Goal: Information Seeking & Learning: Check status

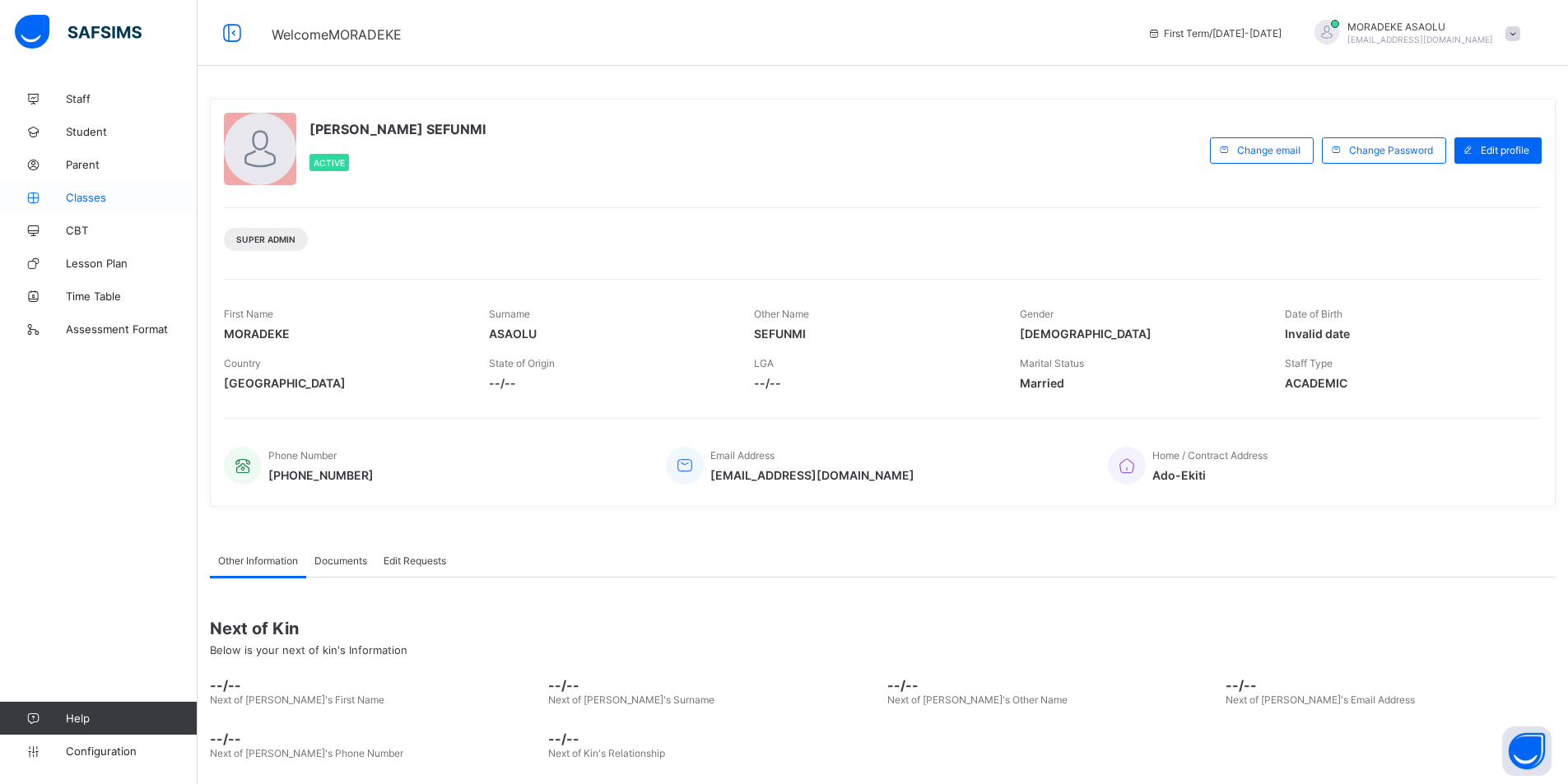
click at [88, 197] on span "Classes" at bounding box center [131, 196] width 132 height 13
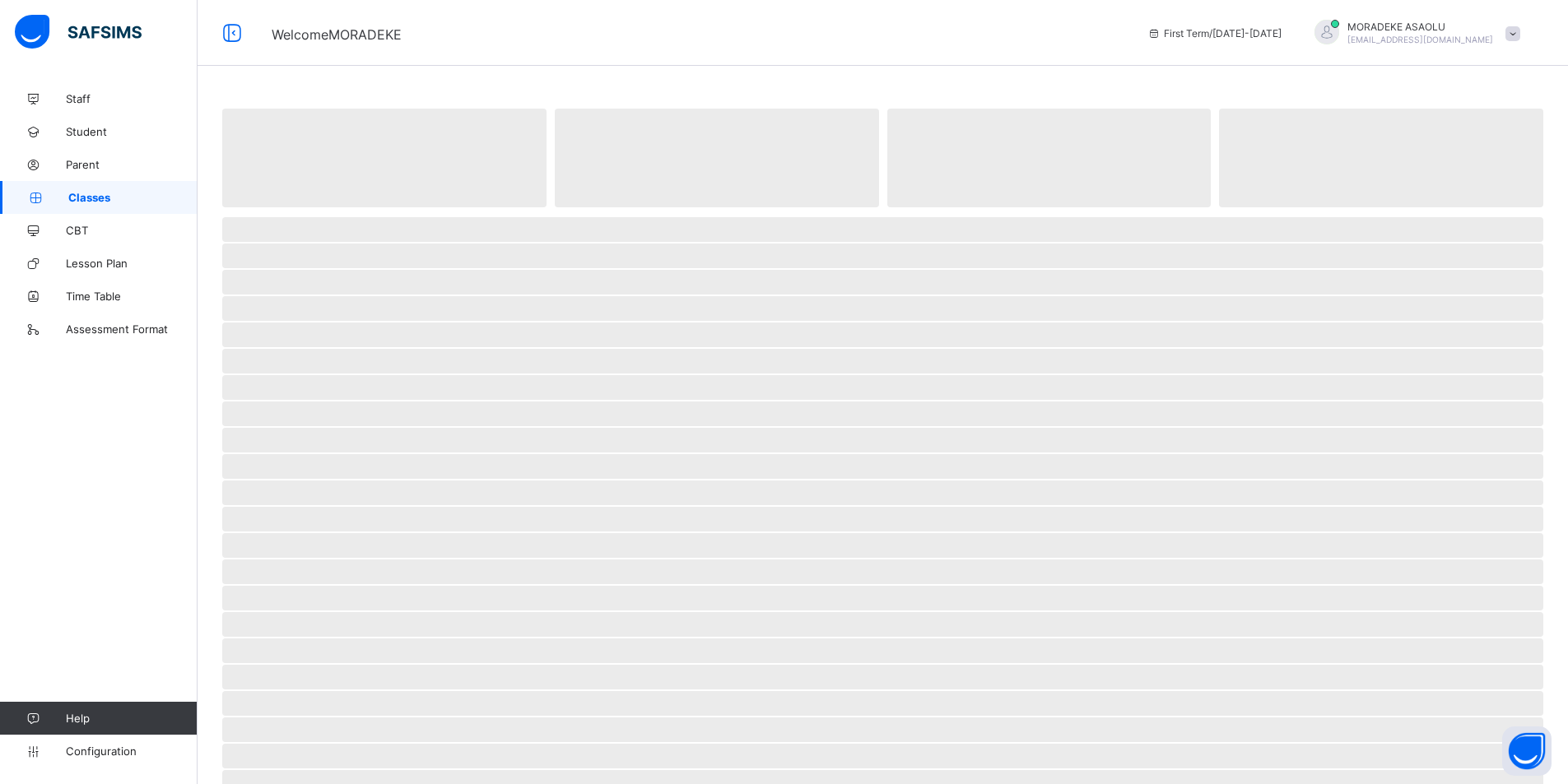
click at [88, 197] on span "Classes" at bounding box center [133, 196] width 129 height 13
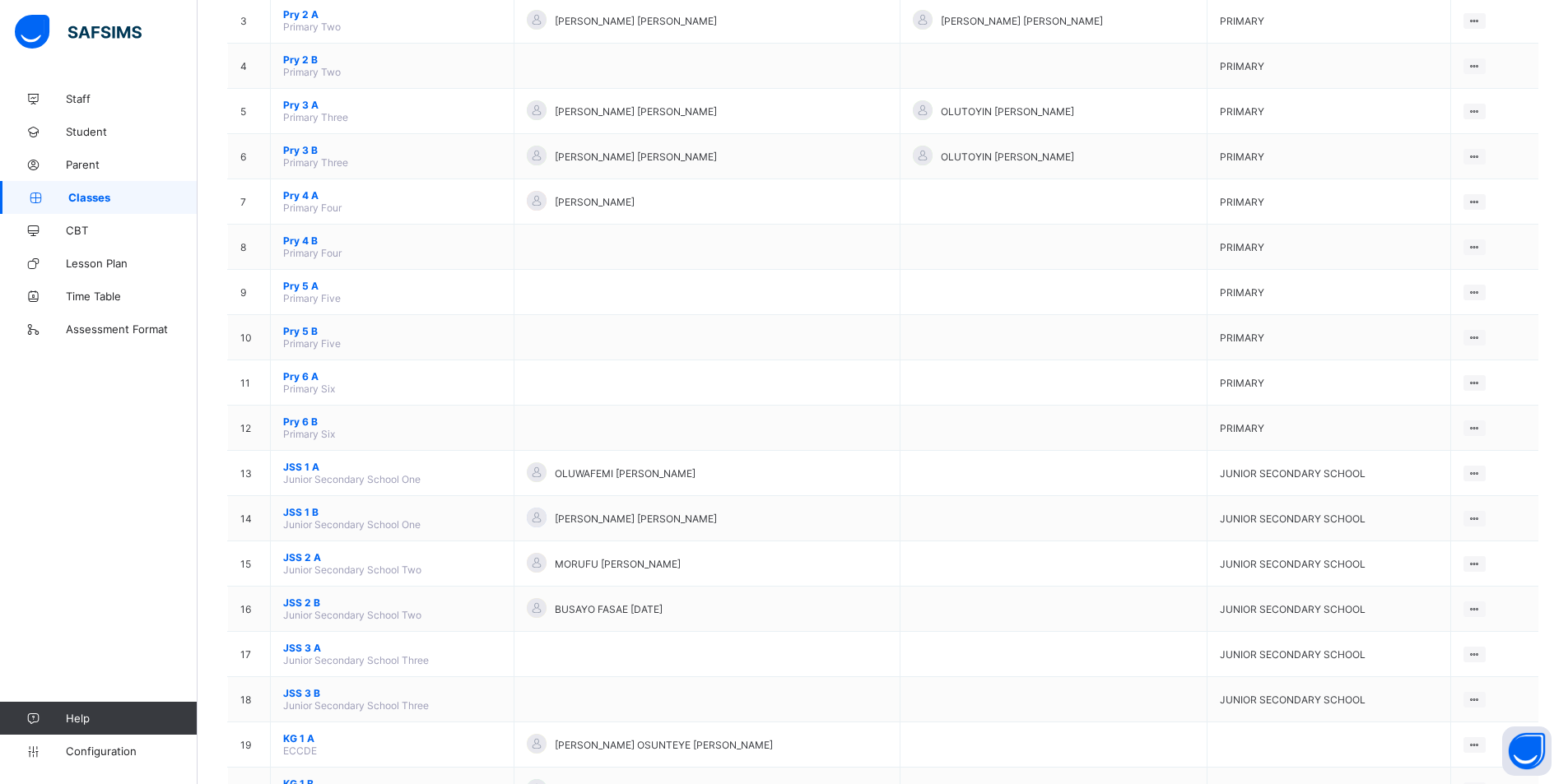
scroll to position [351, 0]
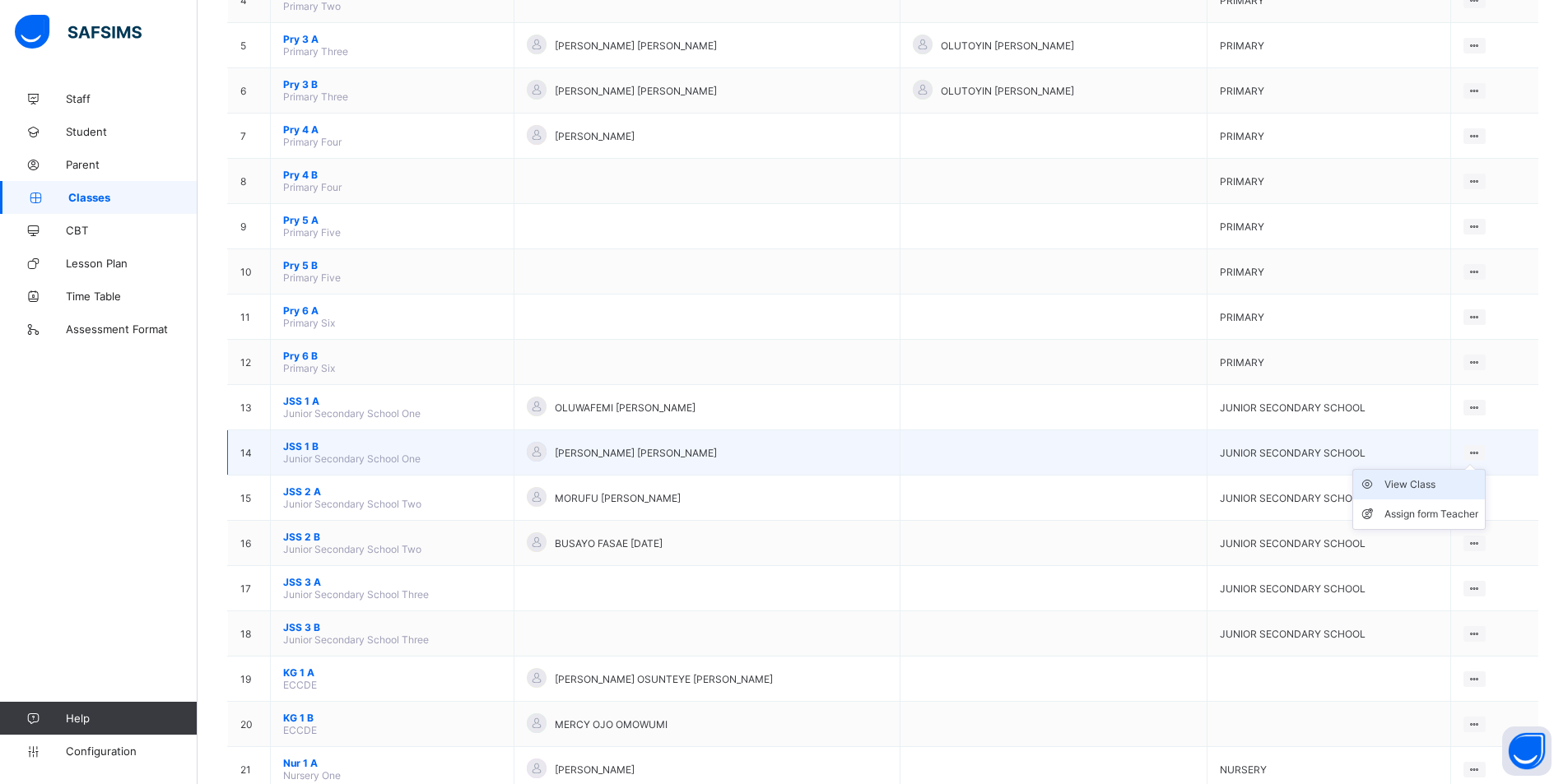
click at [1433, 482] on div "View Class" at bounding box center [1431, 484] width 94 height 17
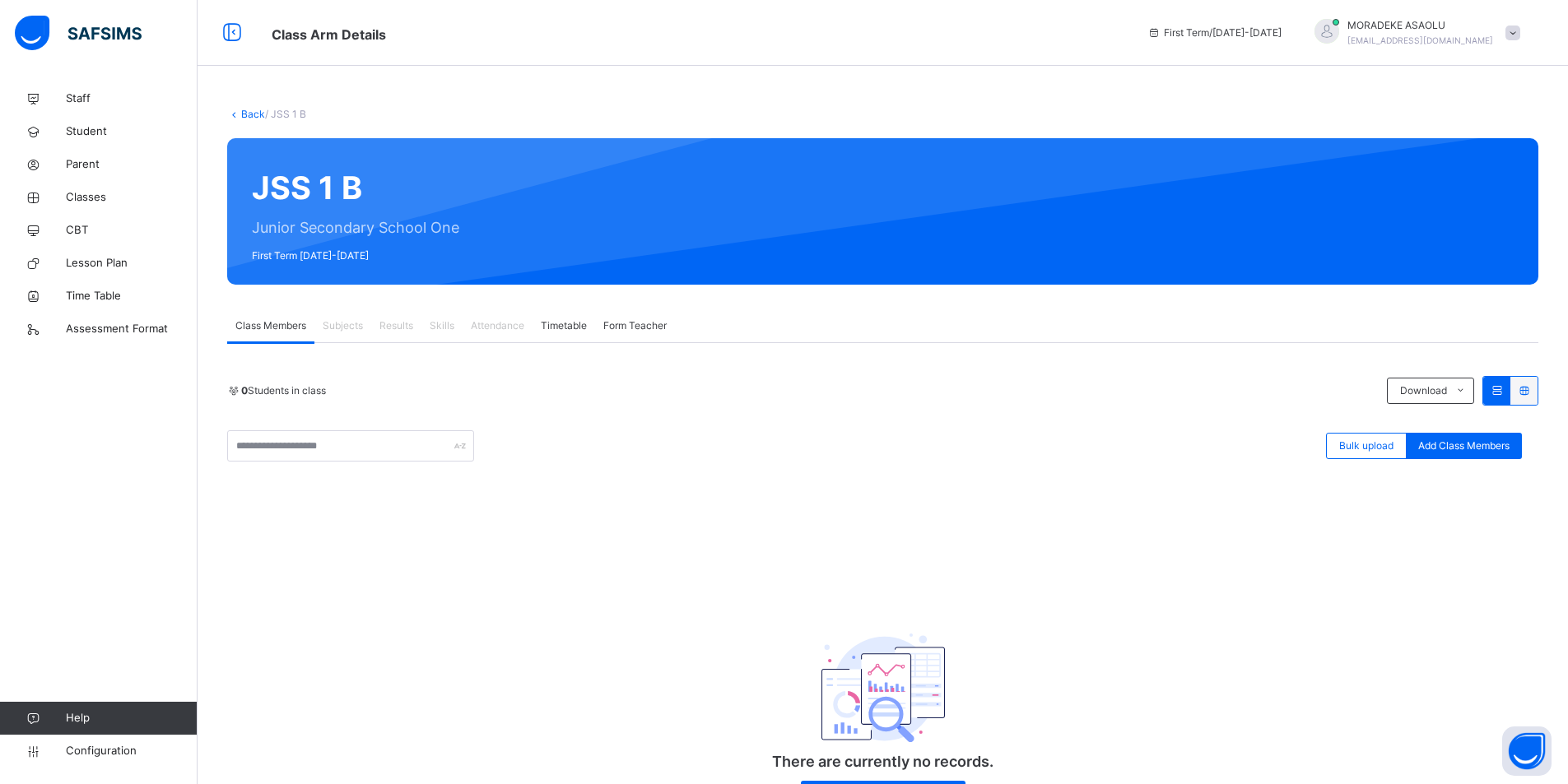
click at [253, 111] on link "Back" at bounding box center [253, 113] width 23 height 13
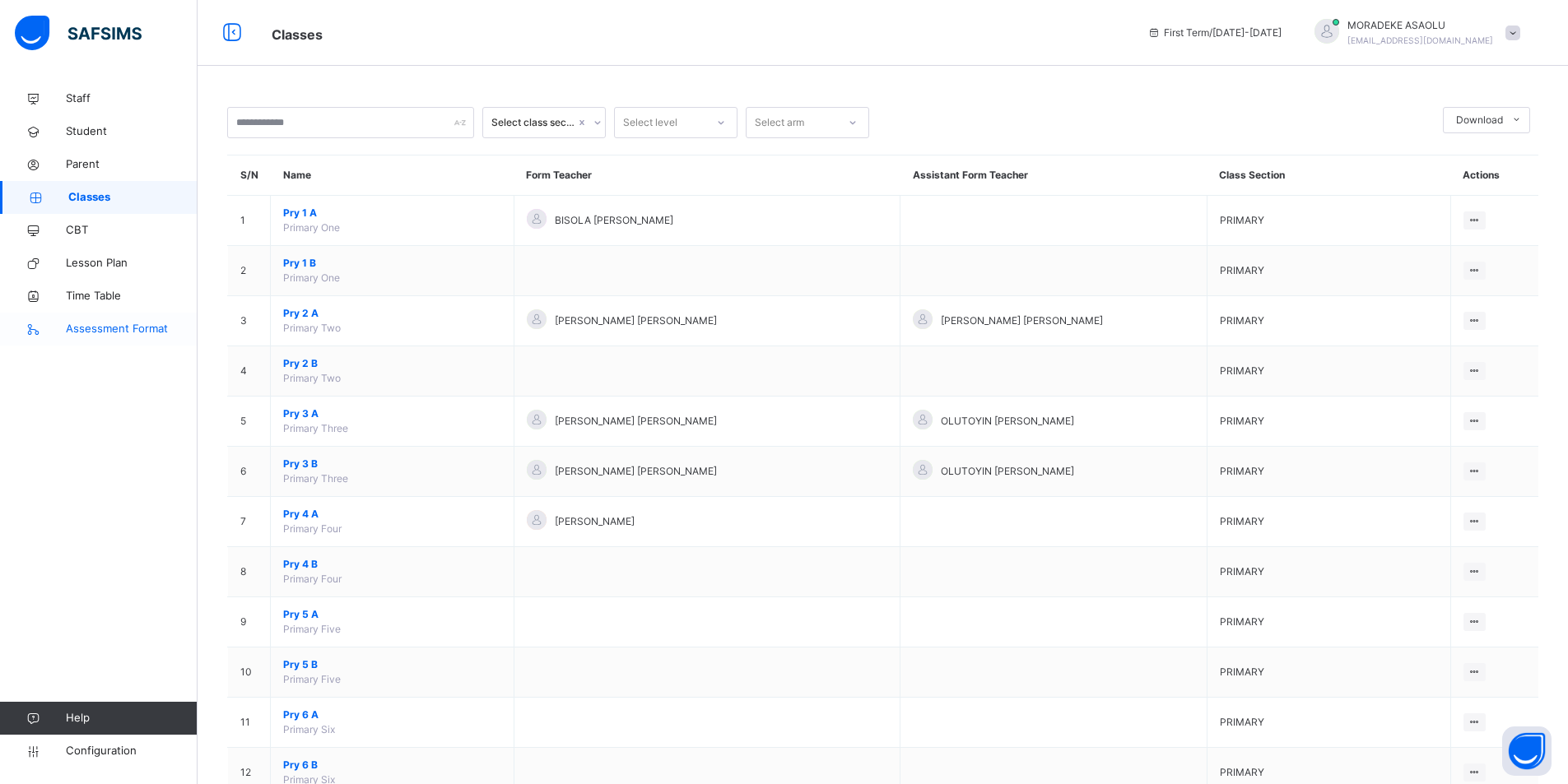
click at [113, 329] on span "Assessment Format" at bounding box center [131, 328] width 132 height 17
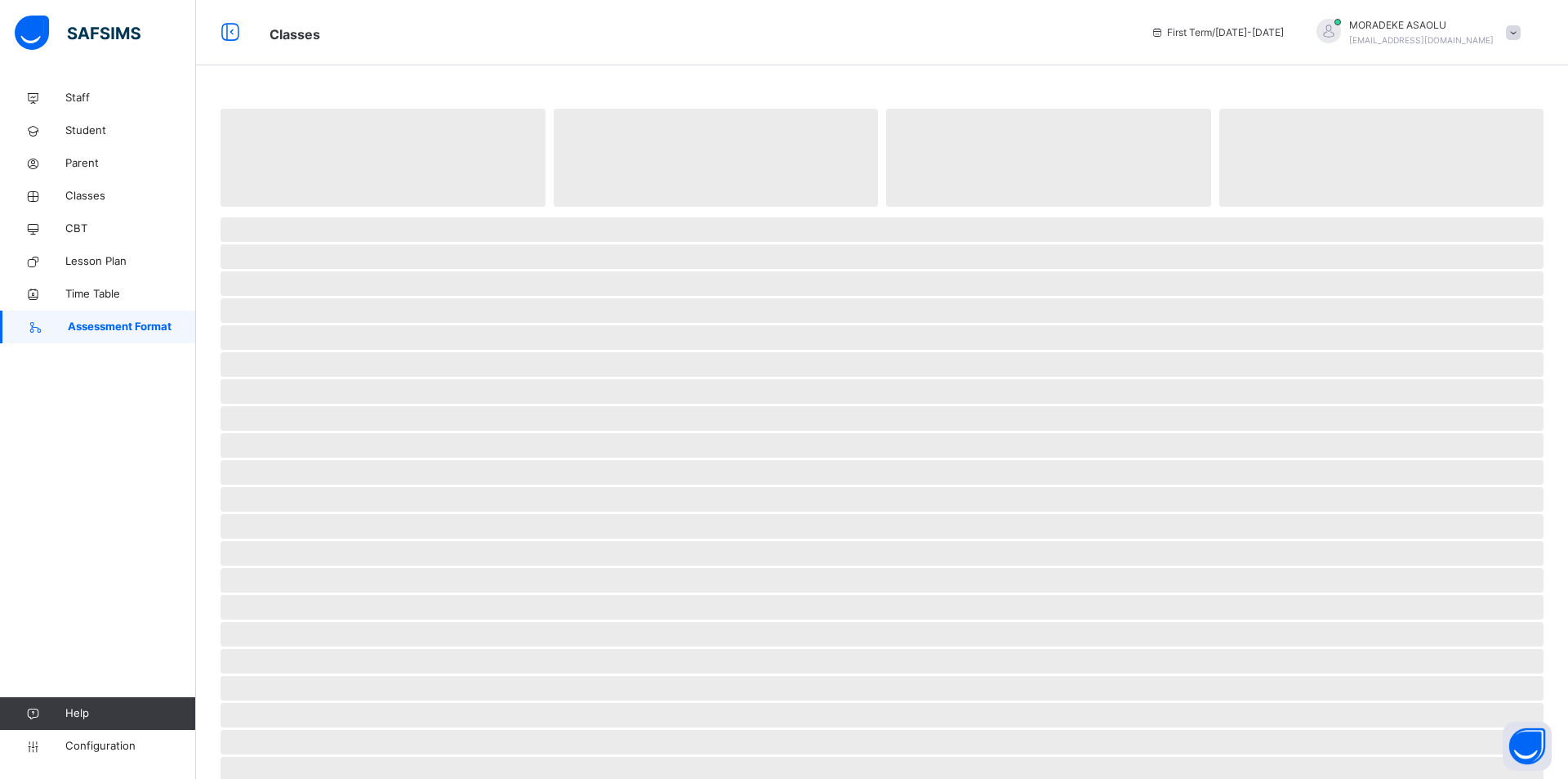
click at [113, 327] on span "Assessment Format" at bounding box center [132, 326] width 128 height 17
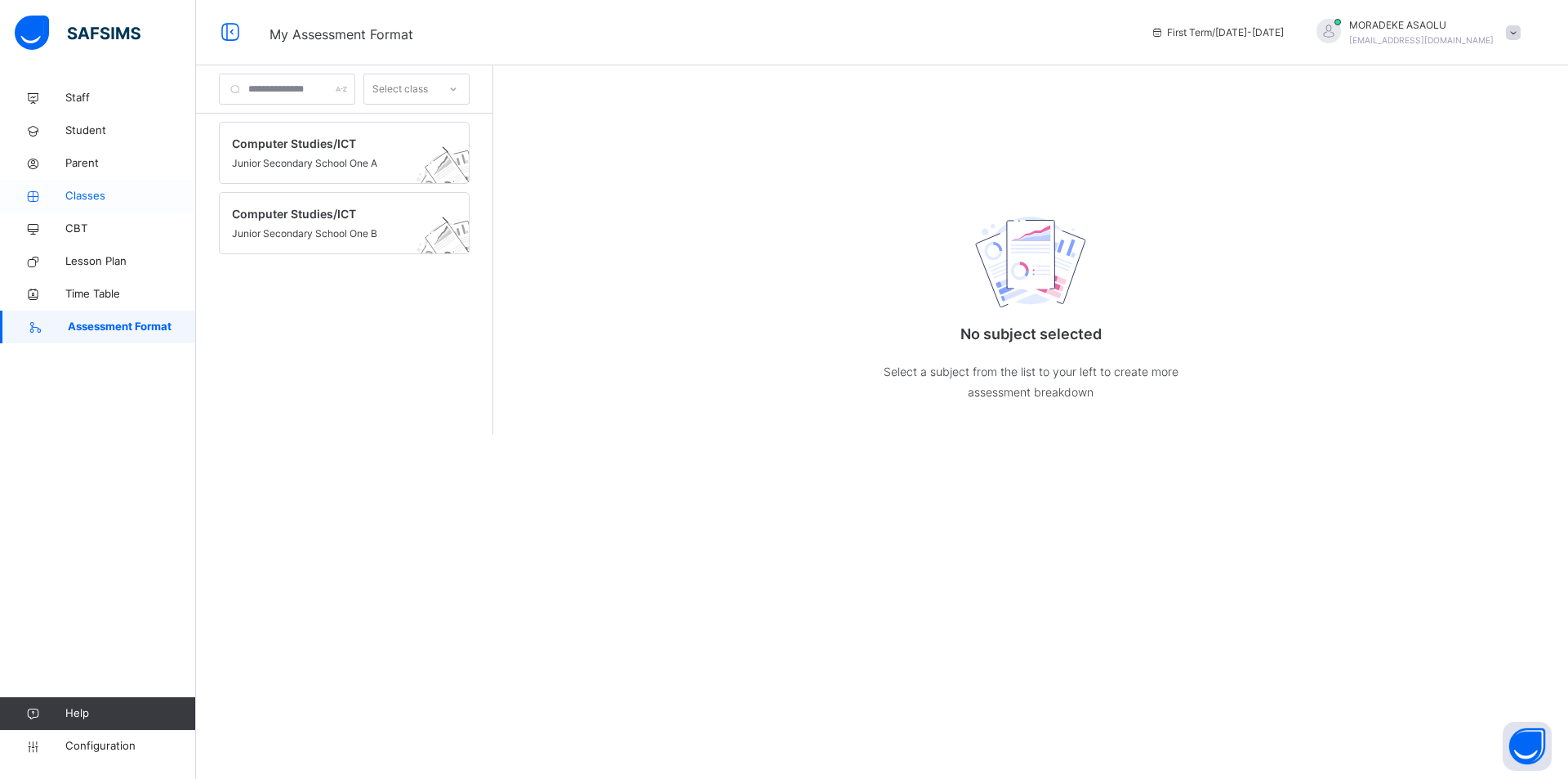
click at [85, 193] on span "Classes" at bounding box center [130, 196] width 131 height 17
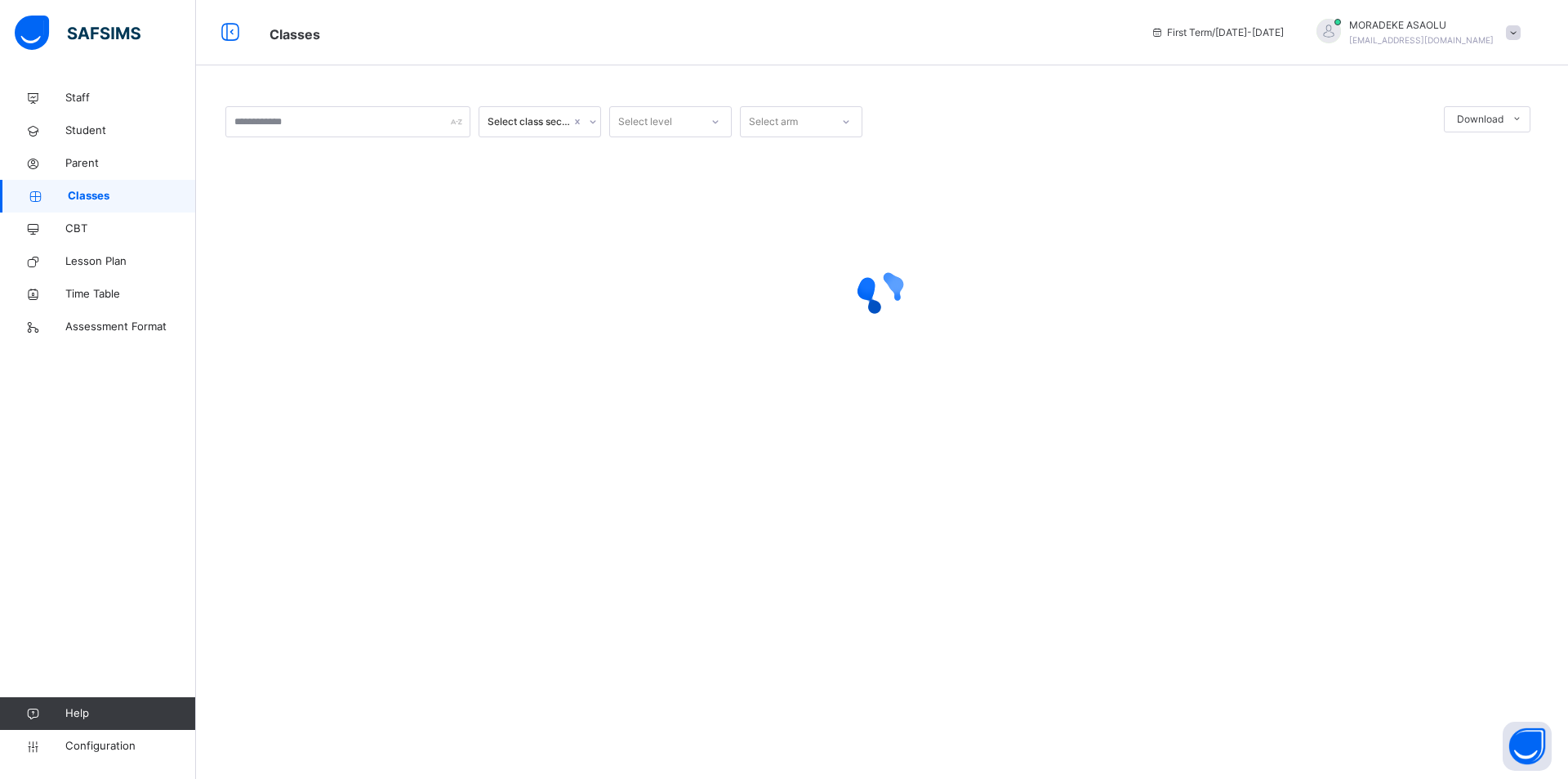
click at [85, 193] on span "Classes" at bounding box center [132, 196] width 128 height 17
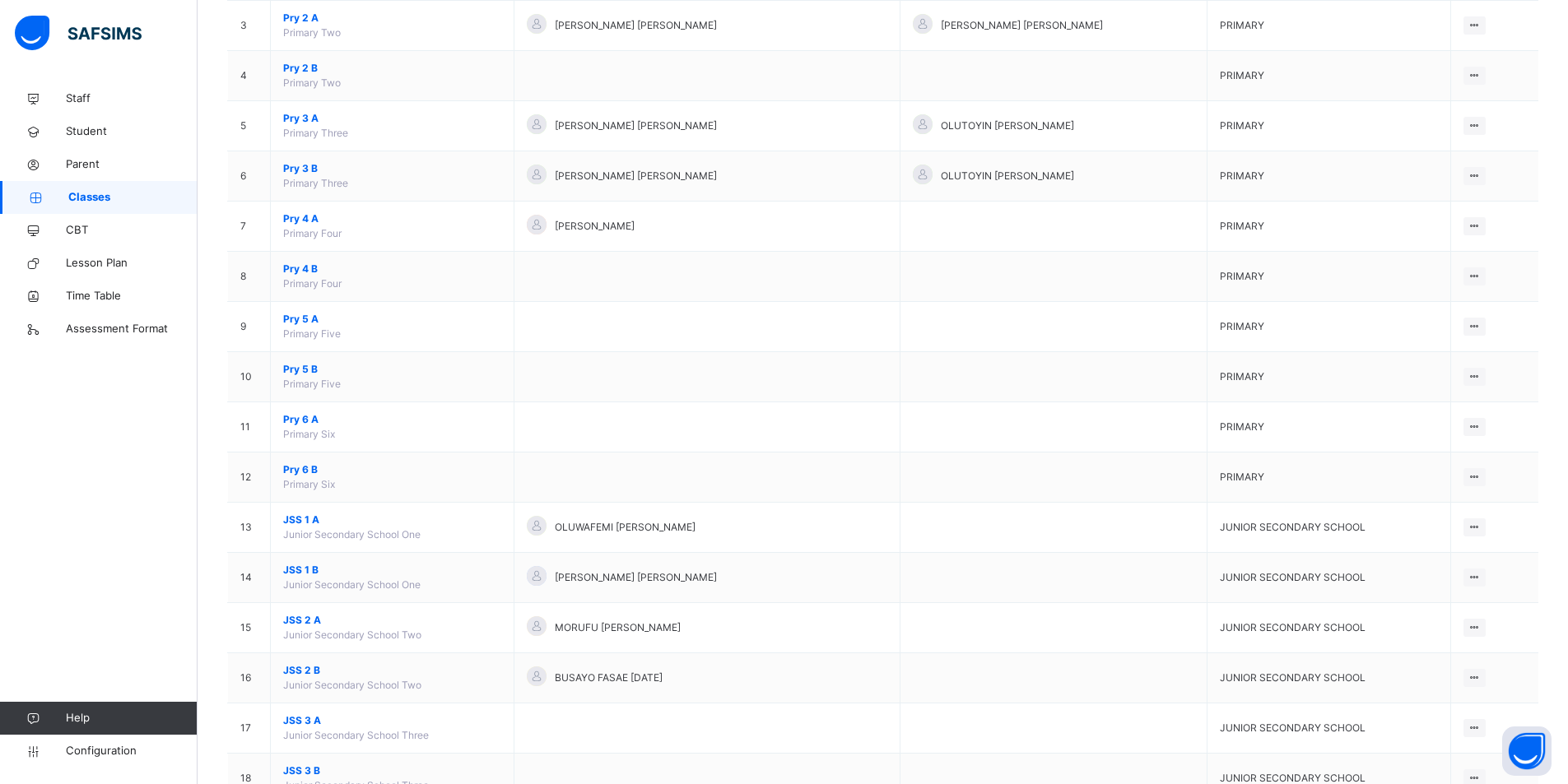
scroll to position [307, 0]
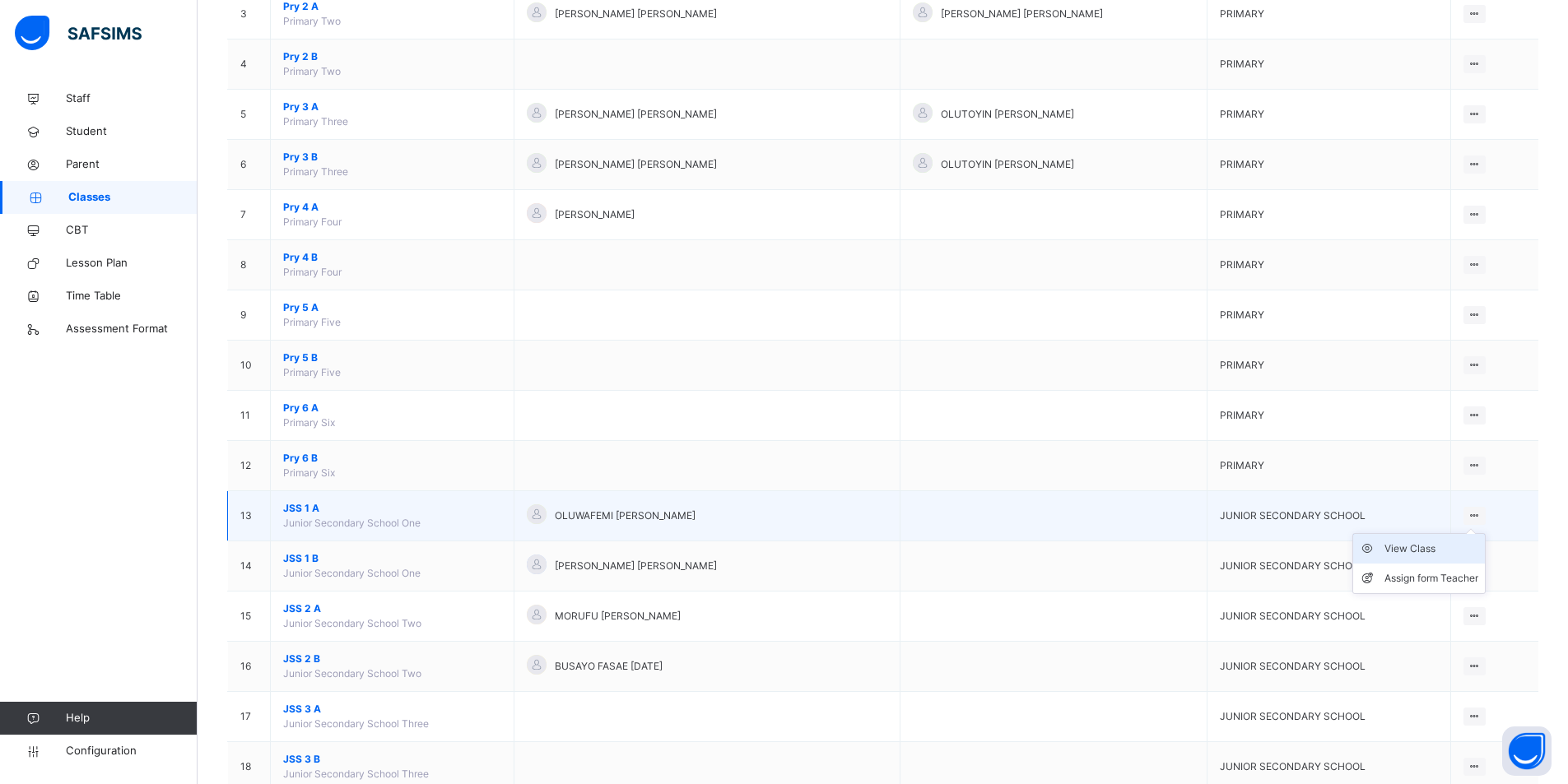
click at [1429, 545] on div "View Class" at bounding box center [1431, 548] width 94 height 17
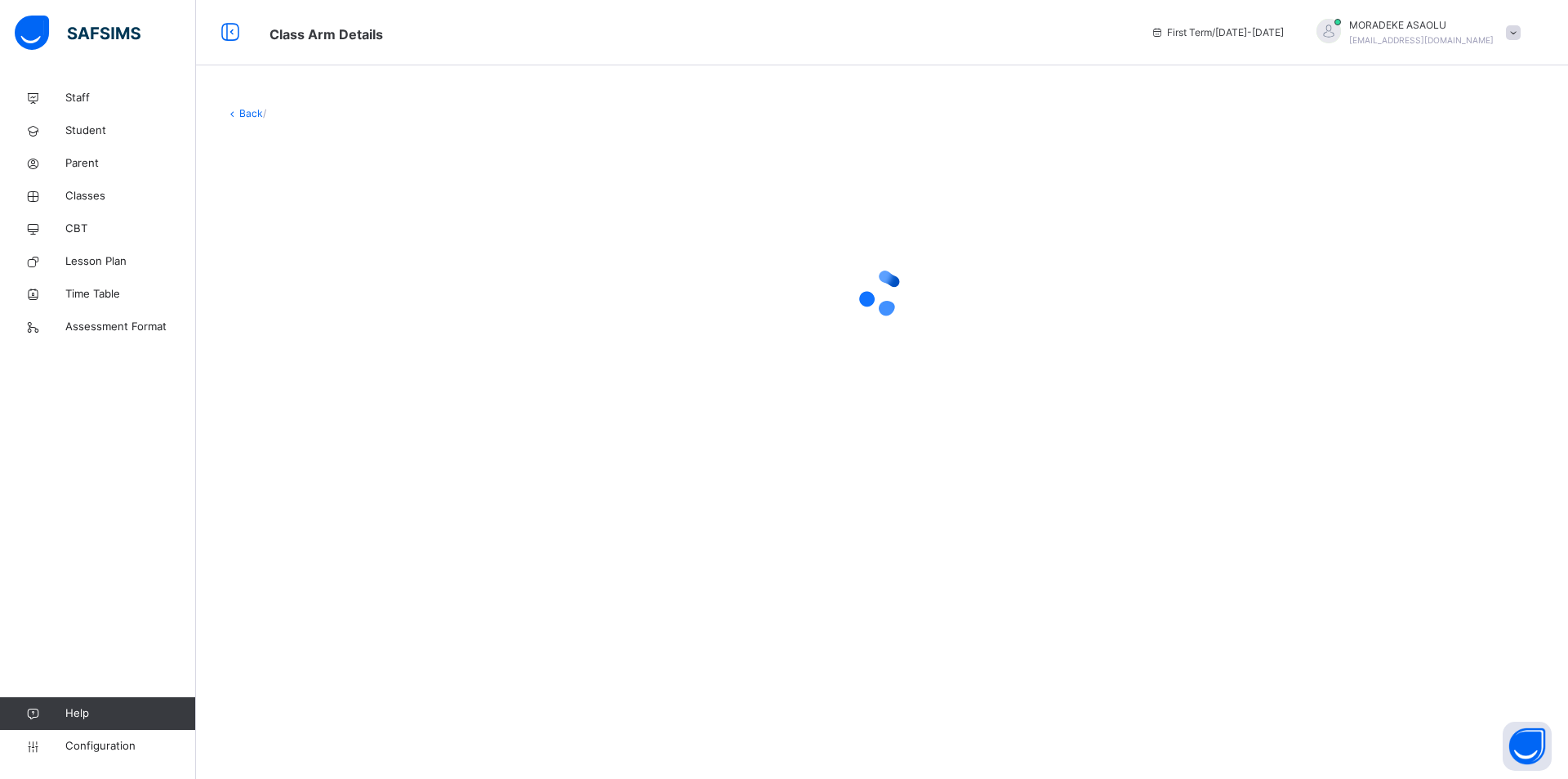
click at [1418, 542] on div "Back /" at bounding box center [883, 390] width 1373 height 779
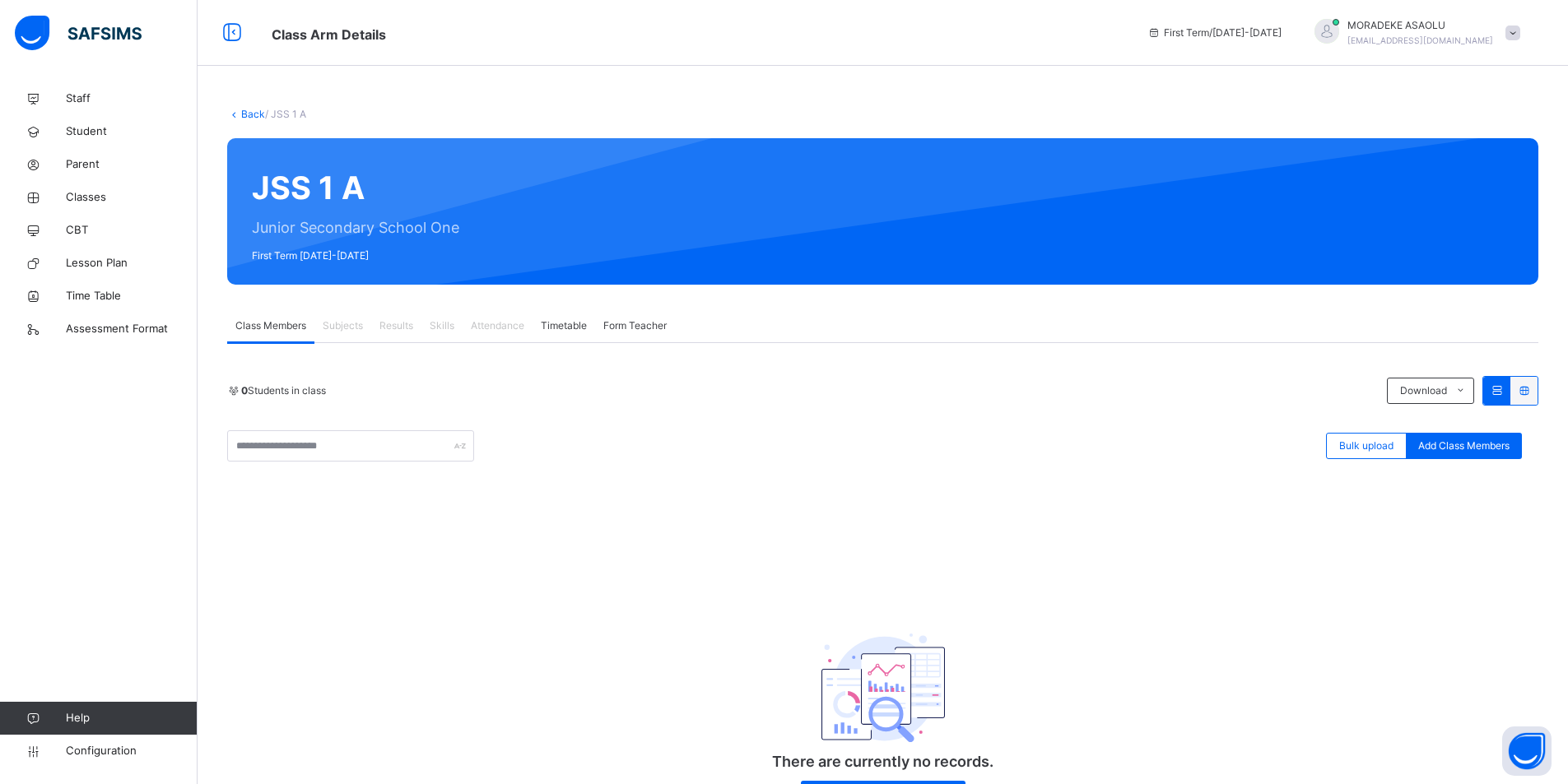
click at [584, 326] on span "Timetable" at bounding box center [563, 326] width 46 height 15
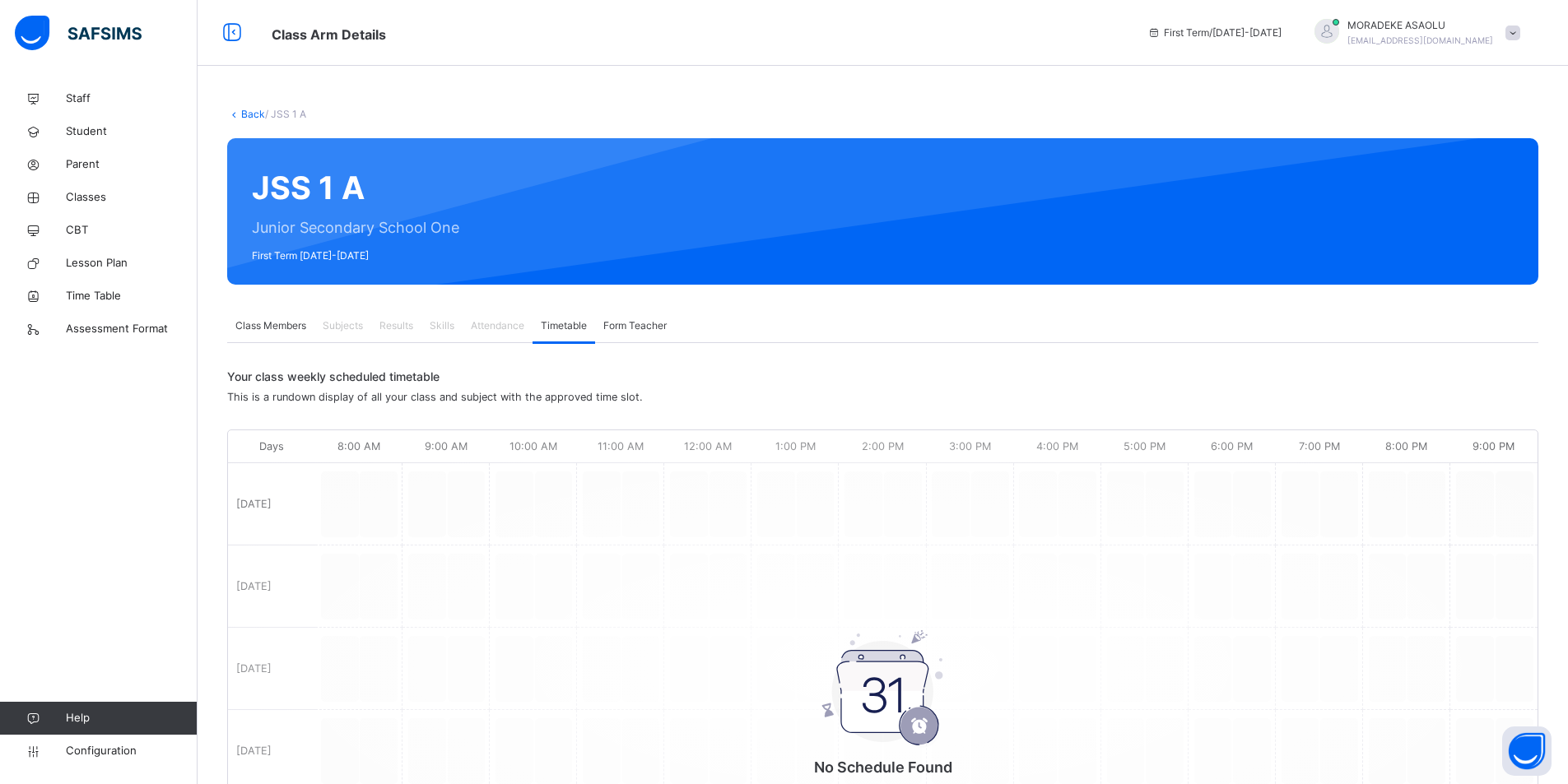
click at [278, 320] on span "Class Members" at bounding box center [271, 326] width 70 height 15
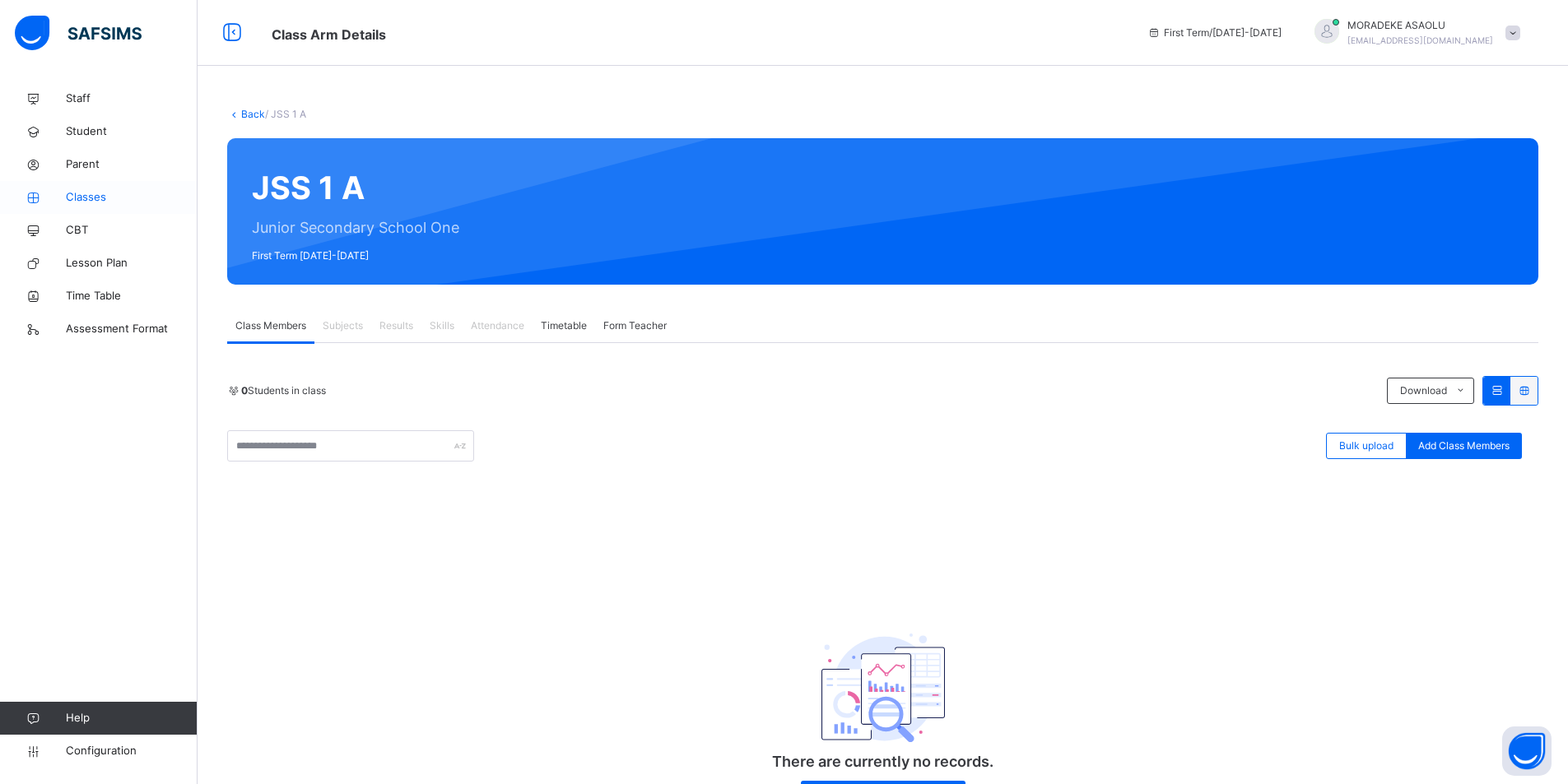
click at [90, 192] on span "Classes" at bounding box center [131, 197] width 132 height 17
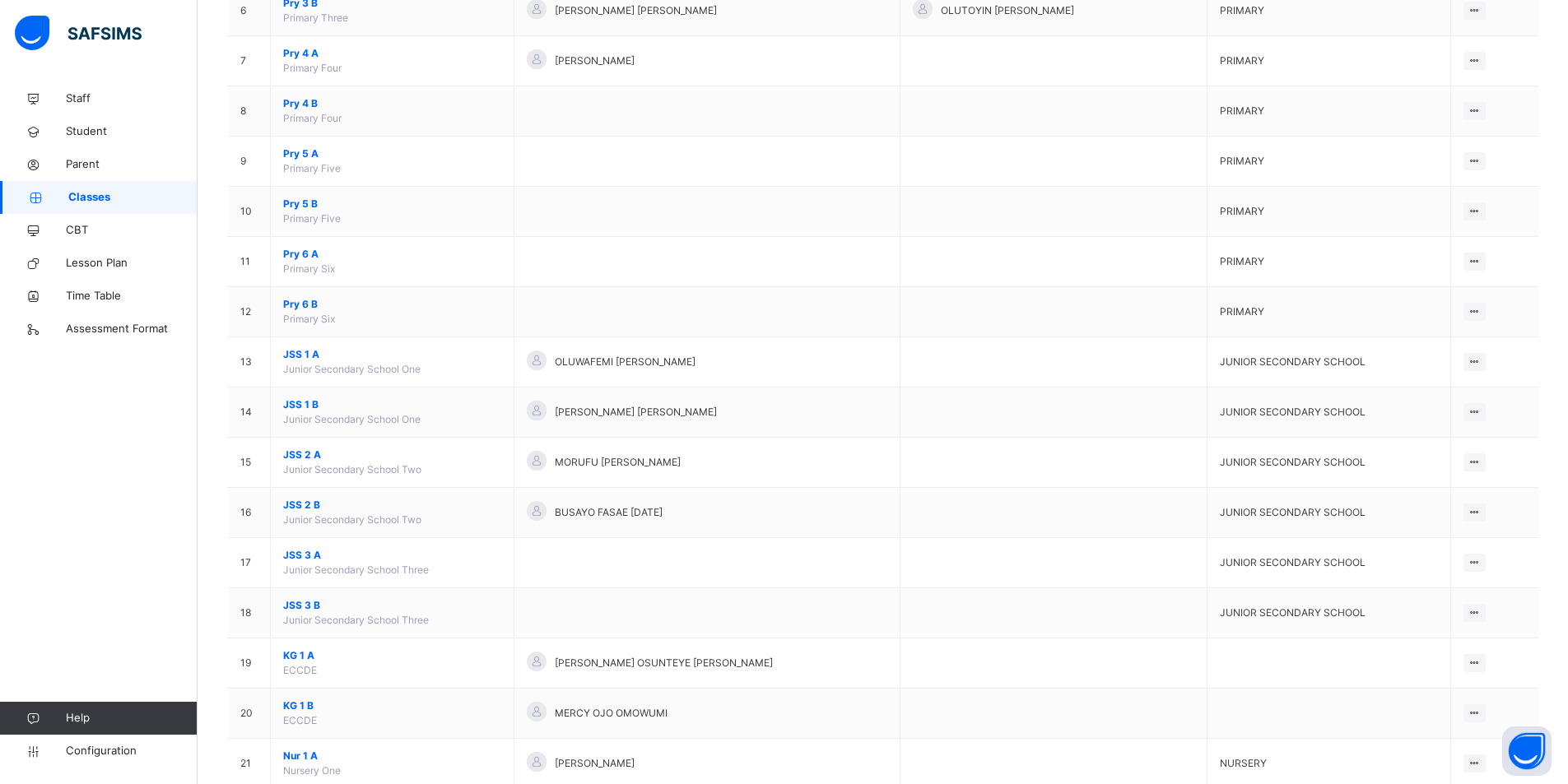
scroll to position [504, 0]
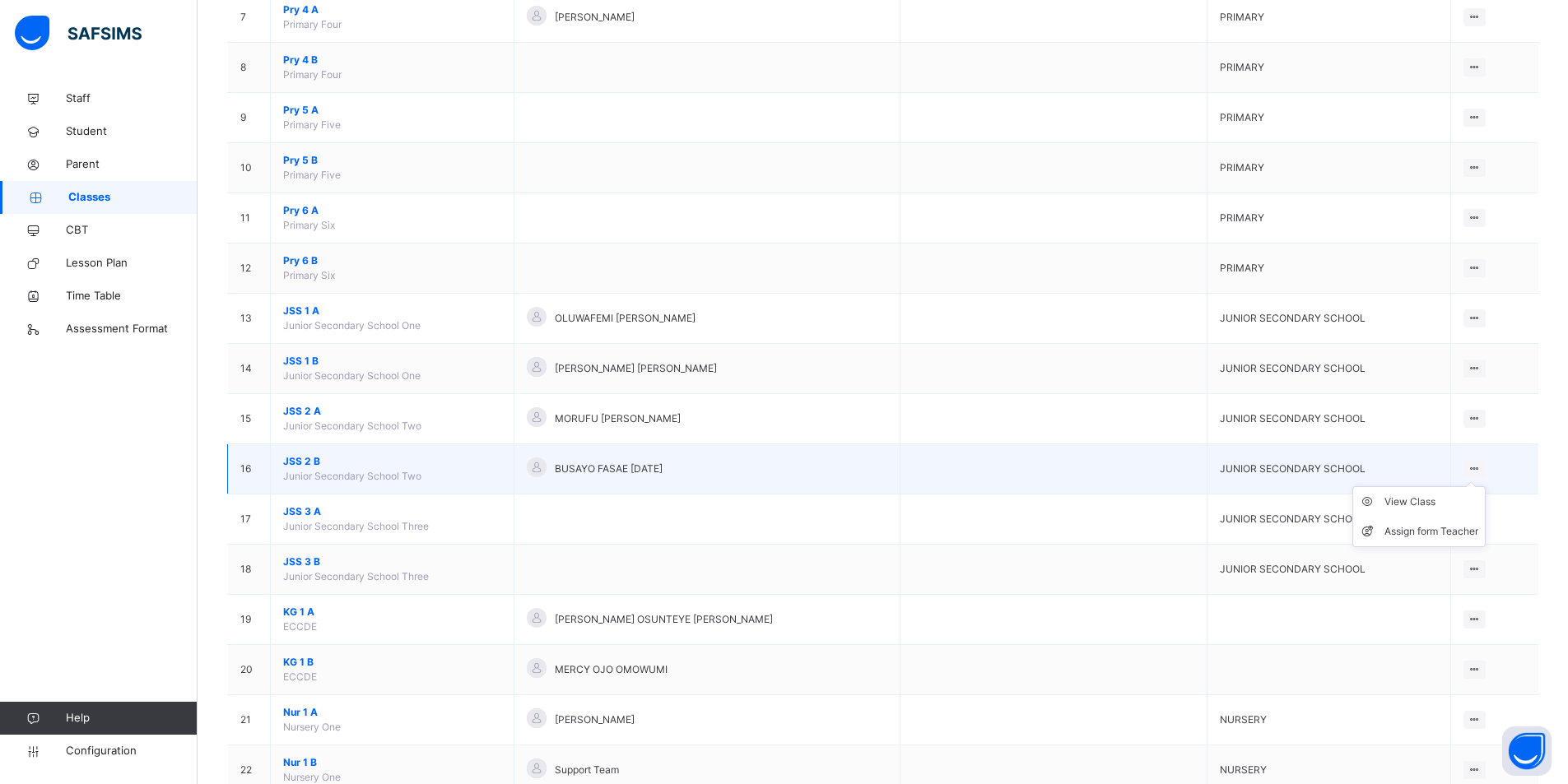
click at [1477, 465] on icon at bounding box center [1474, 468] width 14 height 13
click at [1430, 501] on div "View Class" at bounding box center [1431, 501] width 94 height 17
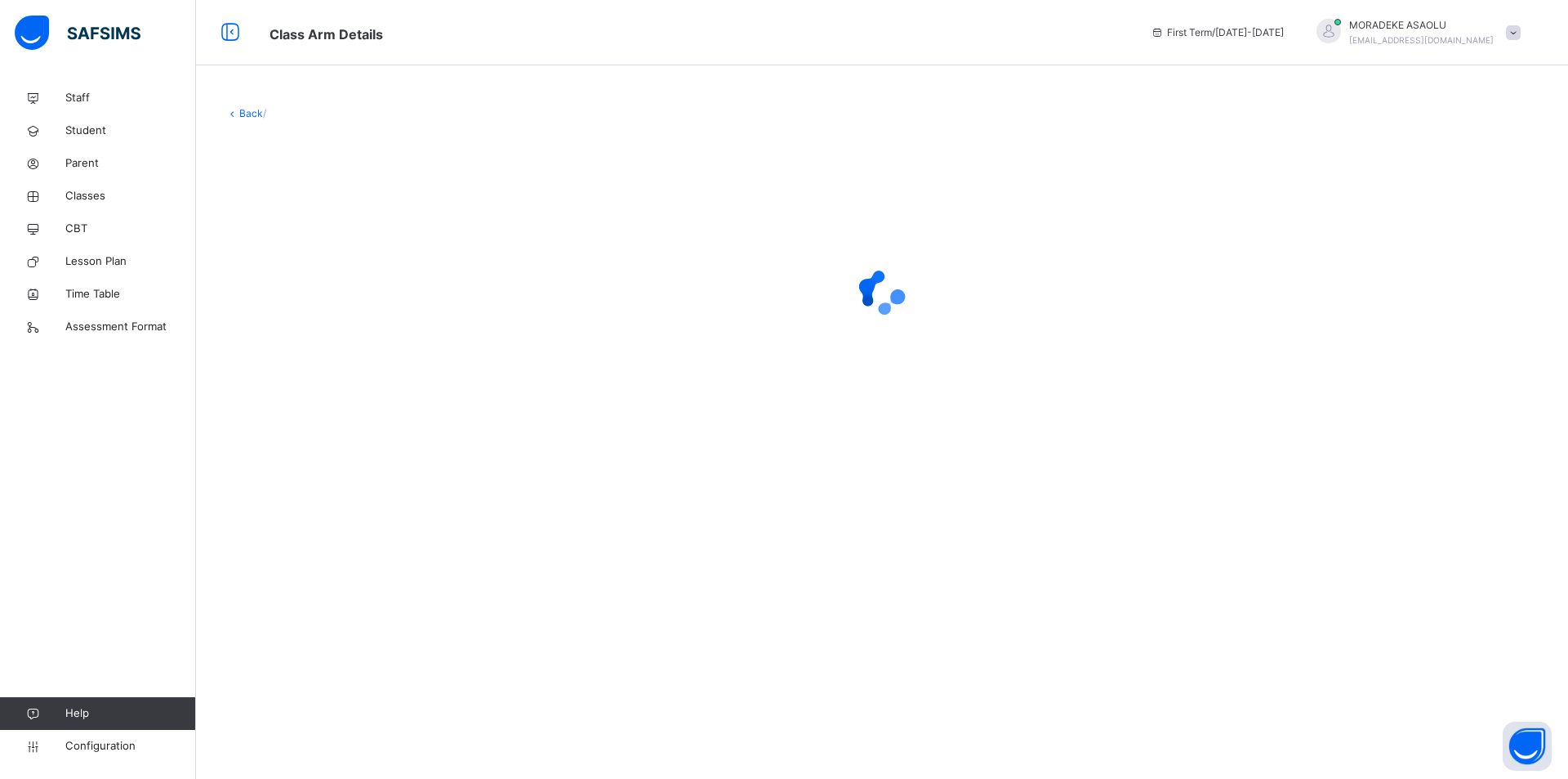
click at [1419, 498] on div "Back /" at bounding box center [883, 390] width 1373 height 779
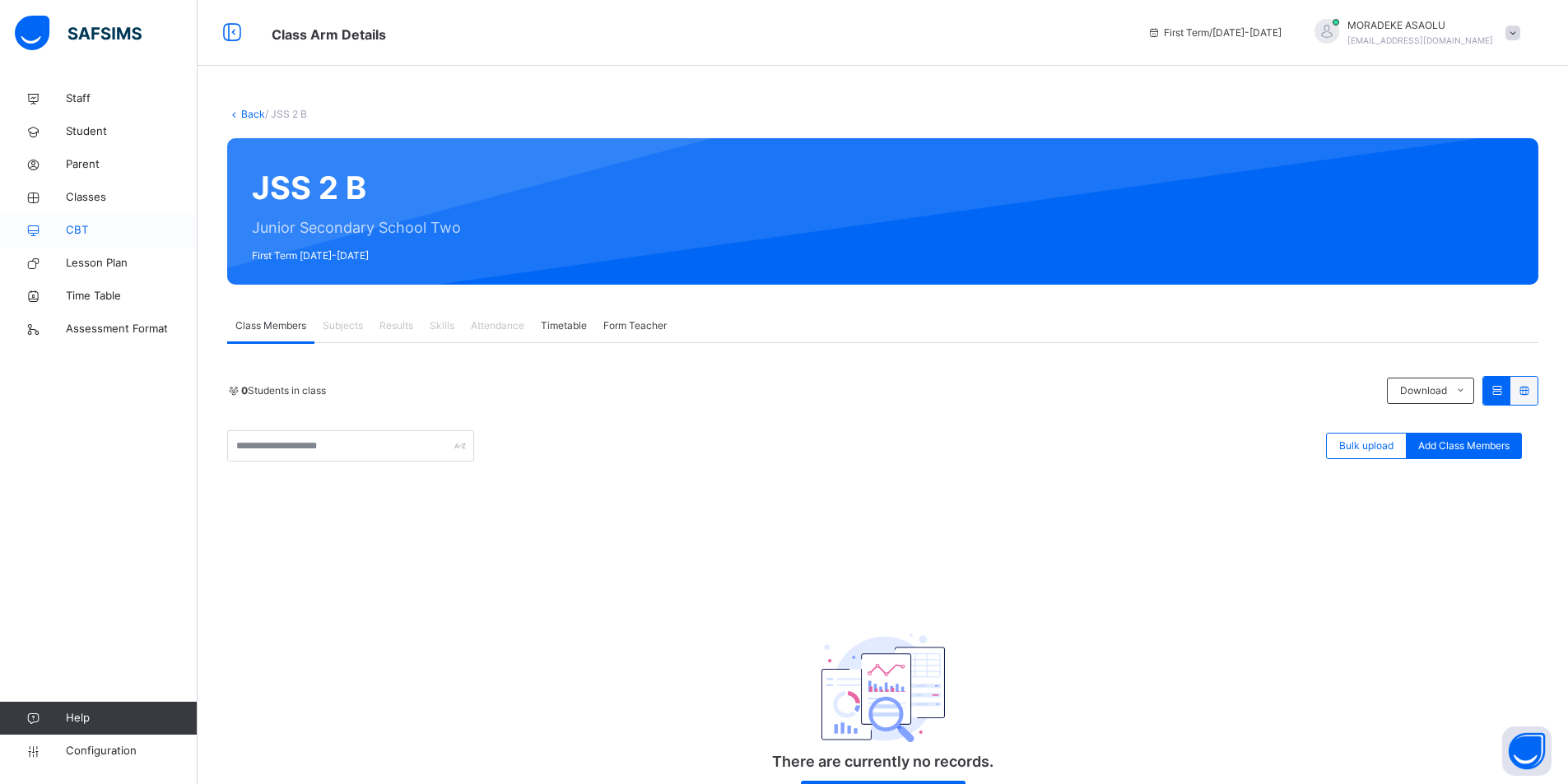
click at [86, 230] on span "CBT" at bounding box center [131, 230] width 132 height 17
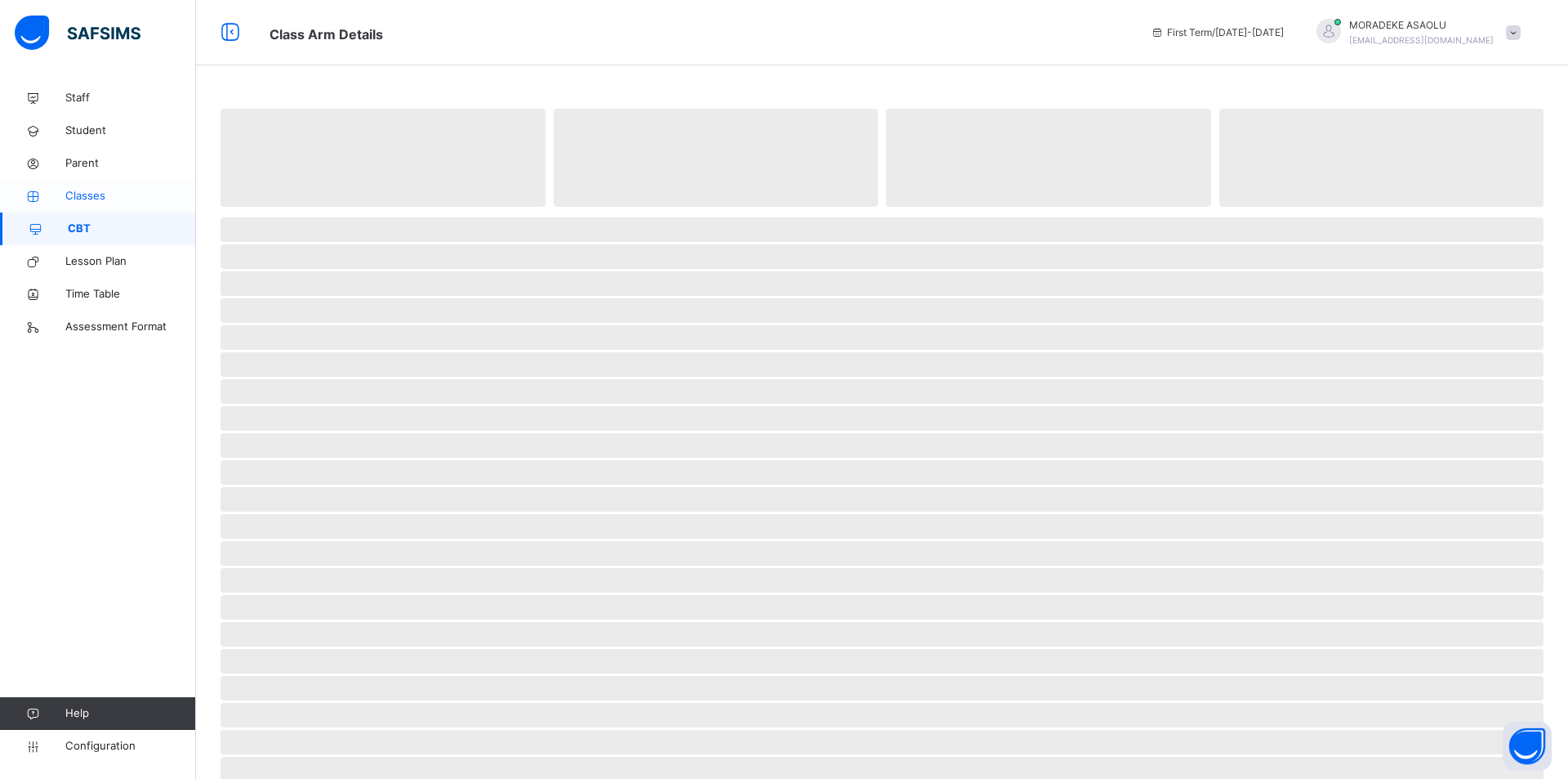
click at [75, 194] on span "Classes" at bounding box center [130, 196] width 131 height 17
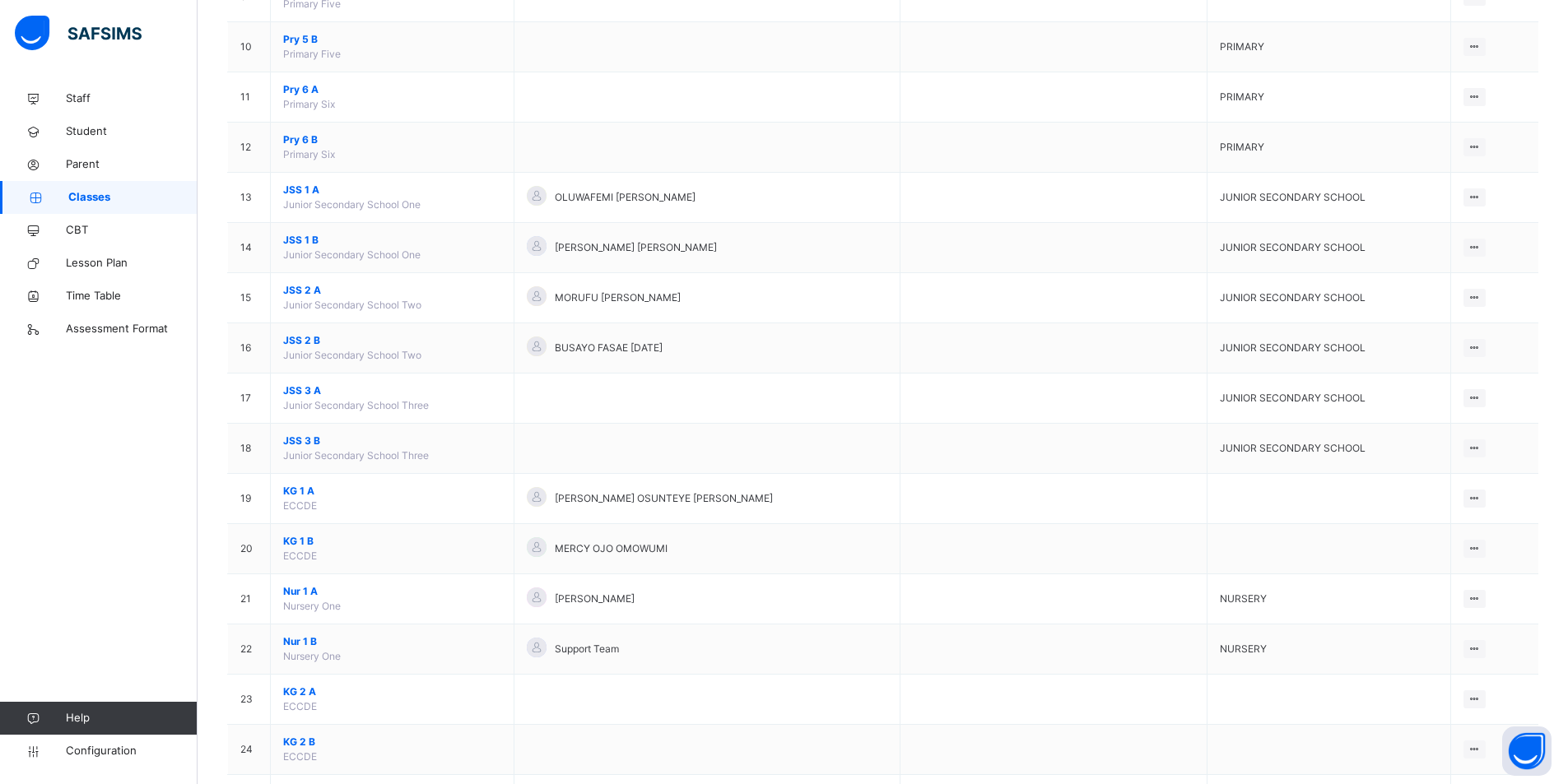
scroll to position [702, 0]
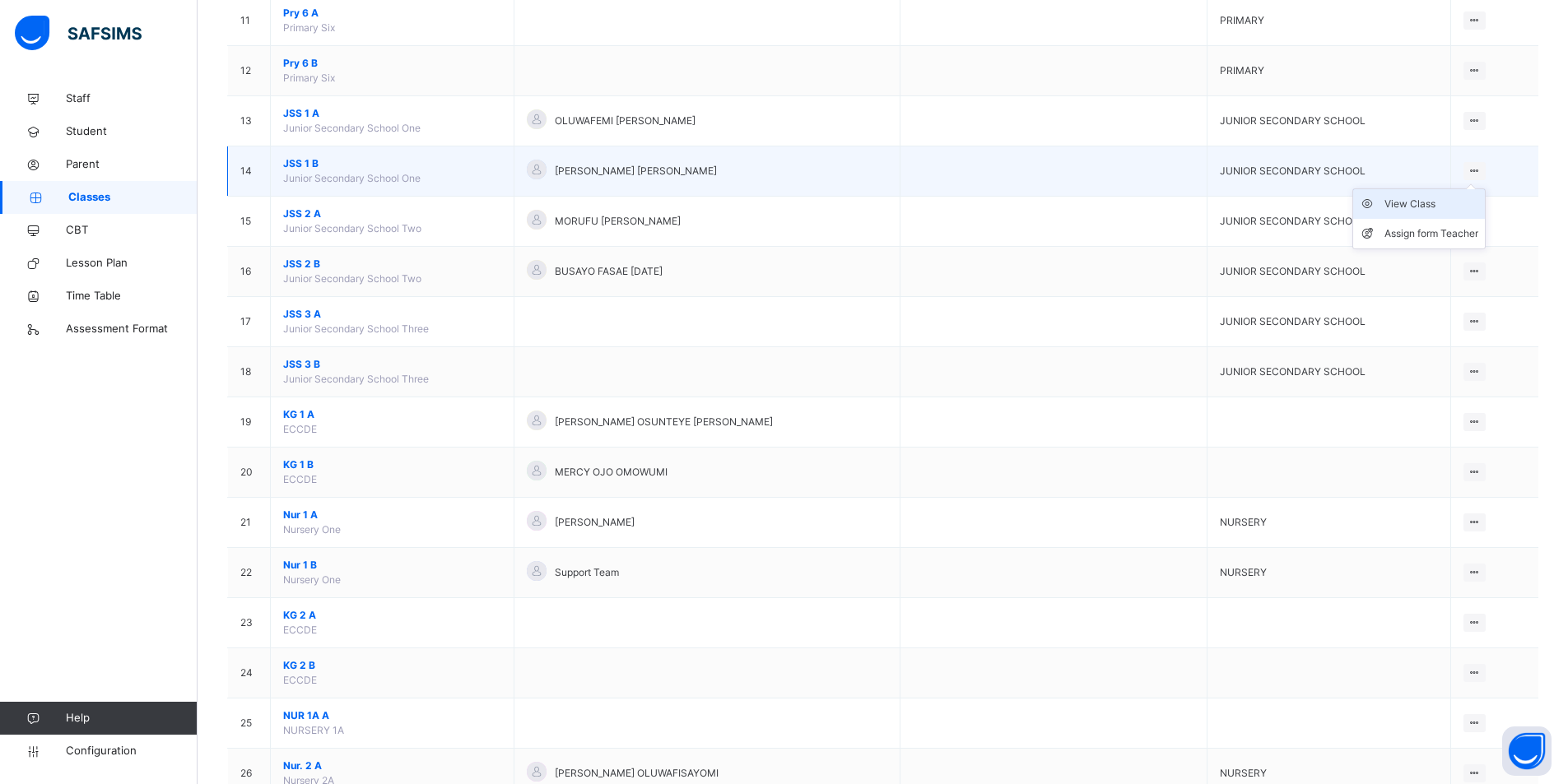
click at [1431, 201] on div "View Class" at bounding box center [1431, 203] width 94 height 17
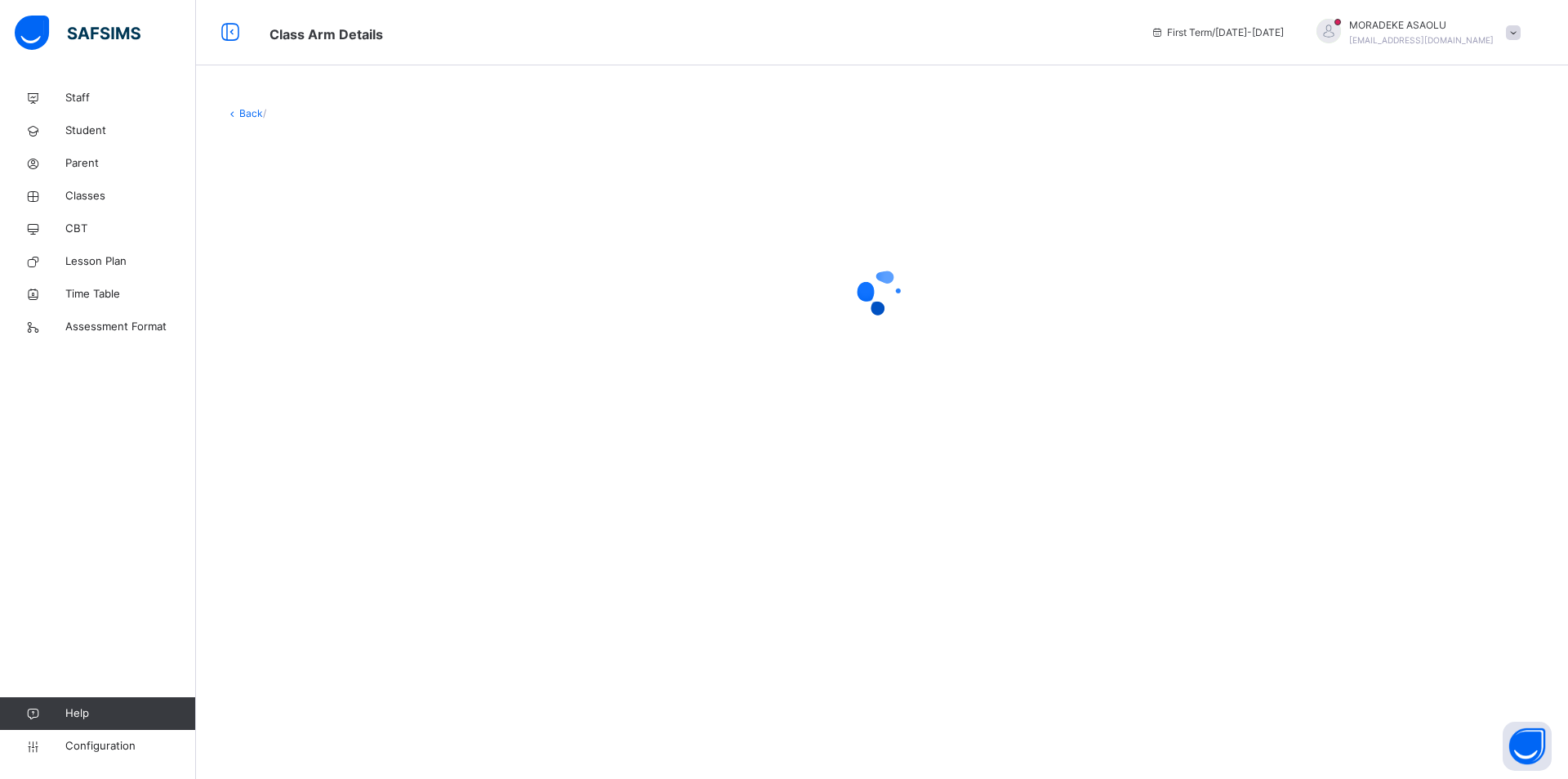
click at [1420, 200] on div at bounding box center [882, 292] width 1314 height 311
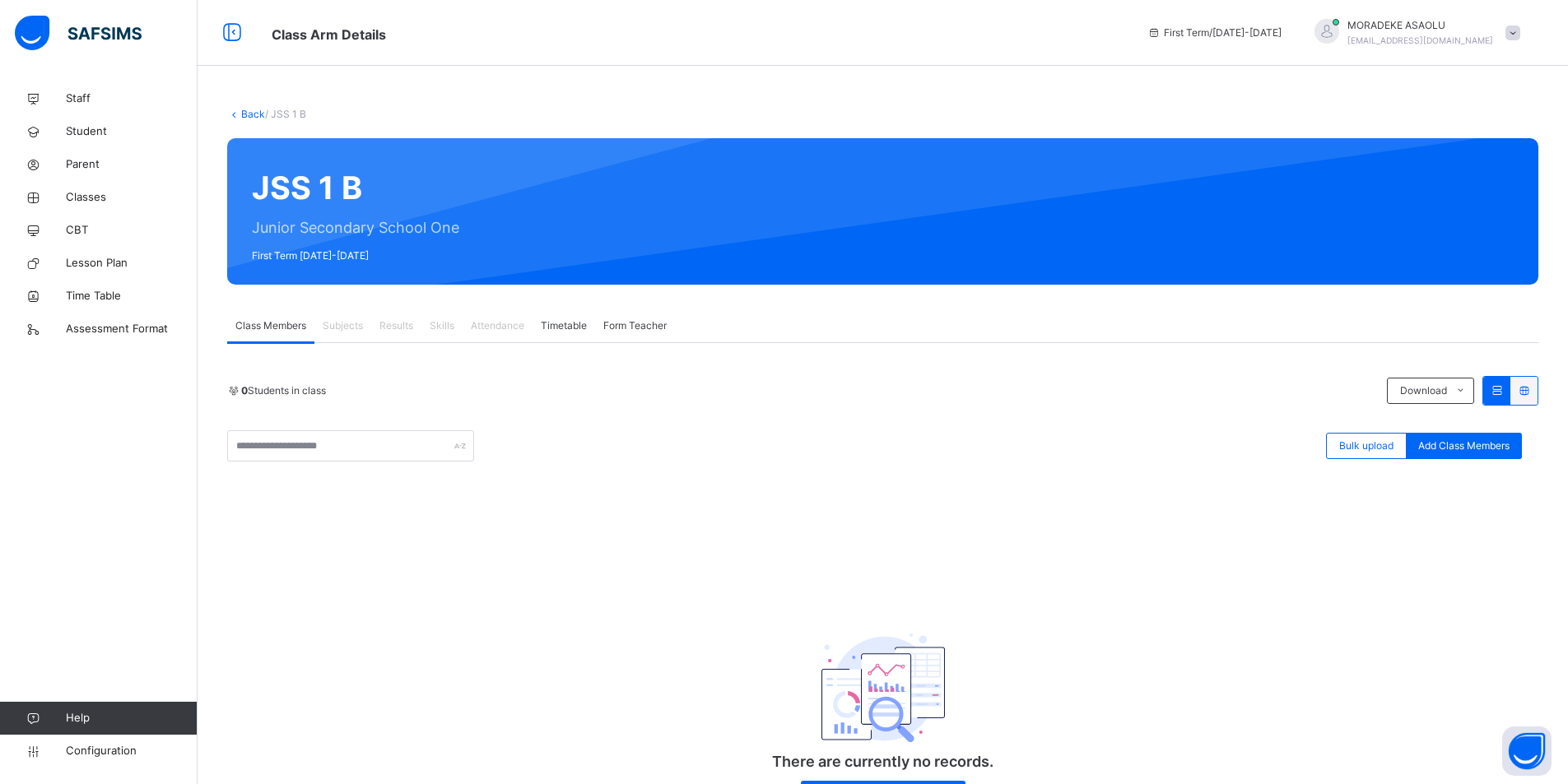
click at [246, 119] on link "Back" at bounding box center [253, 113] width 23 height 13
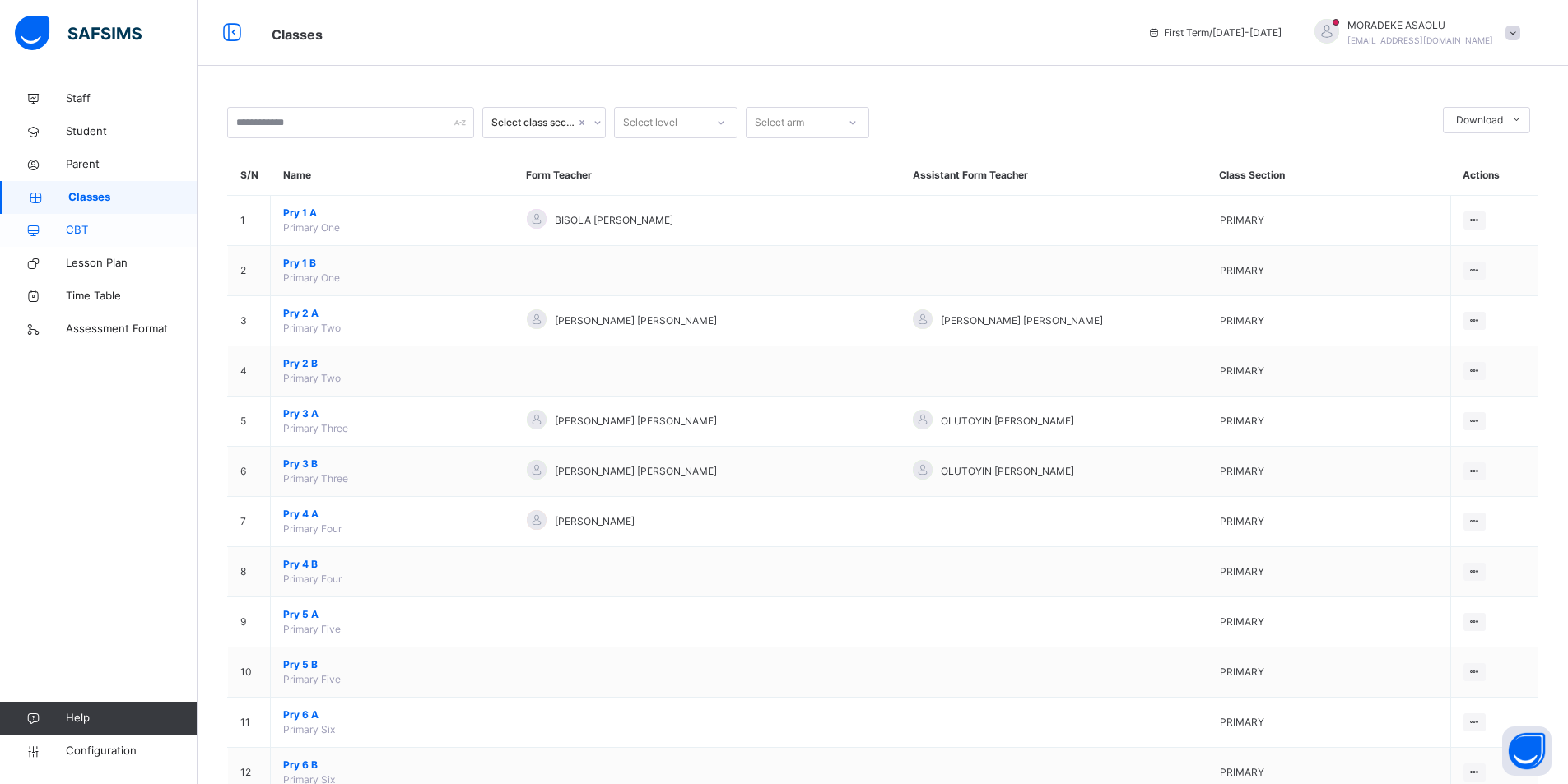
click at [70, 226] on span "CBT" at bounding box center [131, 230] width 132 height 17
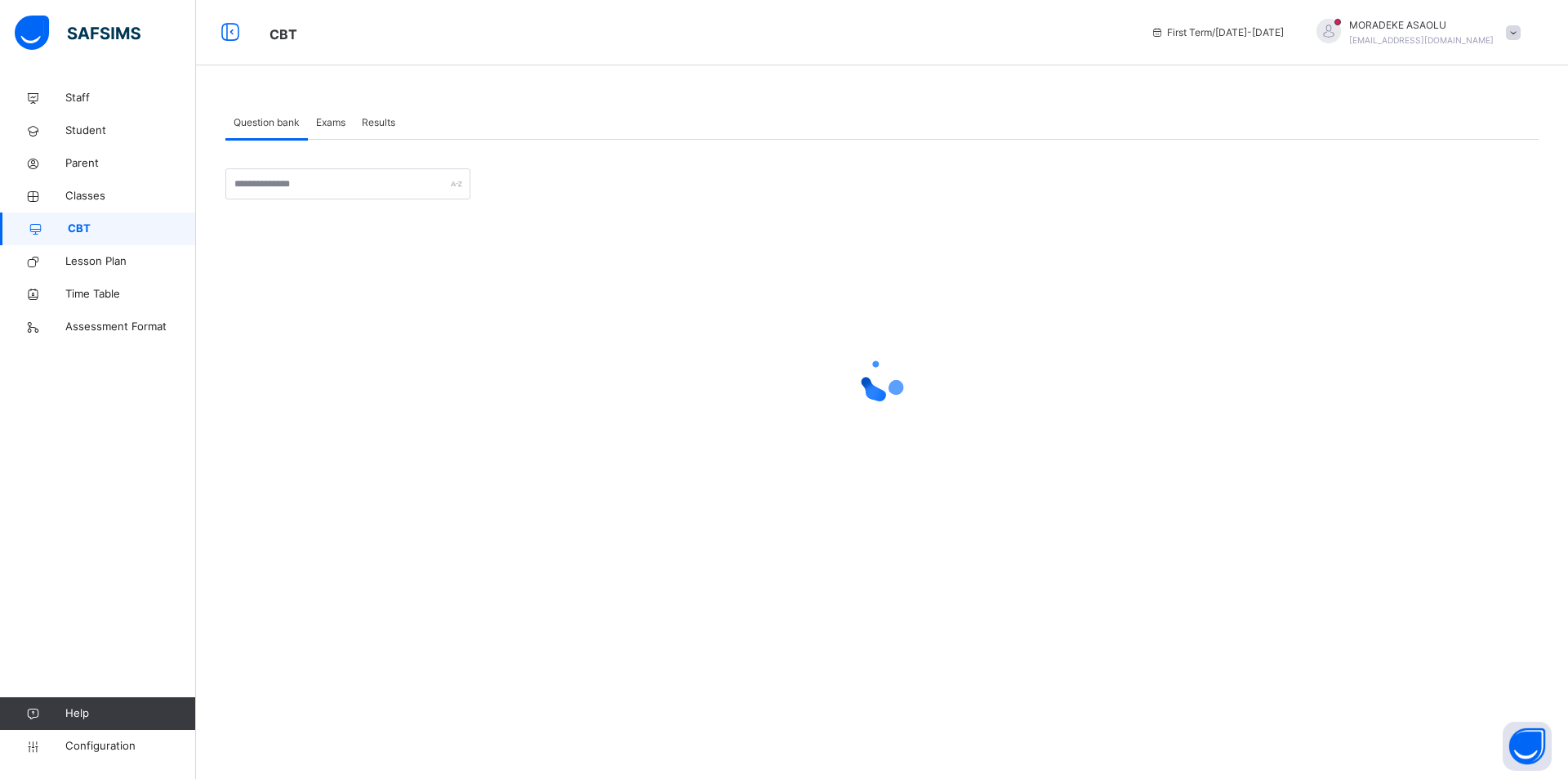
click at [70, 224] on span "CBT" at bounding box center [132, 228] width 128 height 17
click at [384, 116] on span "Results" at bounding box center [379, 122] width 33 height 15
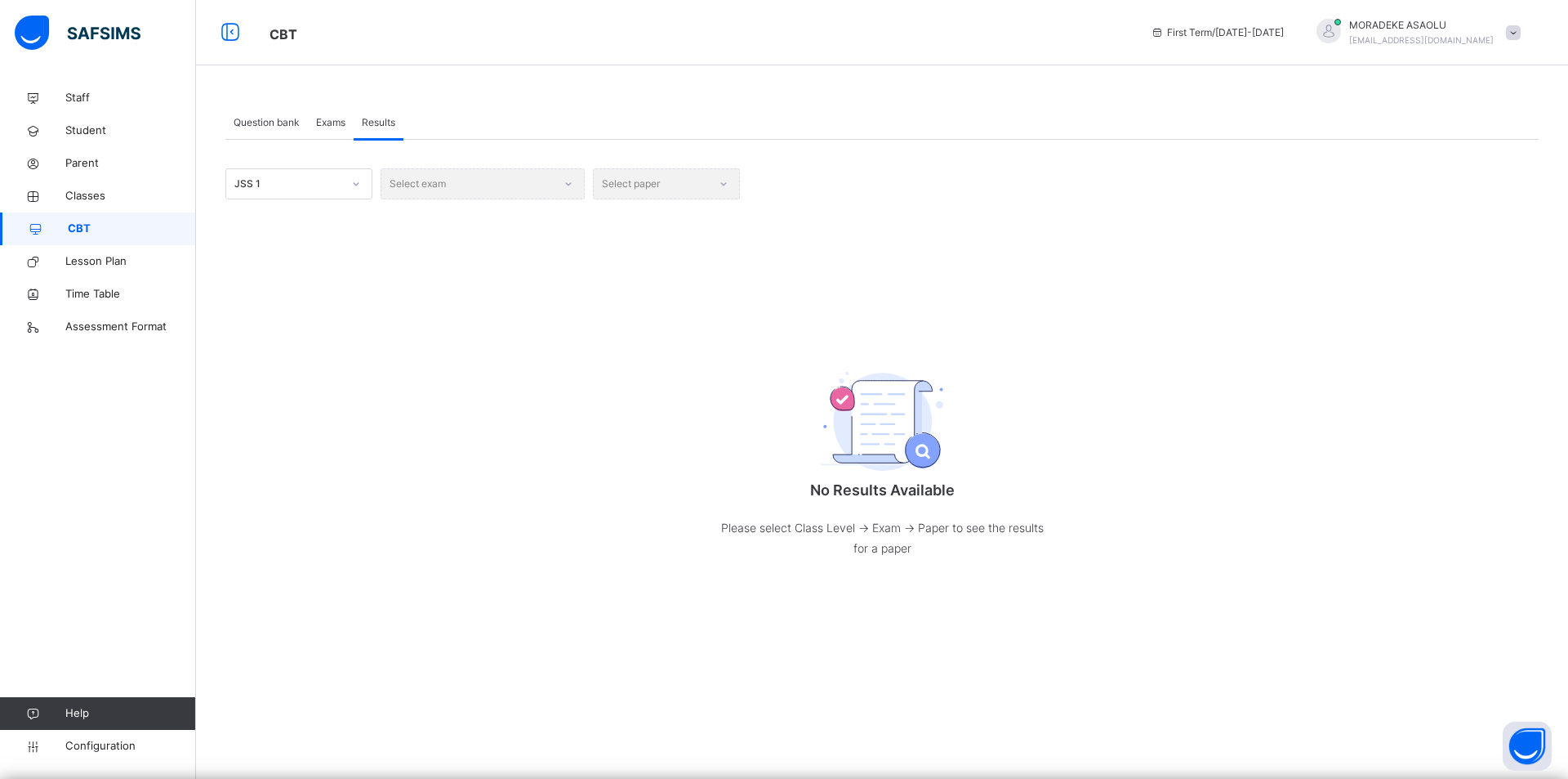
click at [561, 182] on div "Select exam" at bounding box center [483, 184] width 204 height 31
click at [571, 186] on div "Select exam" at bounding box center [483, 184] width 204 height 31
click at [356, 181] on icon at bounding box center [356, 184] width 10 height 17
click at [336, 220] on div "JSS 1" at bounding box center [299, 220] width 146 height 28
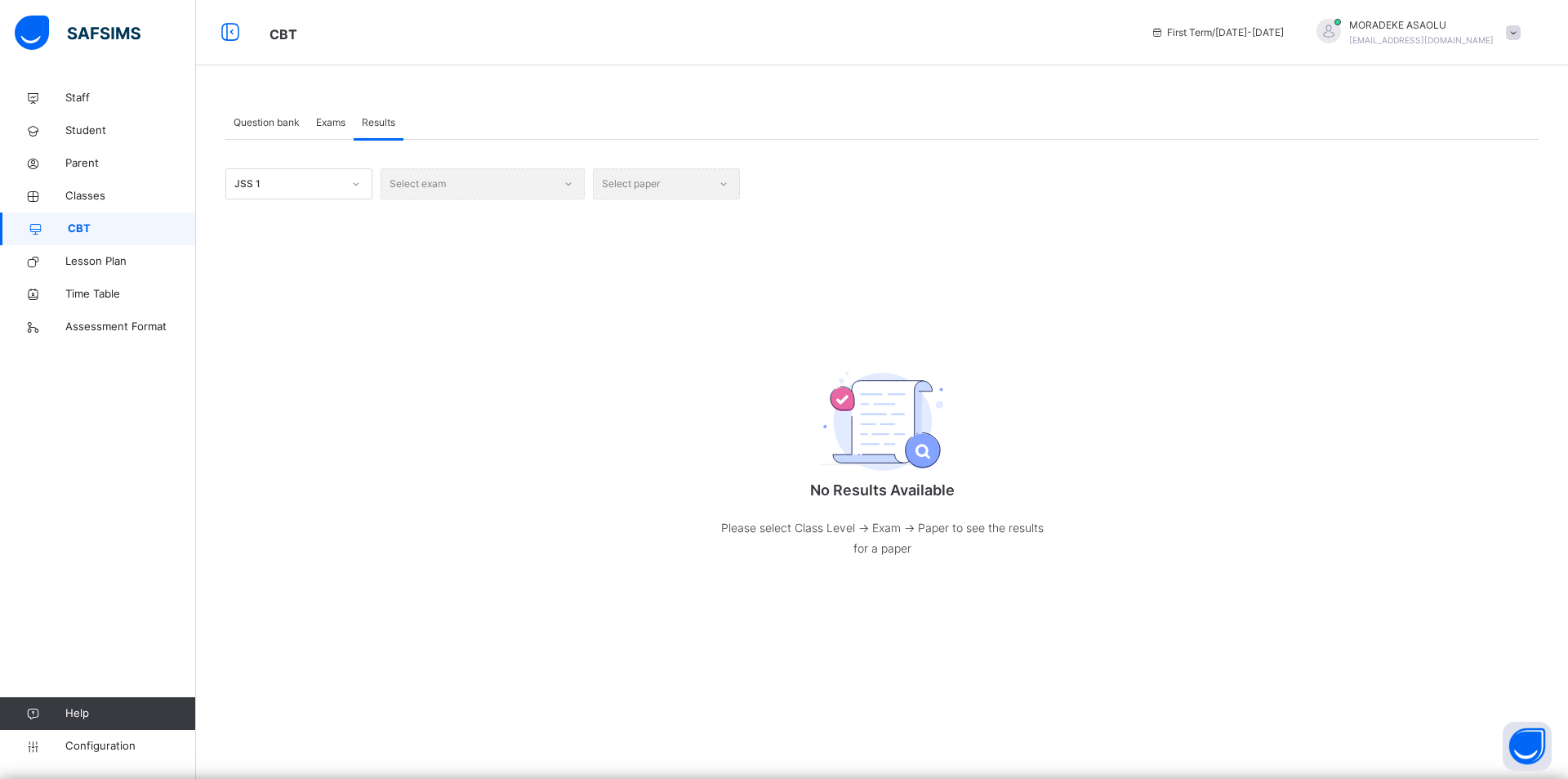
click at [727, 183] on div "Select paper" at bounding box center [666, 184] width 147 height 31
click at [559, 179] on div "Select exam" at bounding box center [483, 184] width 204 height 31
click at [76, 120] on link "Student" at bounding box center [98, 131] width 196 height 33
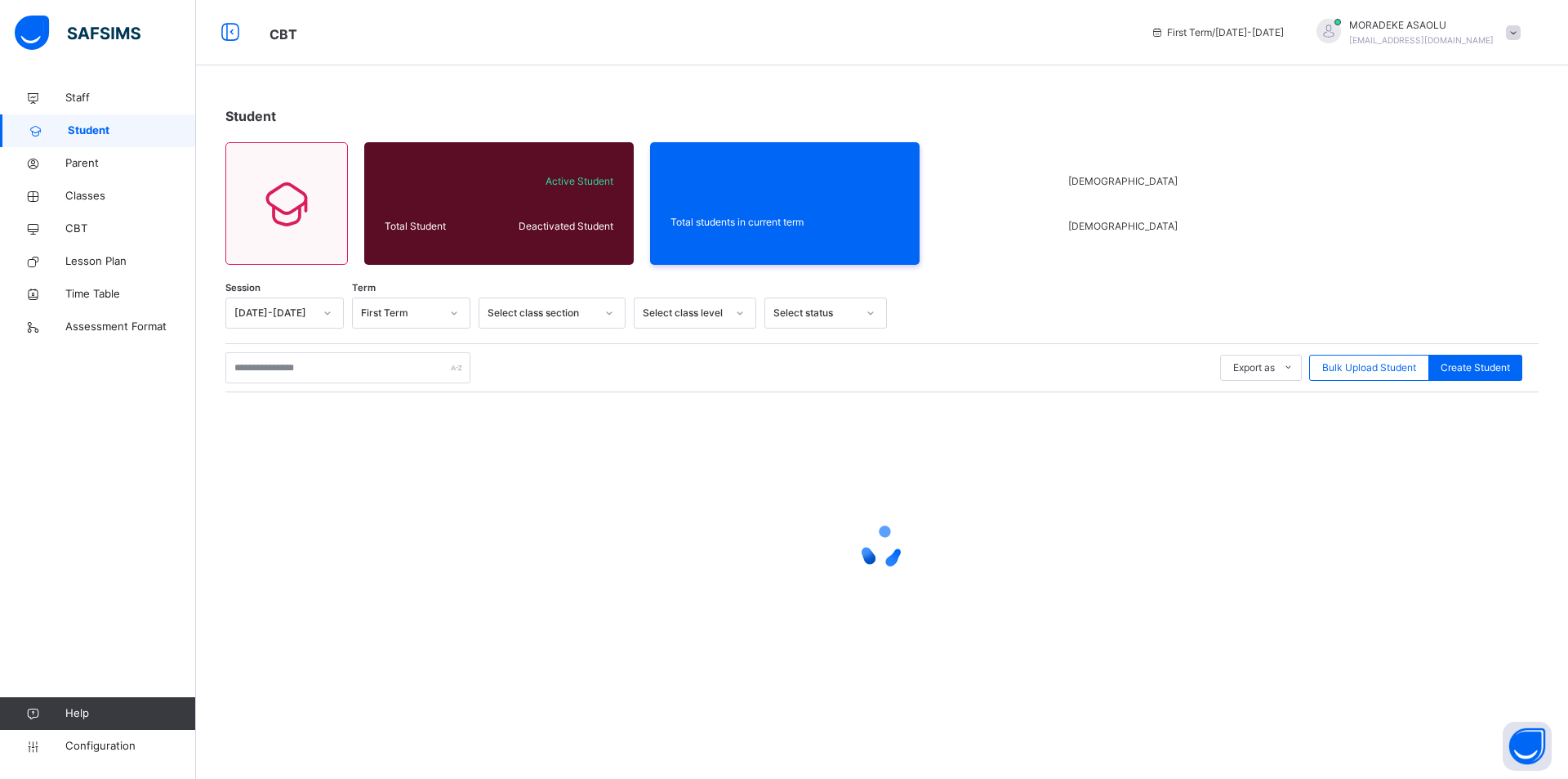
click at [76, 120] on link "Student" at bounding box center [98, 131] width 196 height 33
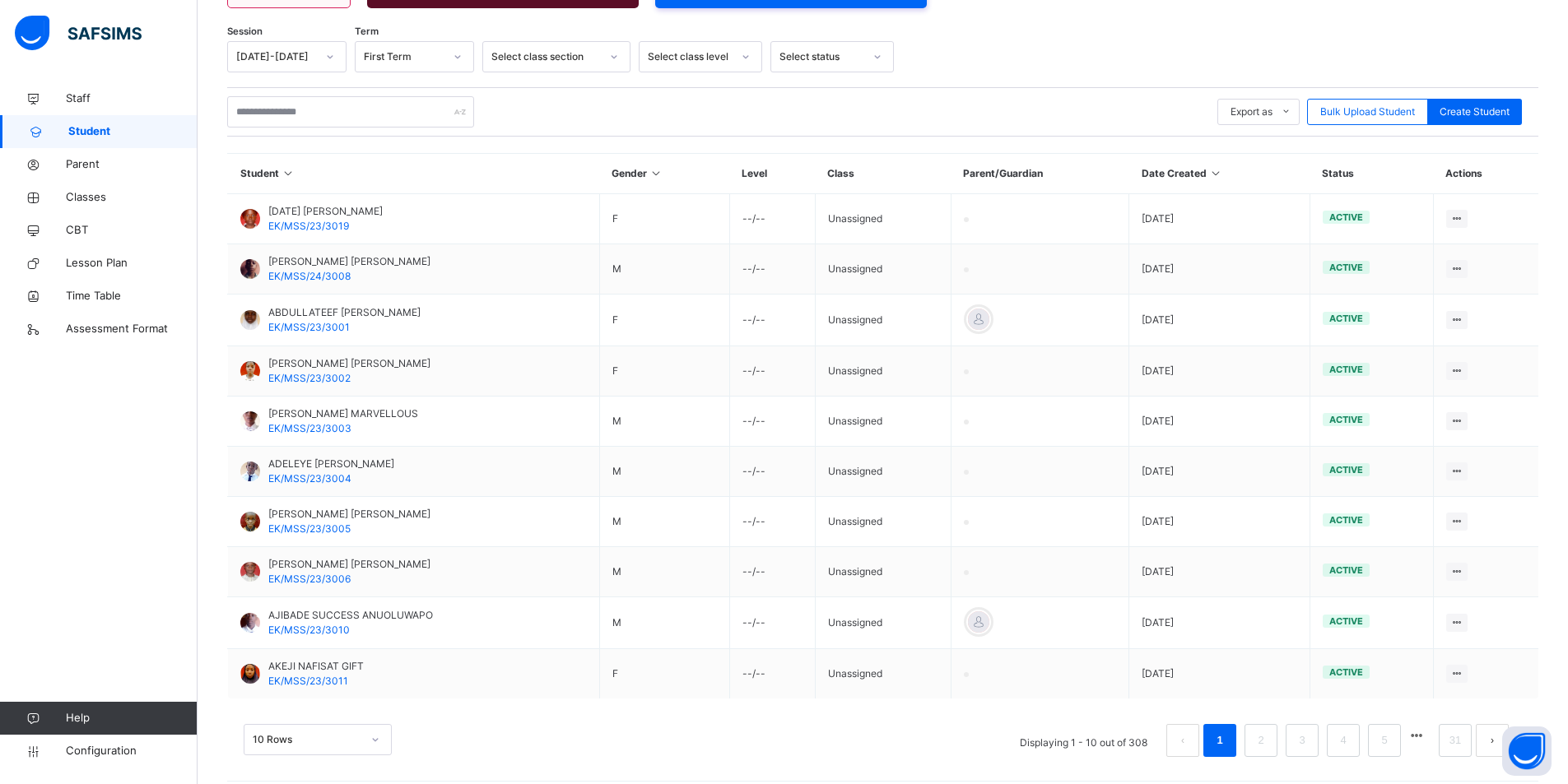
scroll to position [273, 0]
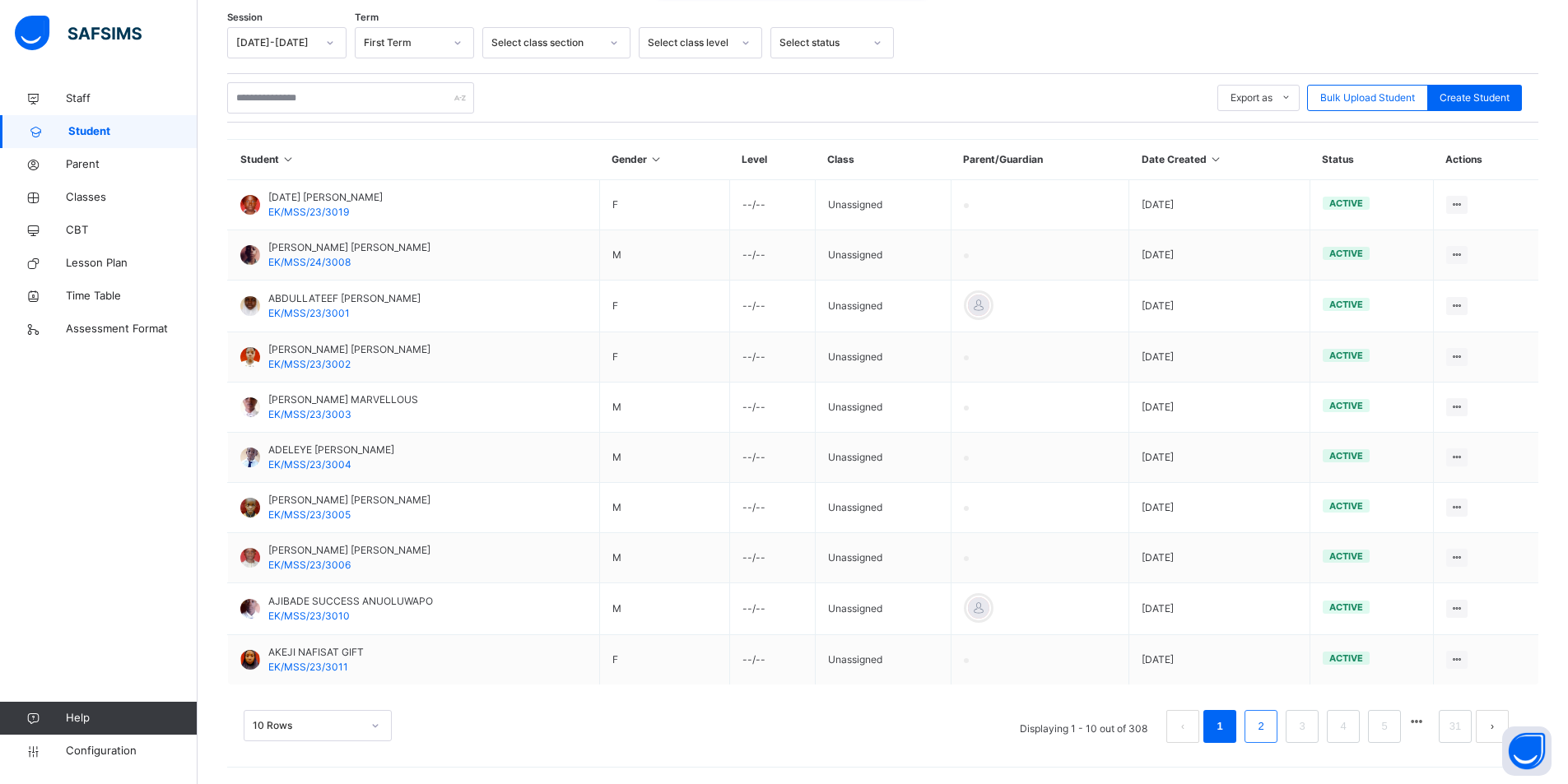
click at [1269, 728] on link "2" at bounding box center [1261, 726] width 16 height 22
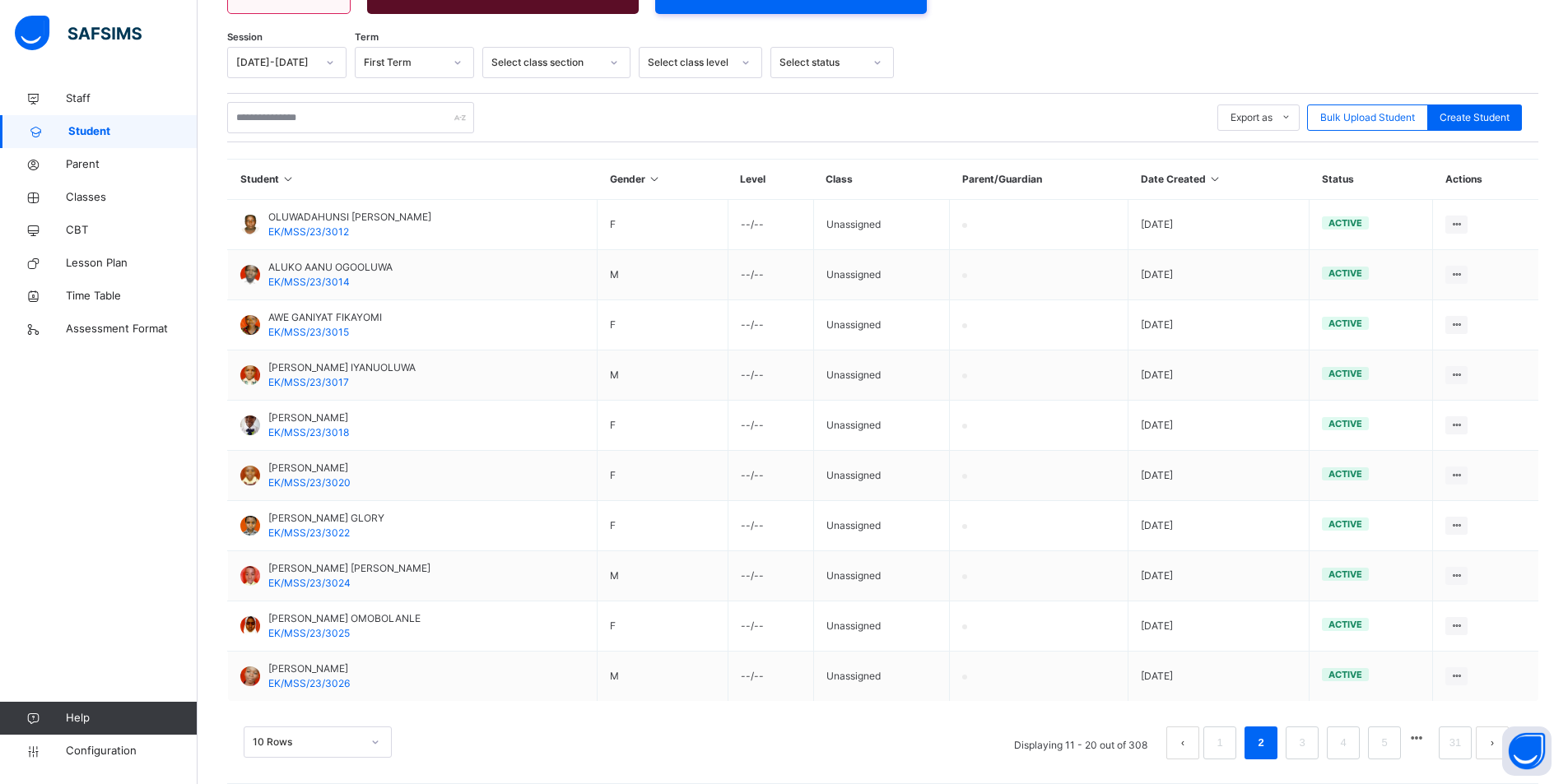
scroll to position [269, 0]
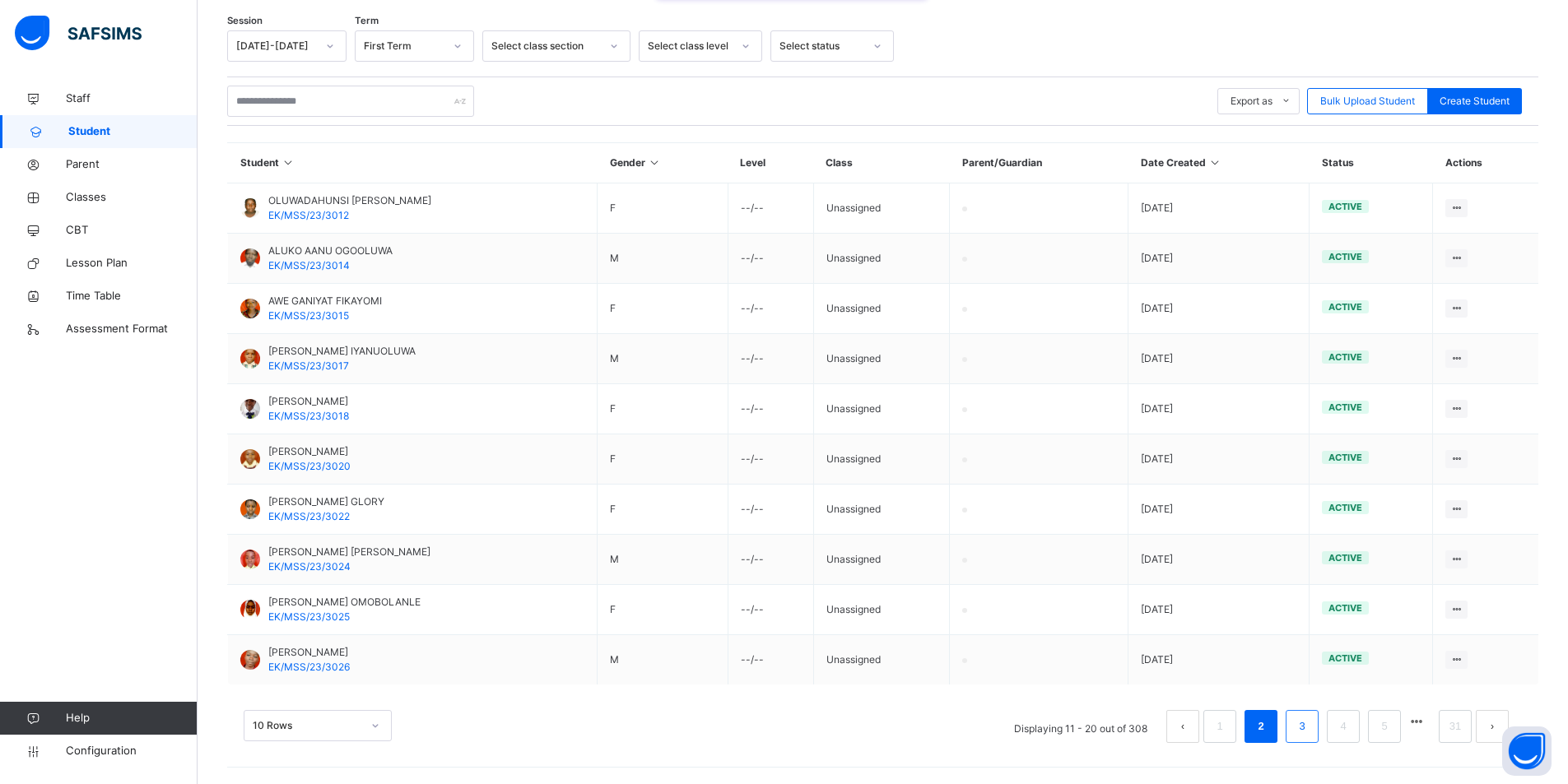
click at [1319, 727] on li "3" at bounding box center [1302, 726] width 33 height 33
click at [1466, 725] on link "31" at bounding box center [1456, 726] width 22 height 22
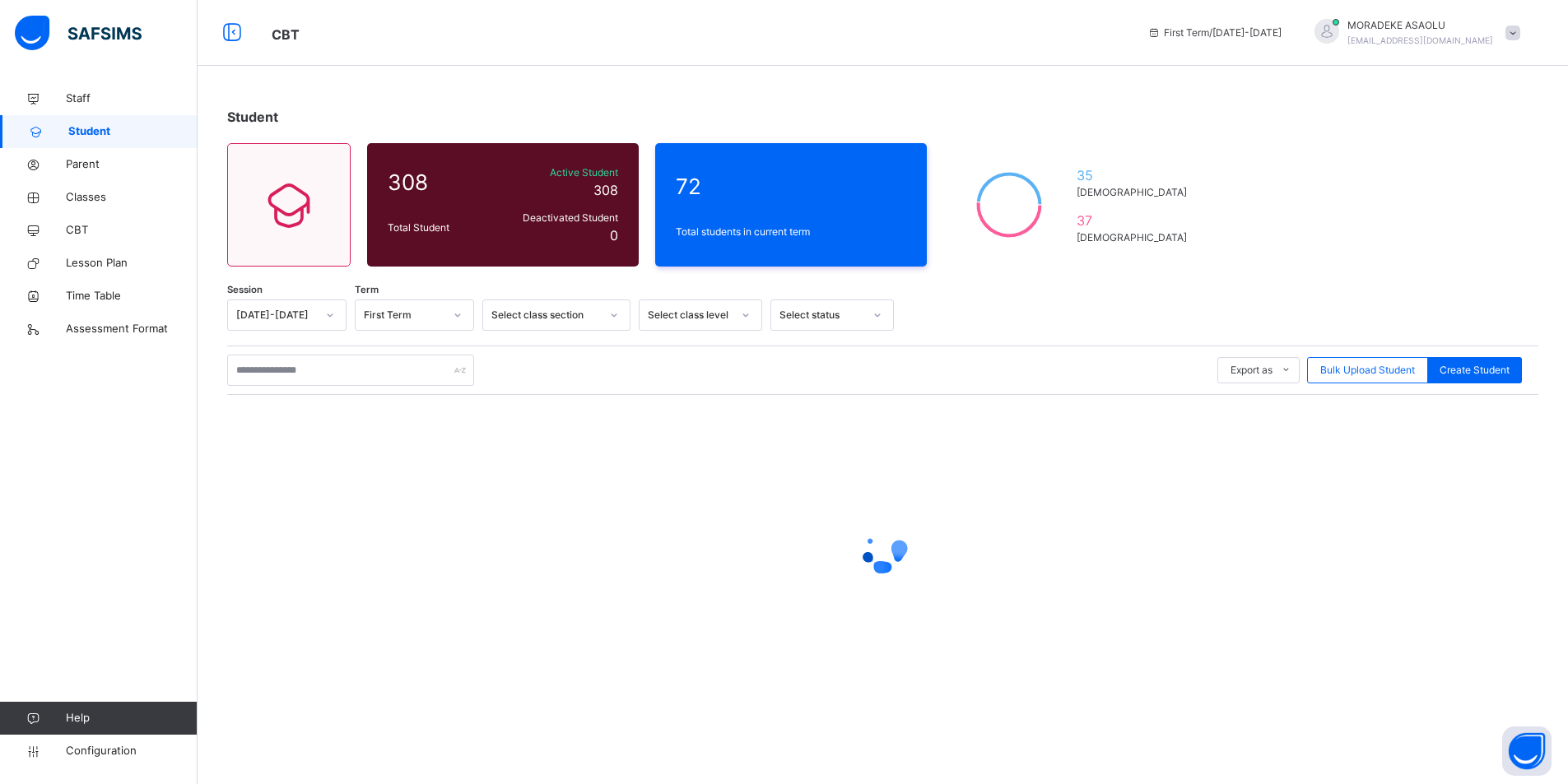
scroll to position [0, 0]
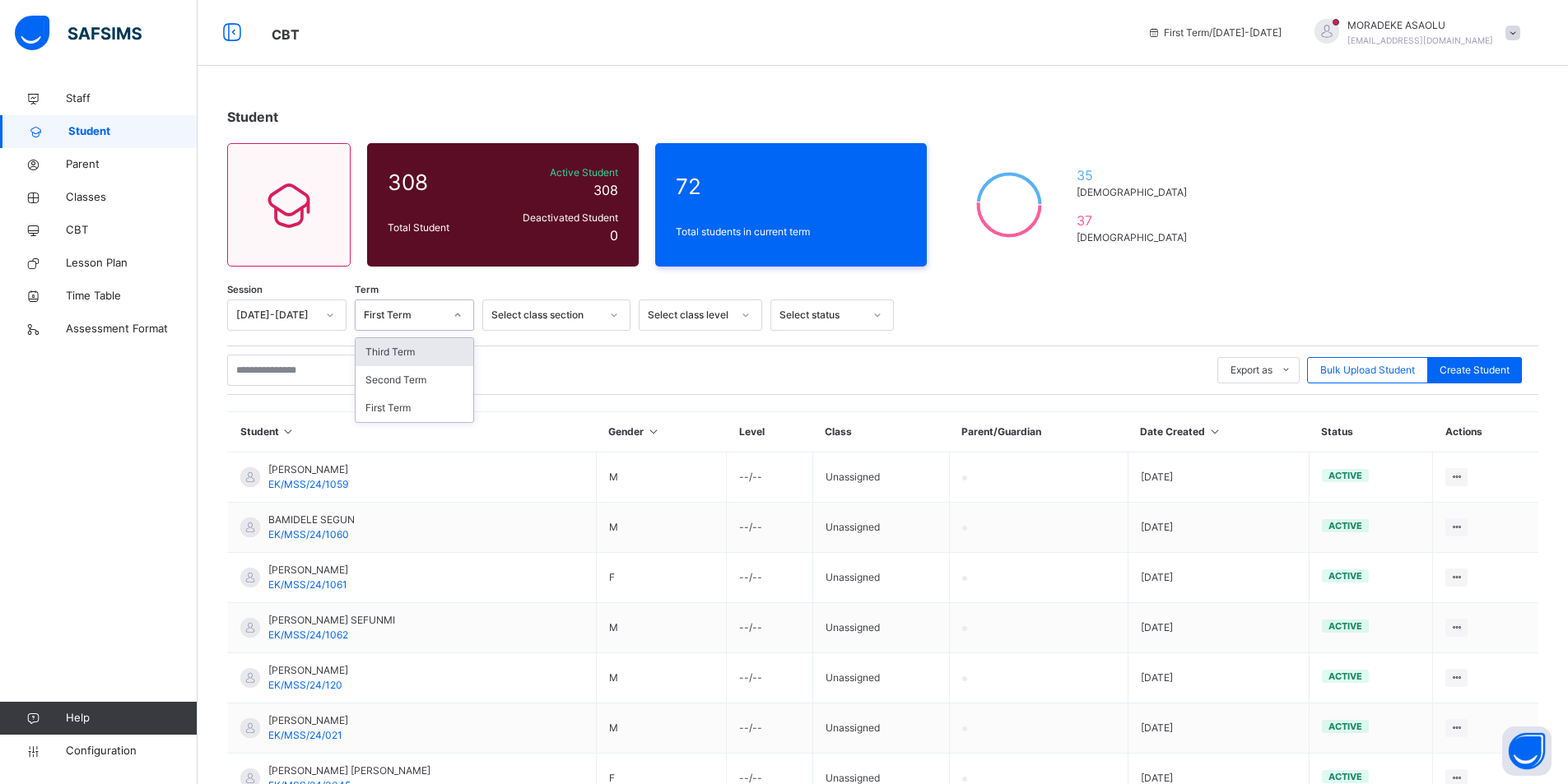
click at [455, 317] on icon at bounding box center [458, 315] width 10 height 17
click at [407, 353] on div "Third Term" at bounding box center [414, 352] width 117 height 28
click at [524, 184] on div "Active Student 308" at bounding box center [559, 182] width 116 height 34
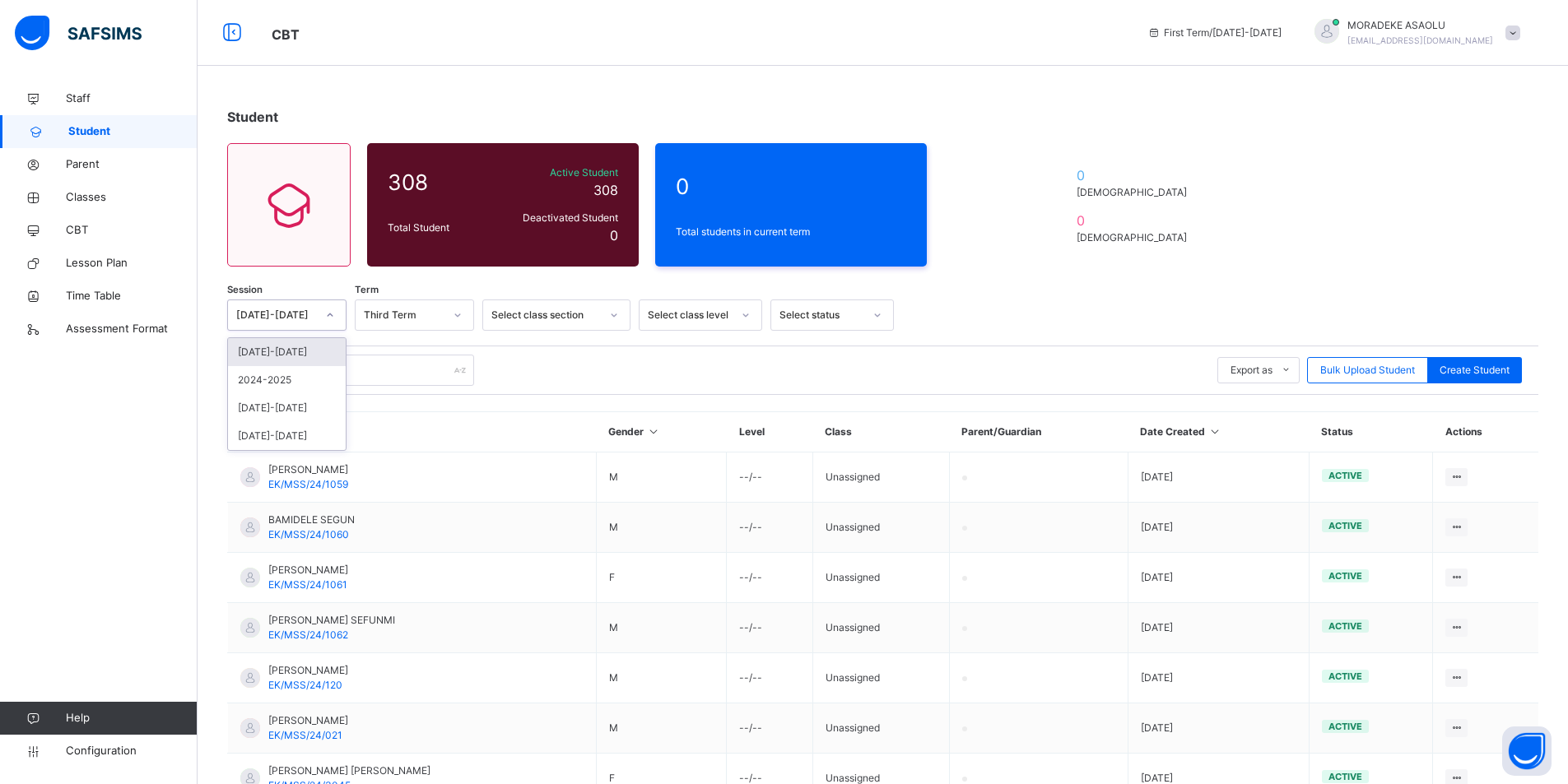
click at [330, 314] on icon at bounding box center [330, 315] width 10 height 17
click at [288, 380] on div "2024-2025" at bounding box center [287, 379] width 117 height 28
click at [456, 316] on icon at bounding box center [458, 315] width 10 height 17
click at [403, 407] on div "Third Term" at bounding box center [414, 408] width 117 height 28
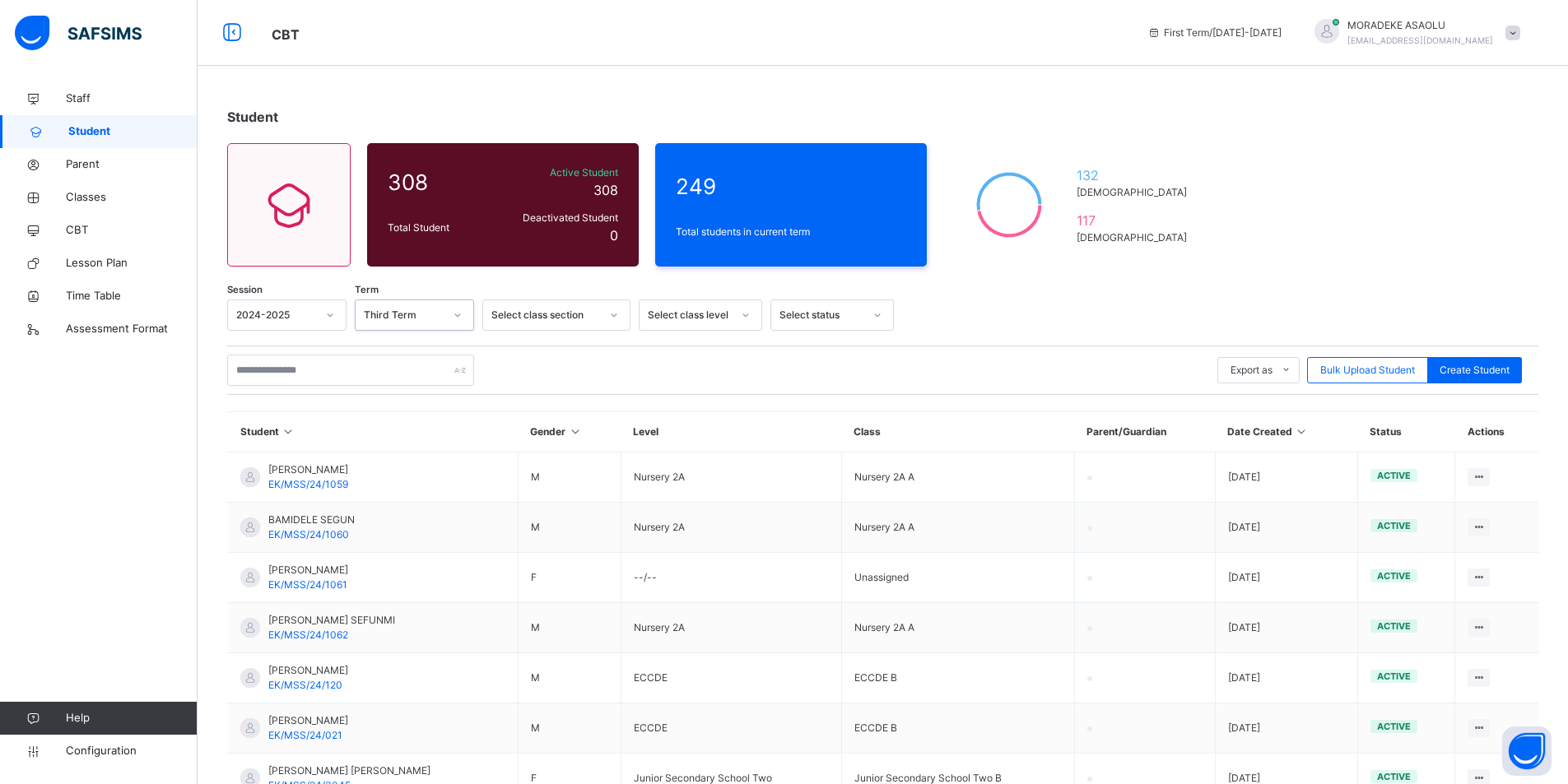
click at [618, 314] on icon at bounding box center [614, 315] width 10 height 17
click at [544, 433] on div "JUNIOR SECONDARY SCHOOL" at bounding box center [557, 444] width 147 height 43
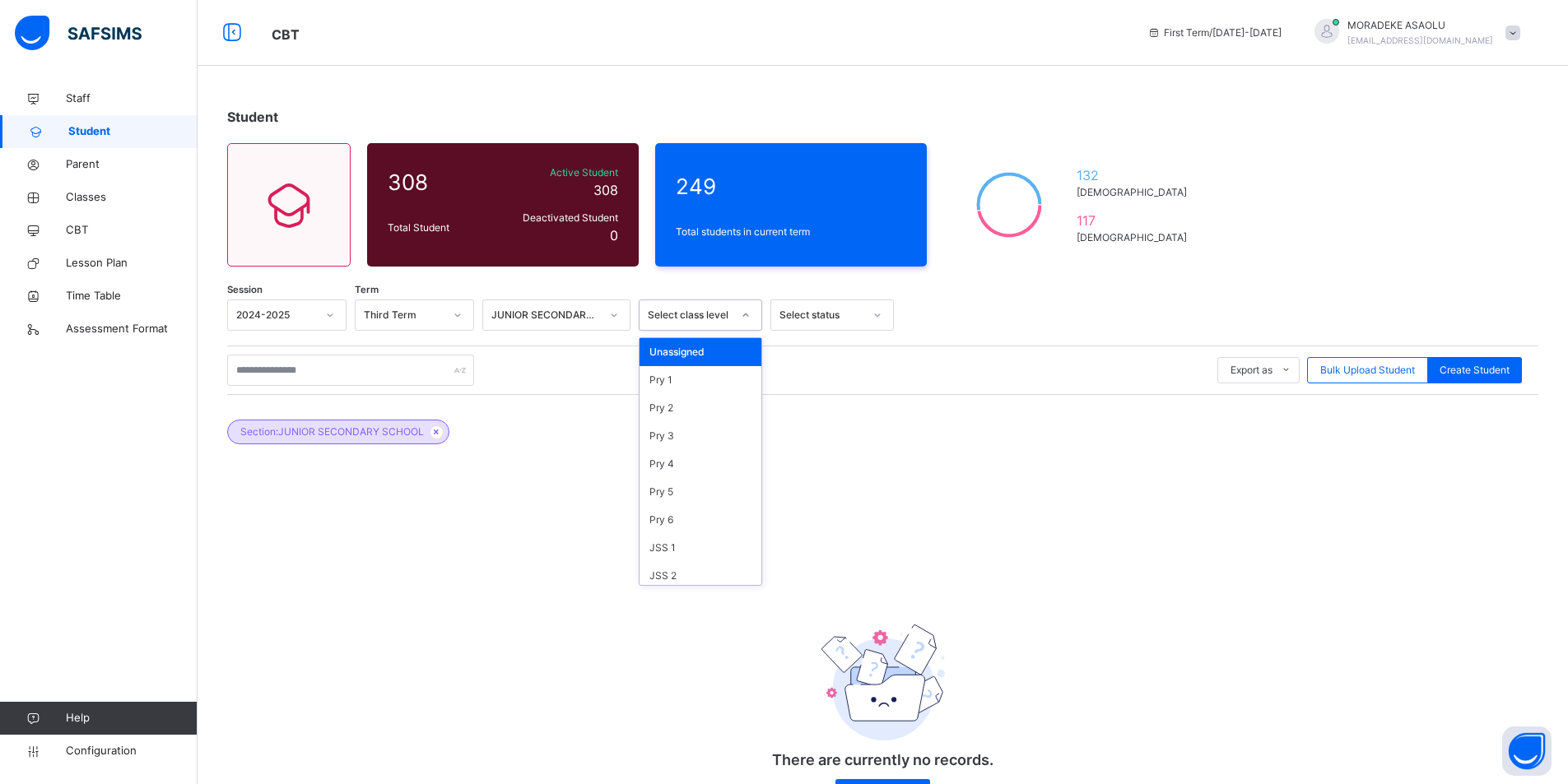
click at [745, 310] on icon at bounding box center [745, 315] width 10 height 17
click at [661, 550] on div "JSS 1" at bounding box center [700, 547] width 122 height 28
click at [744, 311] on icon at bounding box center [745, 315] width 10 height 17
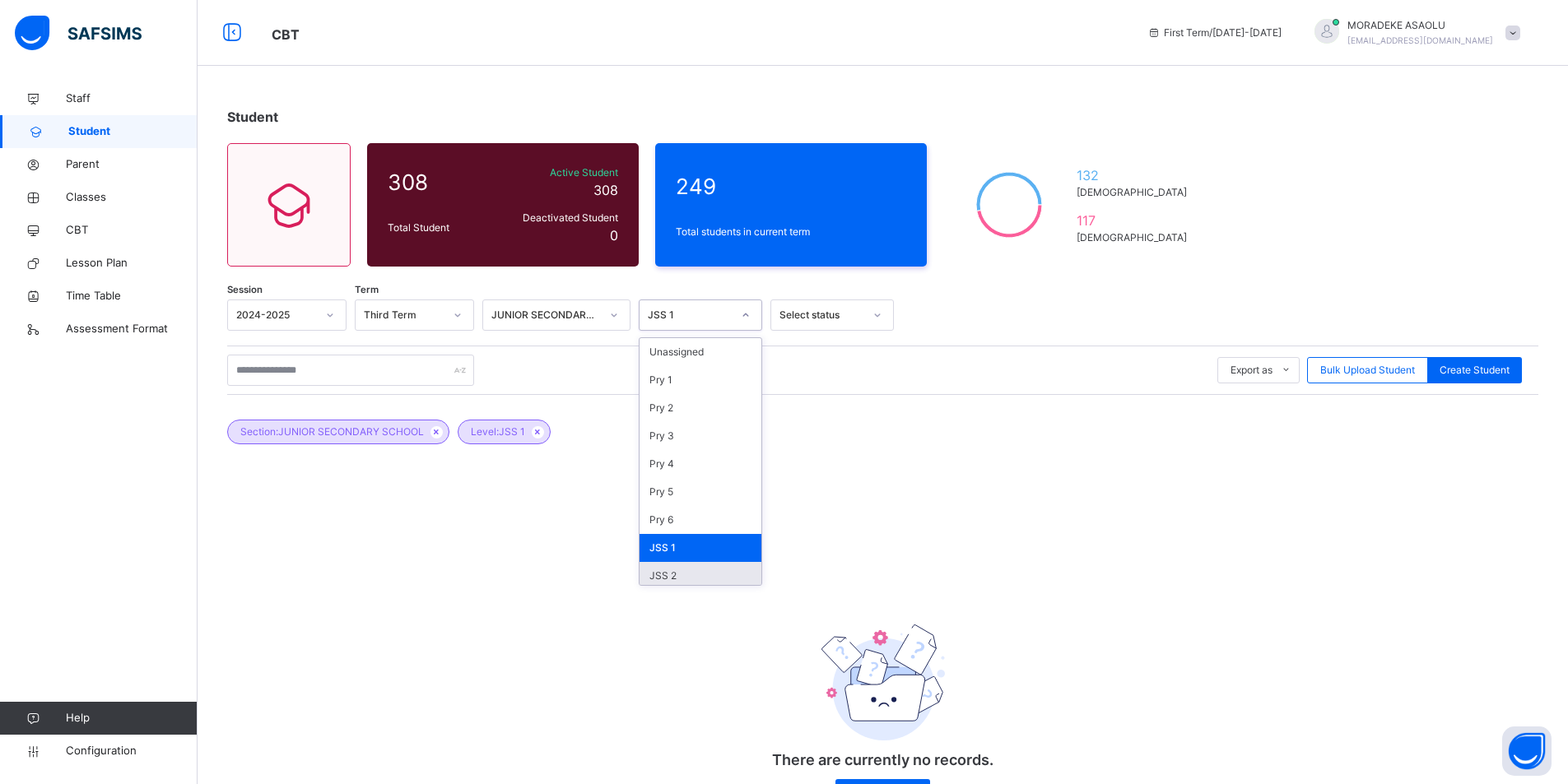
click at [667, 571] on div "JSS 2" at bounding box center [700, 576] width 122 height 28
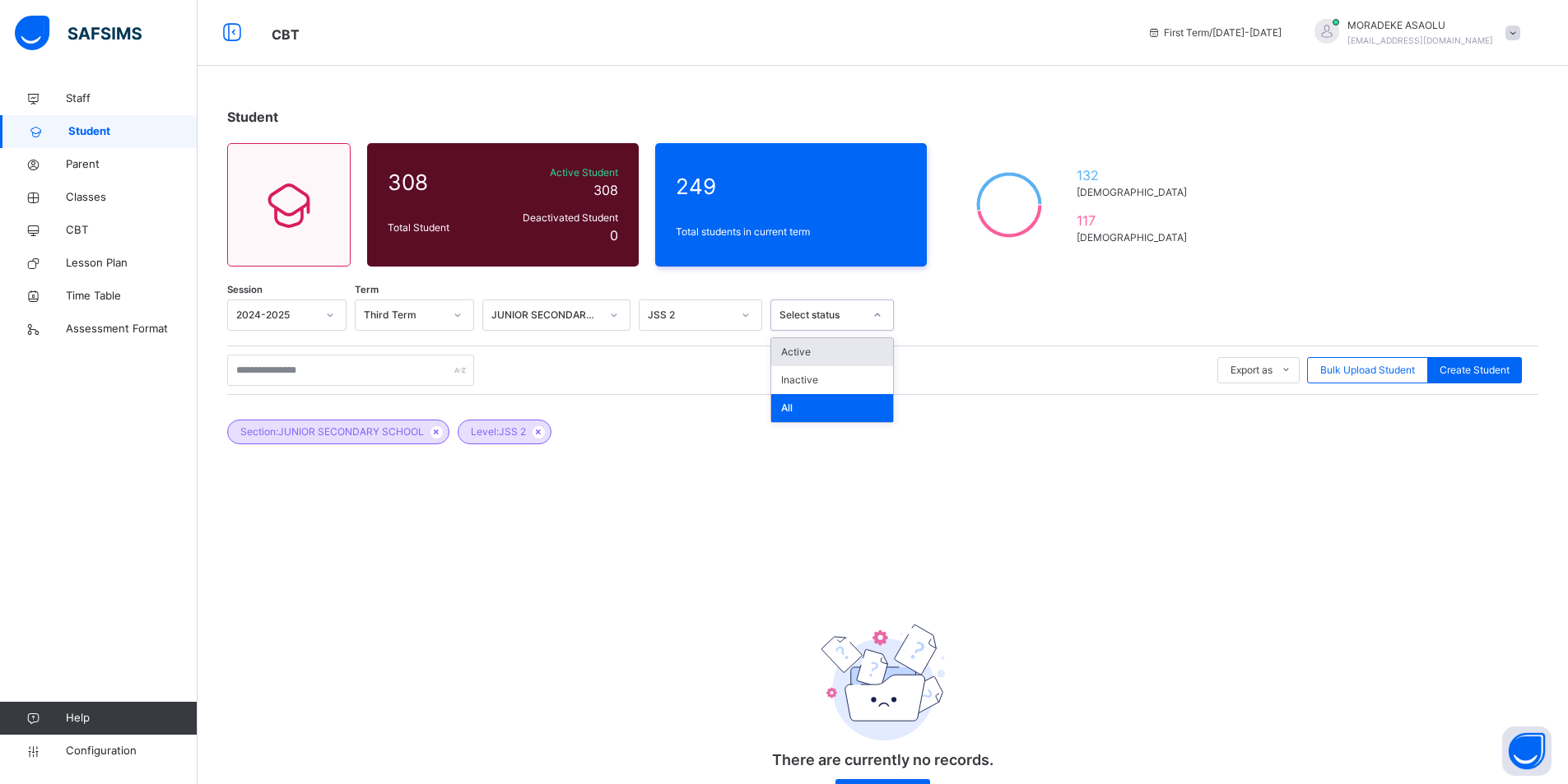
click at [879, 319] on icon at bounding box center [877, 315] width 10 height 17
click at [818, 353] on div "Active" at bounding box center [831, 352] width 122 height 28
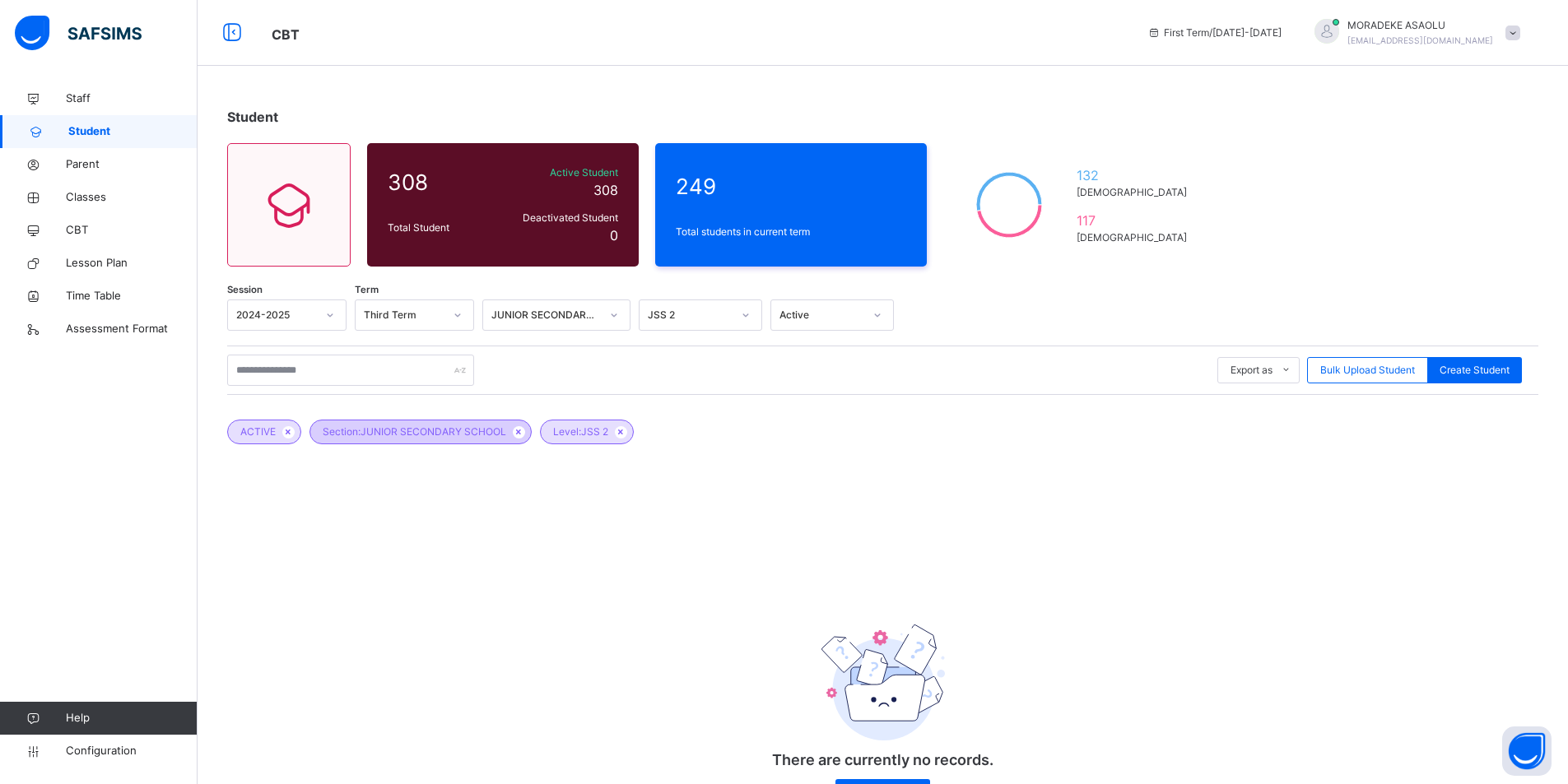
click at [423, 425] on span "Section: JUNIOR SECONDARY SCHOOL" at bounding box center [415, 431] width 184 height 15
click at [482, 388] on div "Export as Pdf Report Excel Report Excel Report (LMS) Bulk Upload Student Create…" at bounding box center [882, 370] width 1311 height 49
click at [326, 314] on icon at bounding box center [330, 315] width 10 height 17
click at [299, 384] on div "2024-2025" at bounding box center [287, 379] width 117 height 28
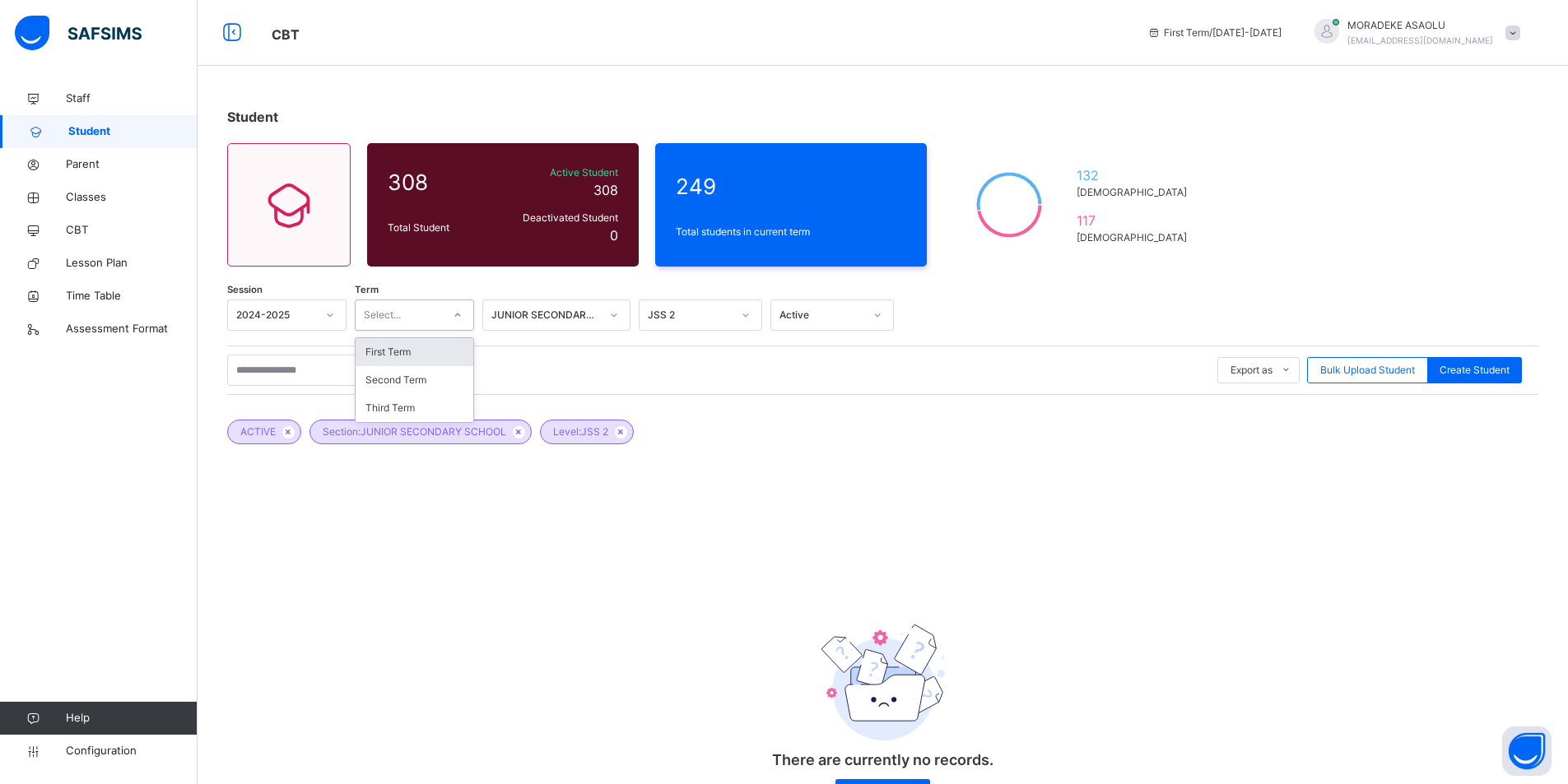
click at [460, 316] on icon at bounding box center [458, 315] width 10 height 17
click at [399, 408] on div "Third Term" at bounding box center [414, 408] width 117 height 28
click at [625, 427] on icon at bounding box center [621, 432] width 14 height 10
click at [522, 431] on icon at bounding box center [518, 432] width 14 height 10
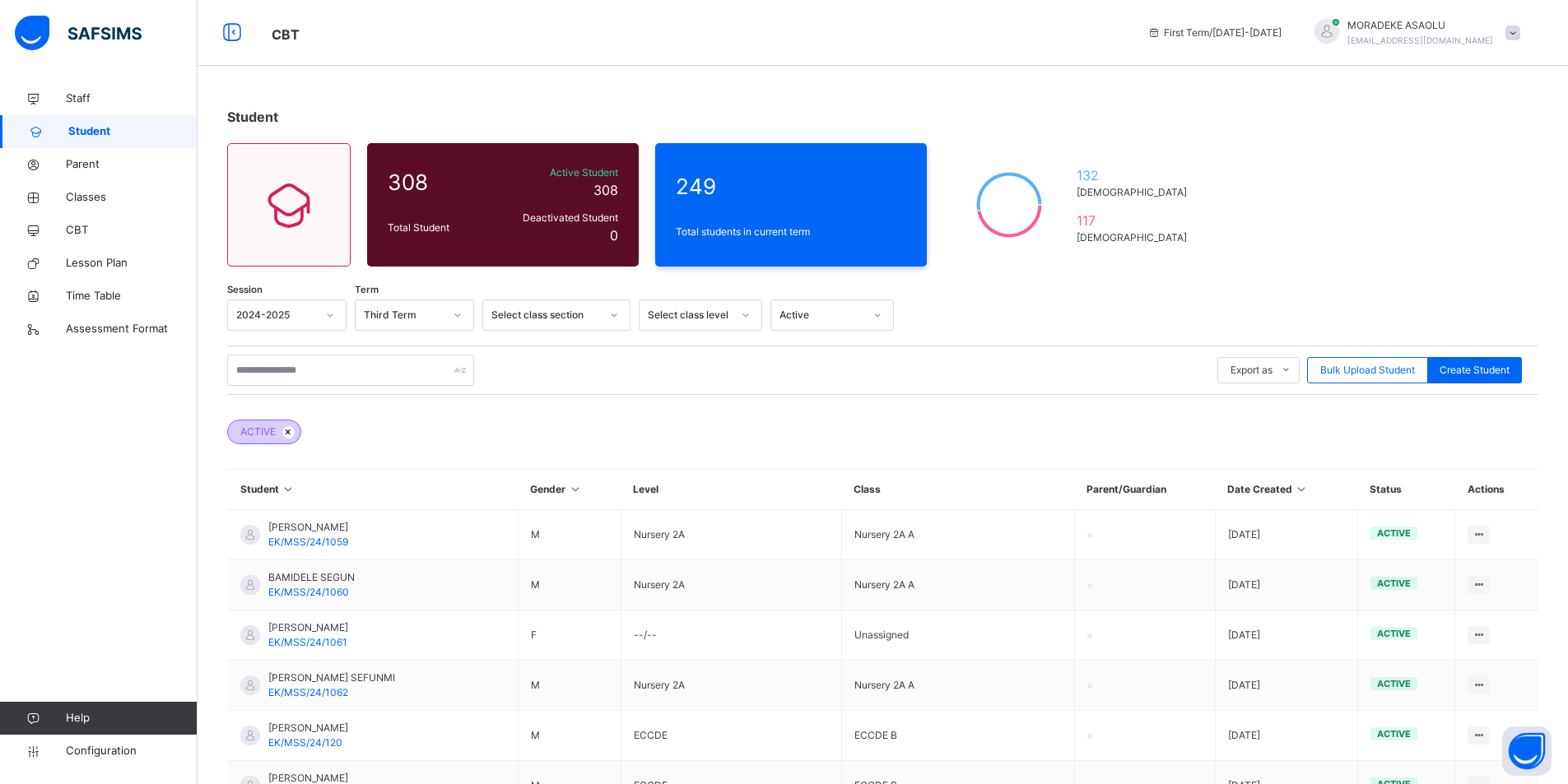
click at [290, 429] on icon at bounding box center [289, 432] width 14 height 10
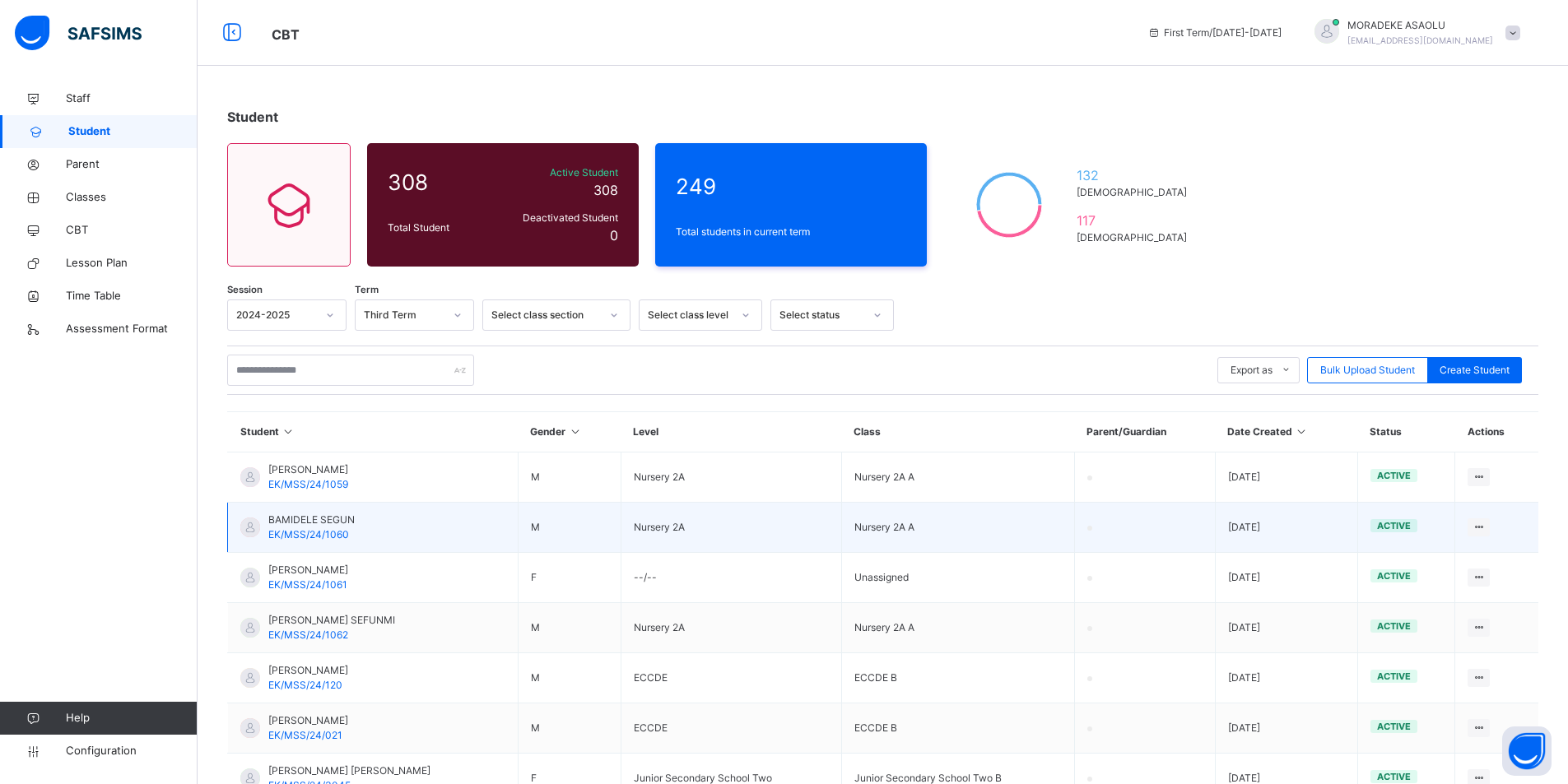
scroll to position [168, 0]
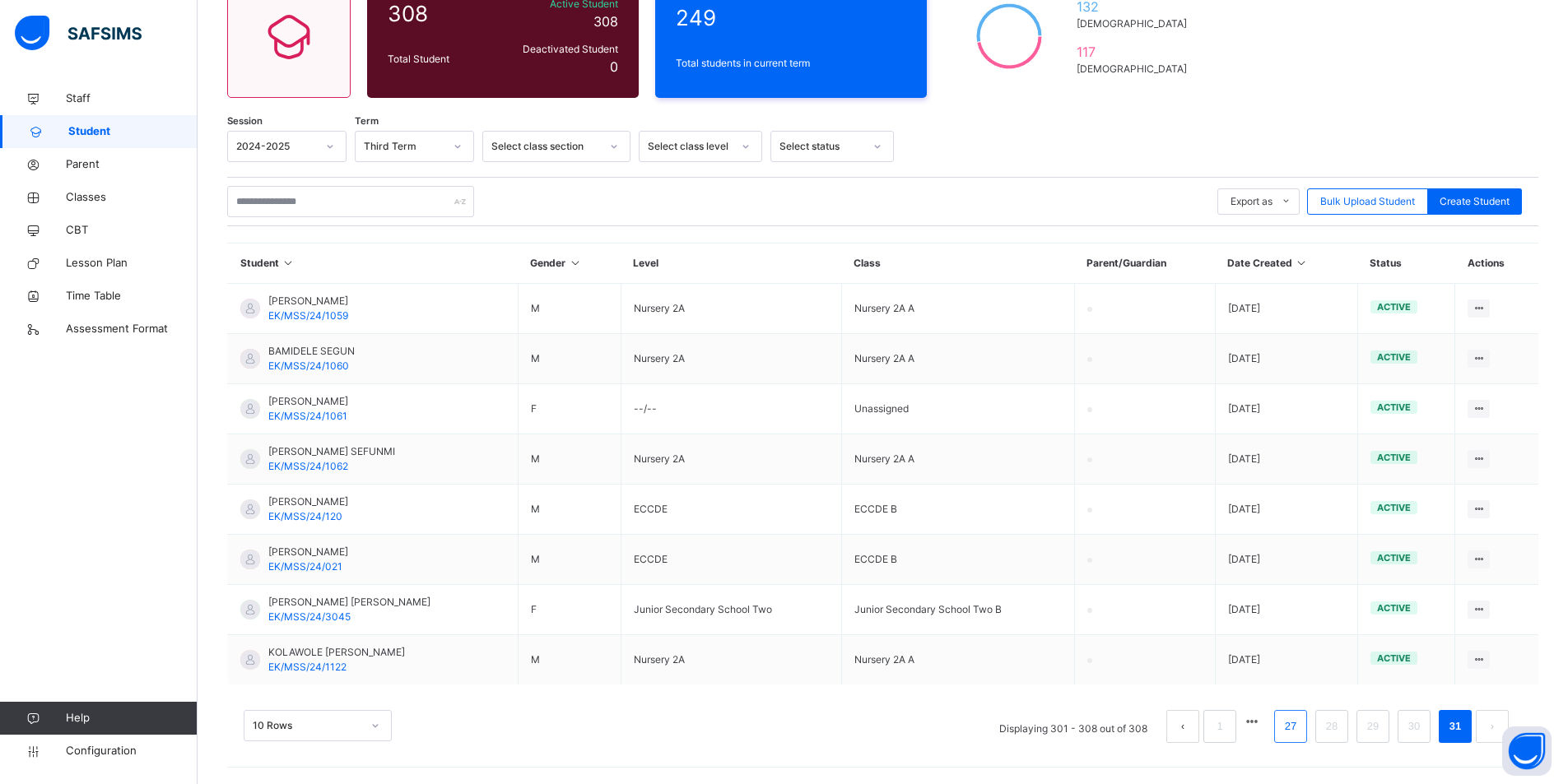
click at [1297, 727] on link "27" at bounding box center [1290, 726] width 22 height 22
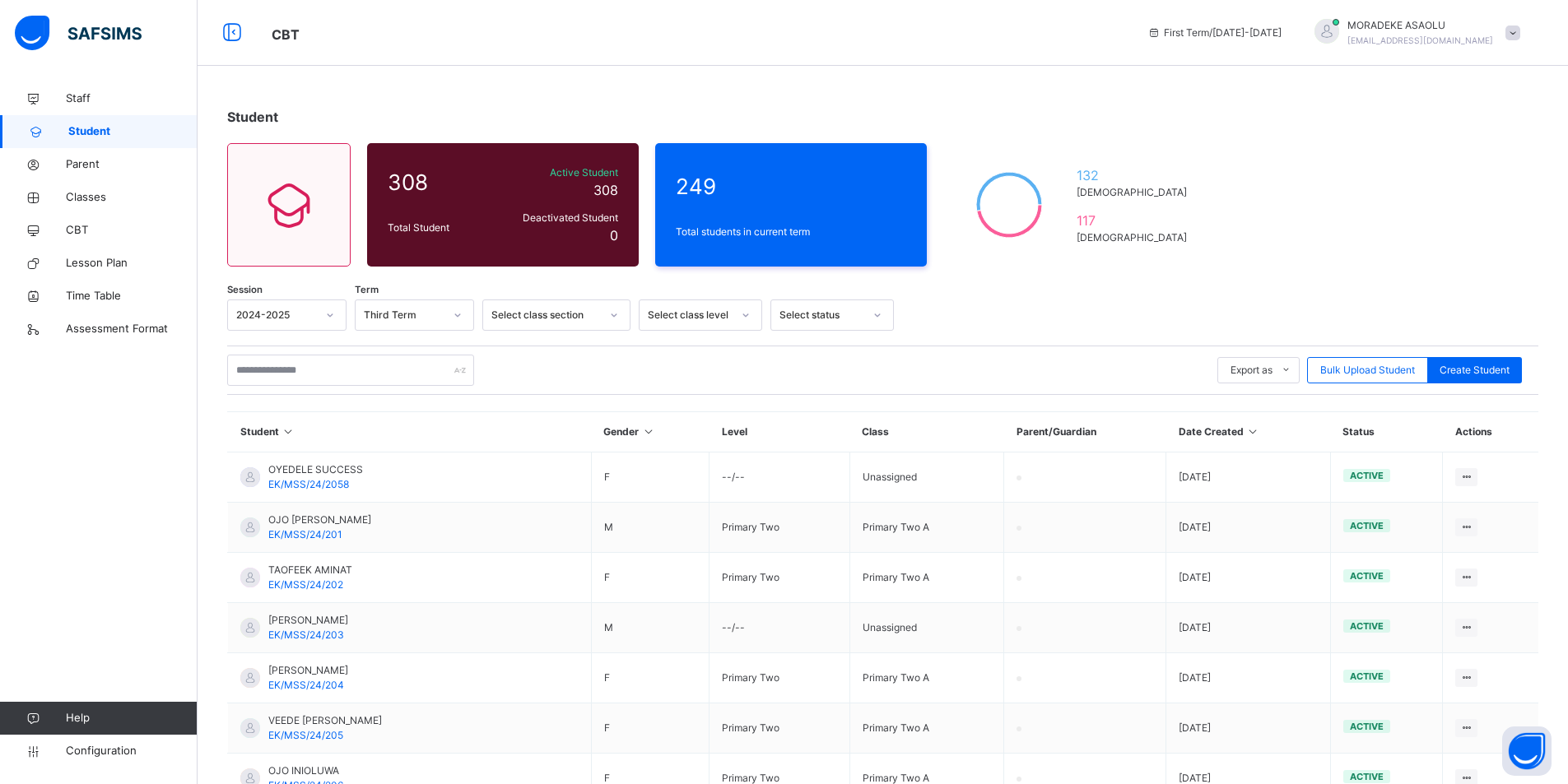
scroll to position [269, 0]
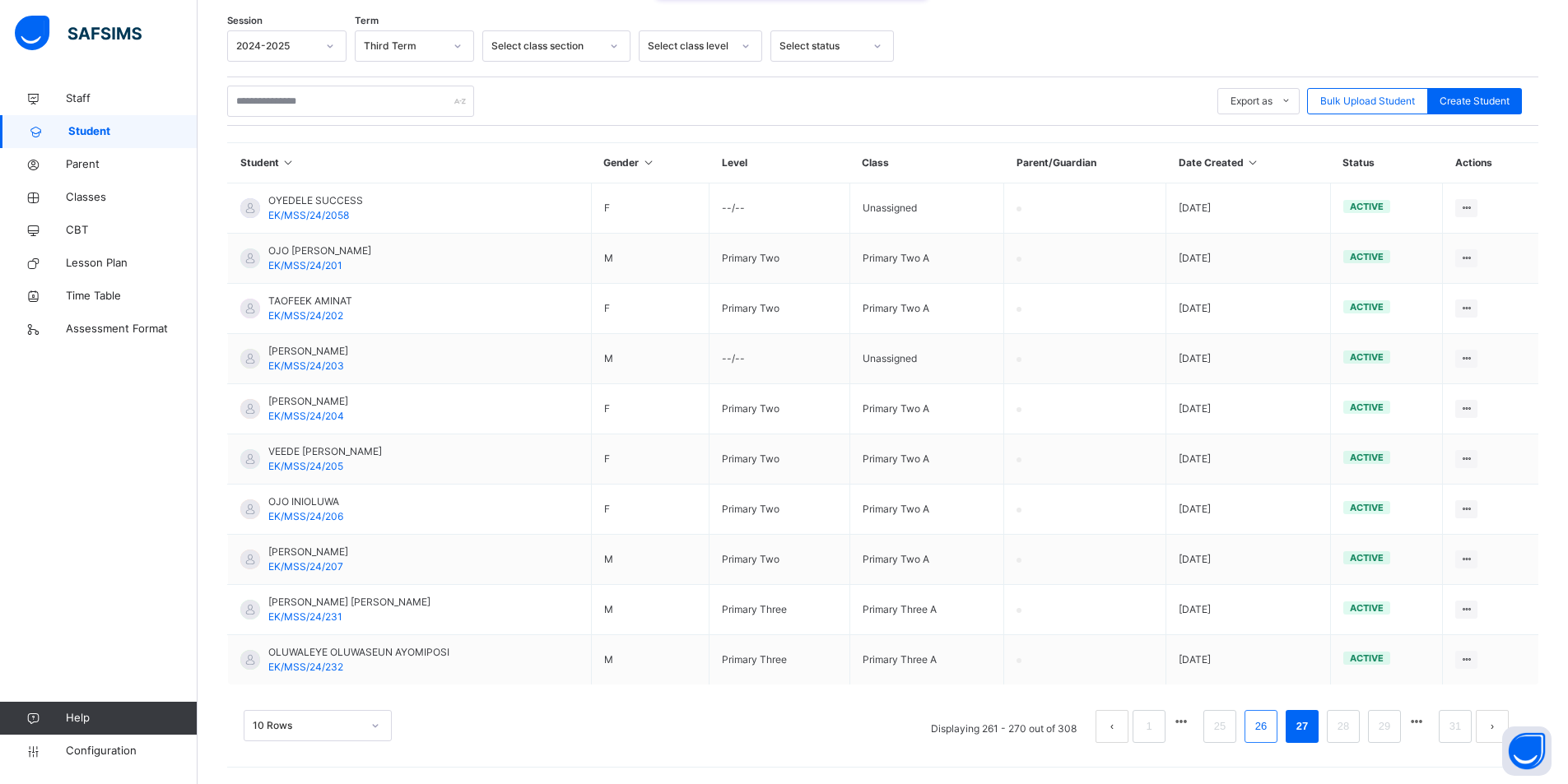
click at [1272, 723] on link "26" at bounding box center [1261, 726] width 22 height 22
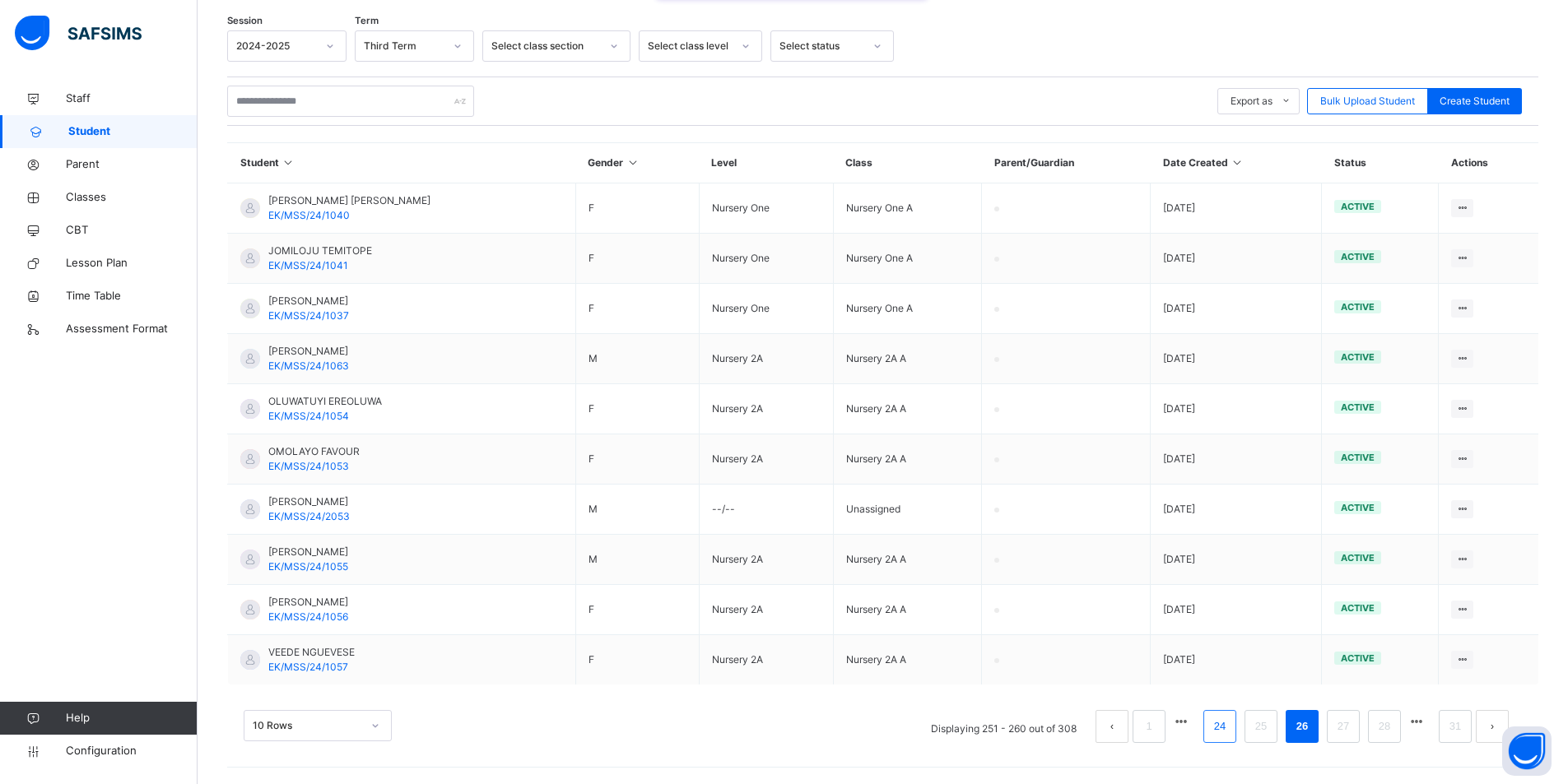
click at [1231, 726] on link "24" at bounding box center [1220, 726] width 22 height 22
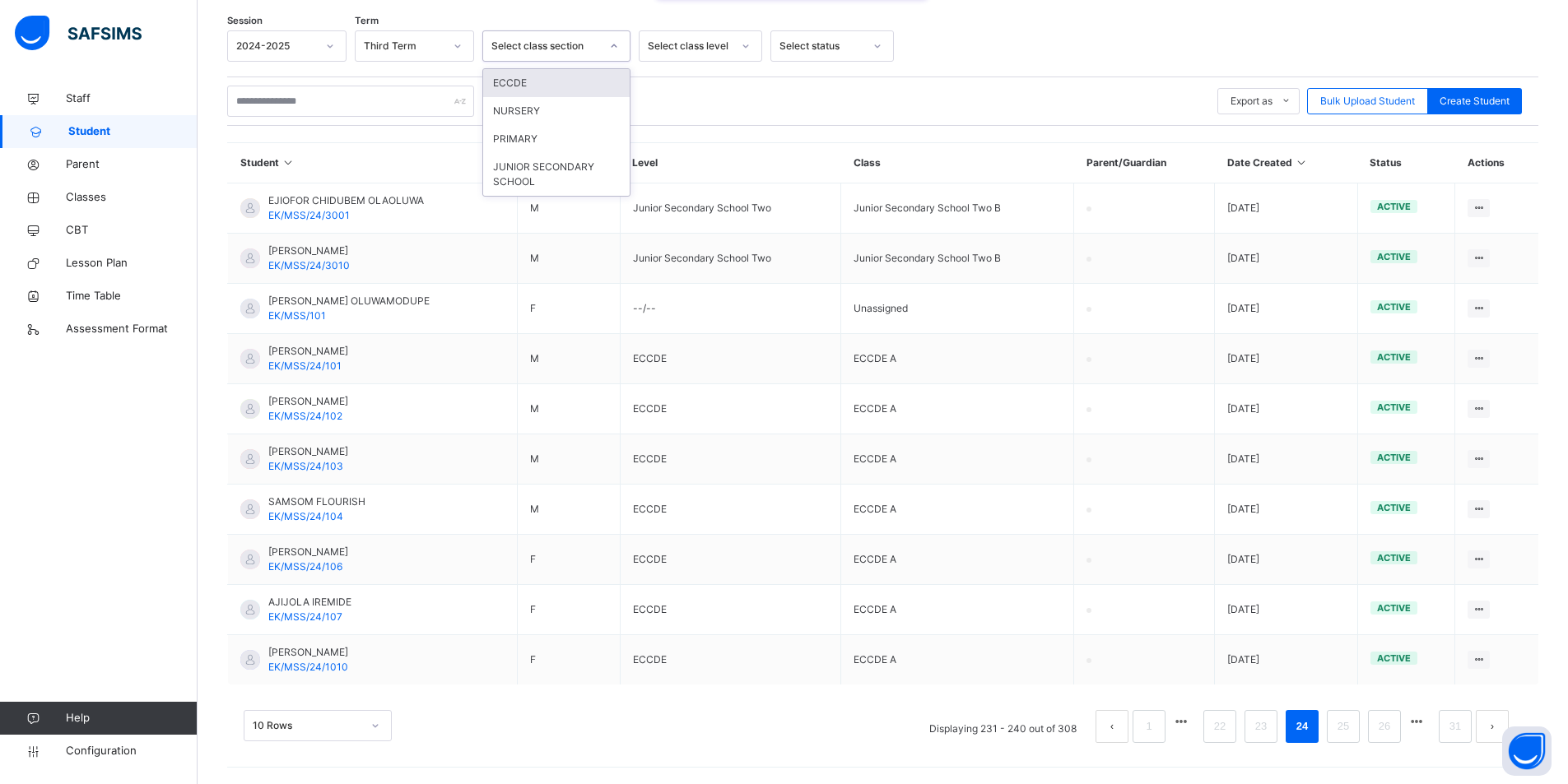
click at [610, 44] on icon at bounding box center [614, 46] width 10 height 17
click at [520, 184] on div "JUNIOR SECONDARY SCHOOL" at bounding box center [557, 175] width 147 height 43
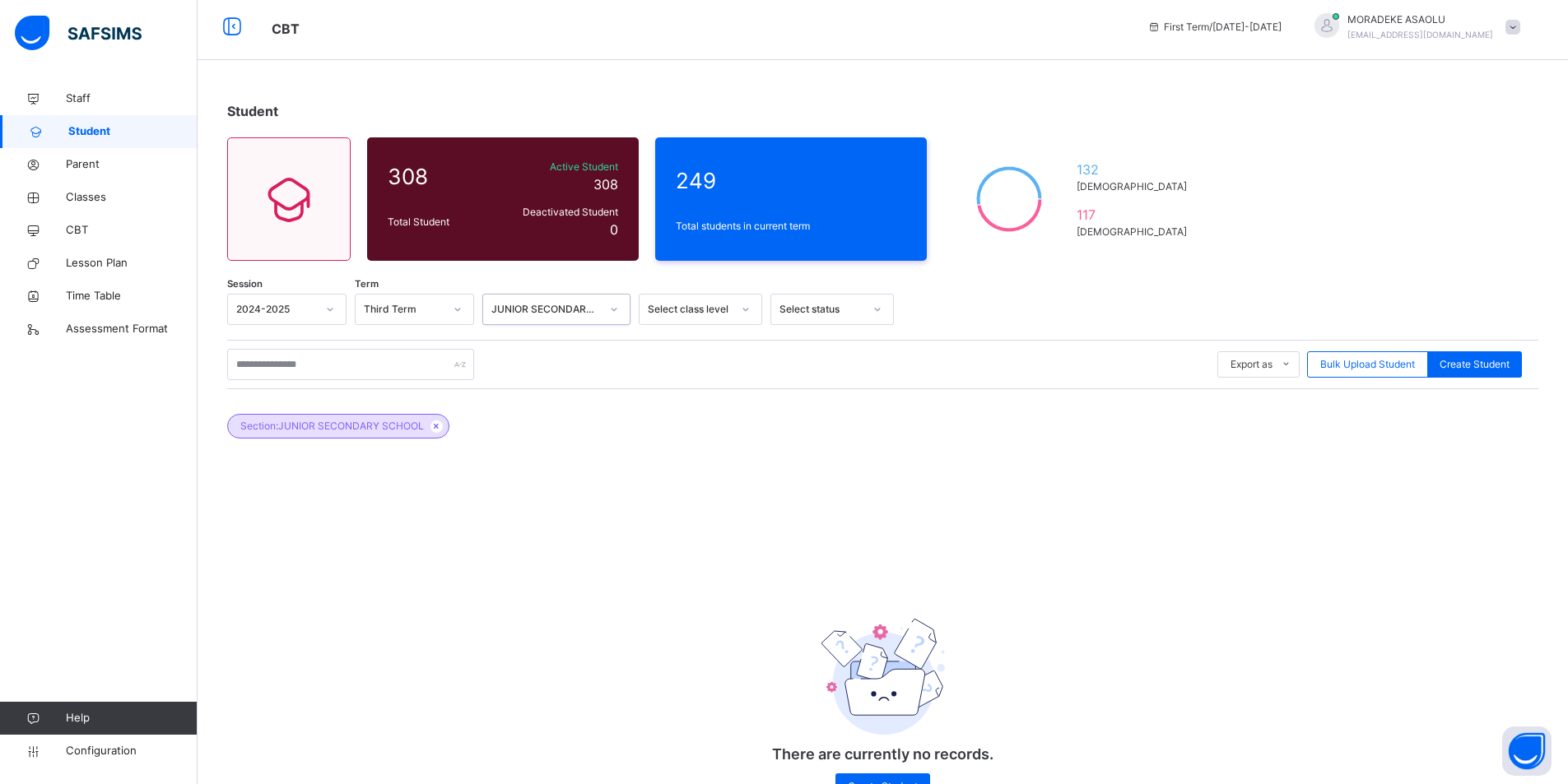
scroll to position [65, 0]
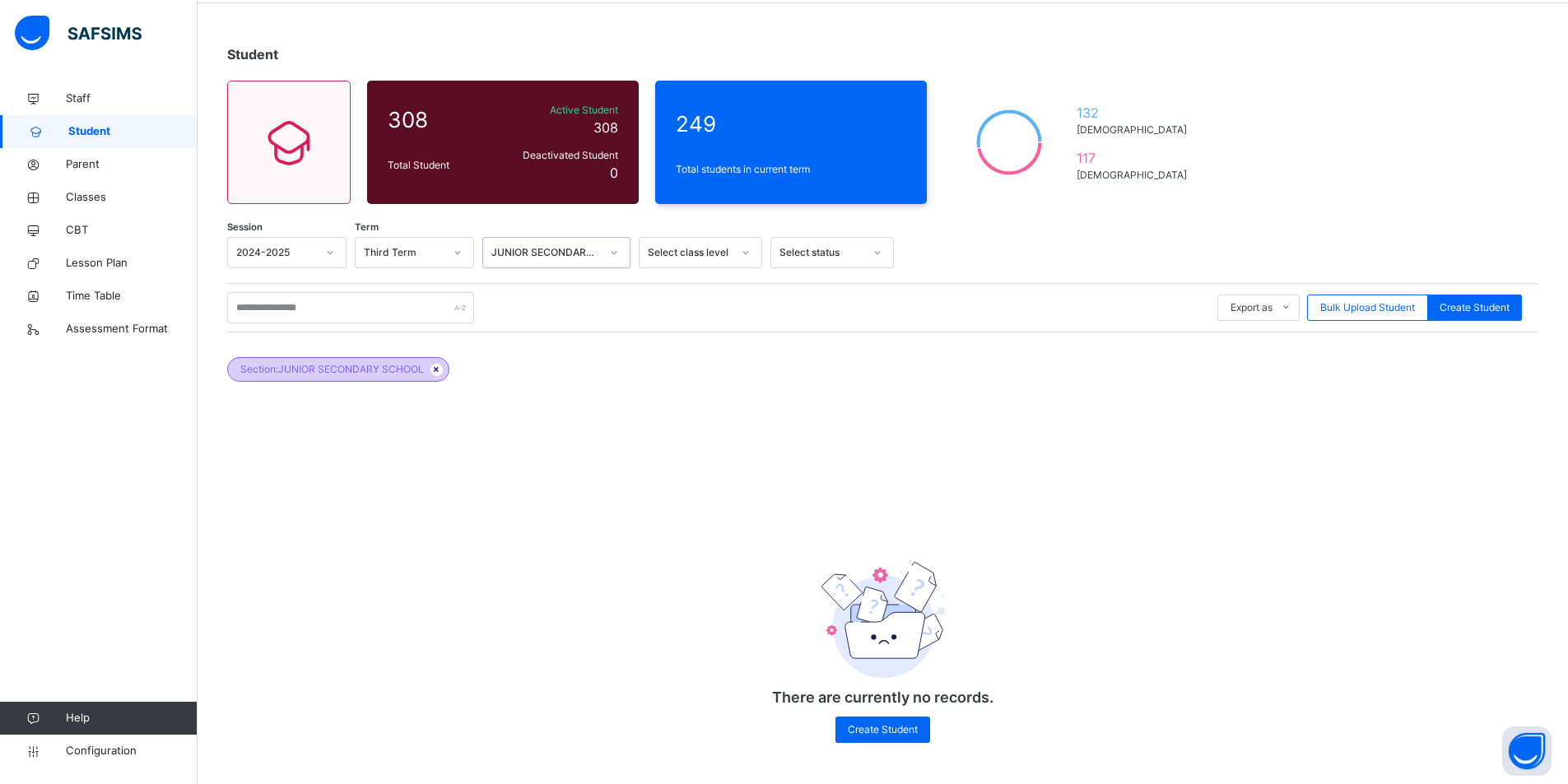
click at [439, 365] on icon at bounding box center [436, 370] width 14 height 10
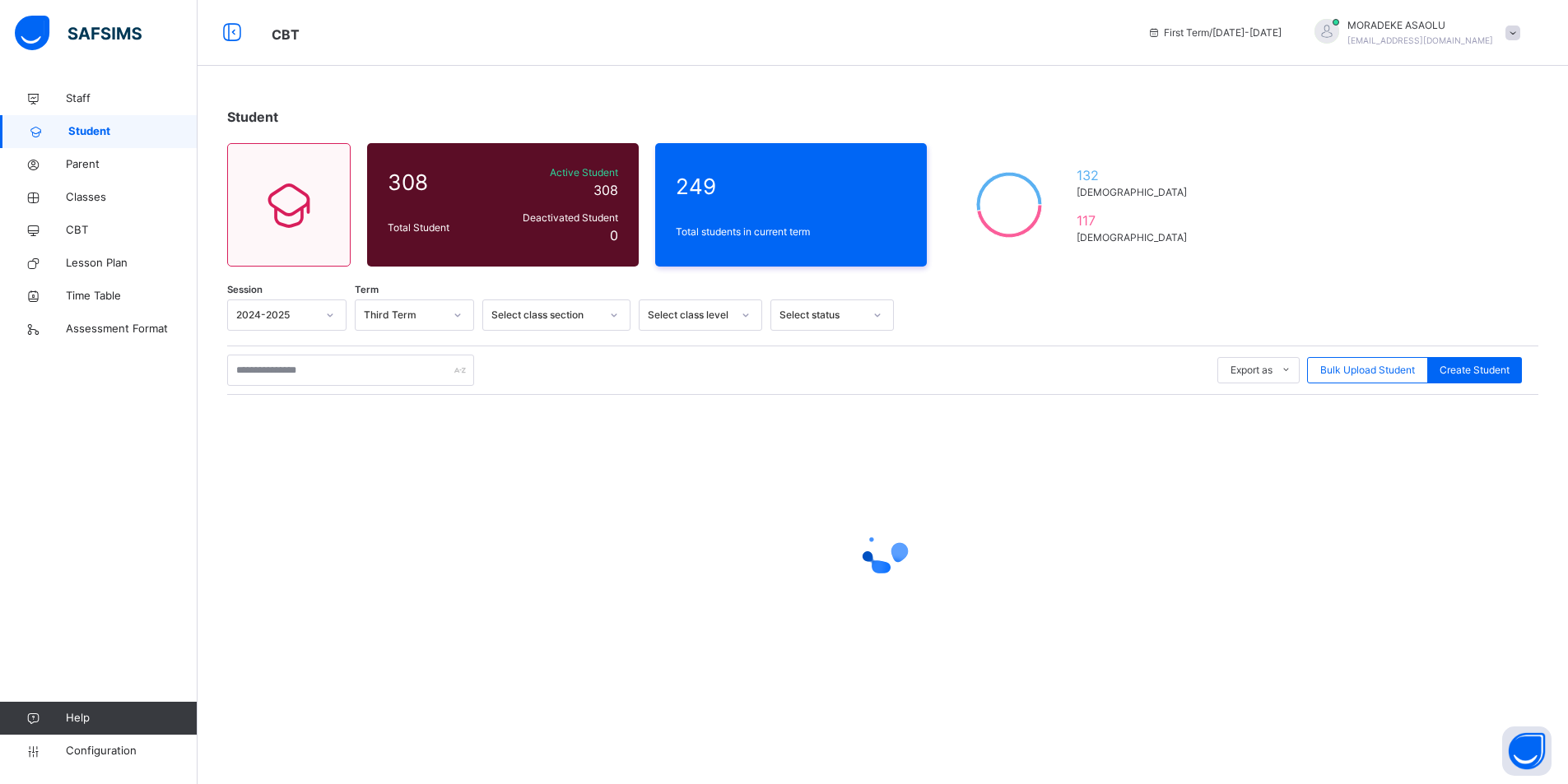
scroll to position [0, 0]
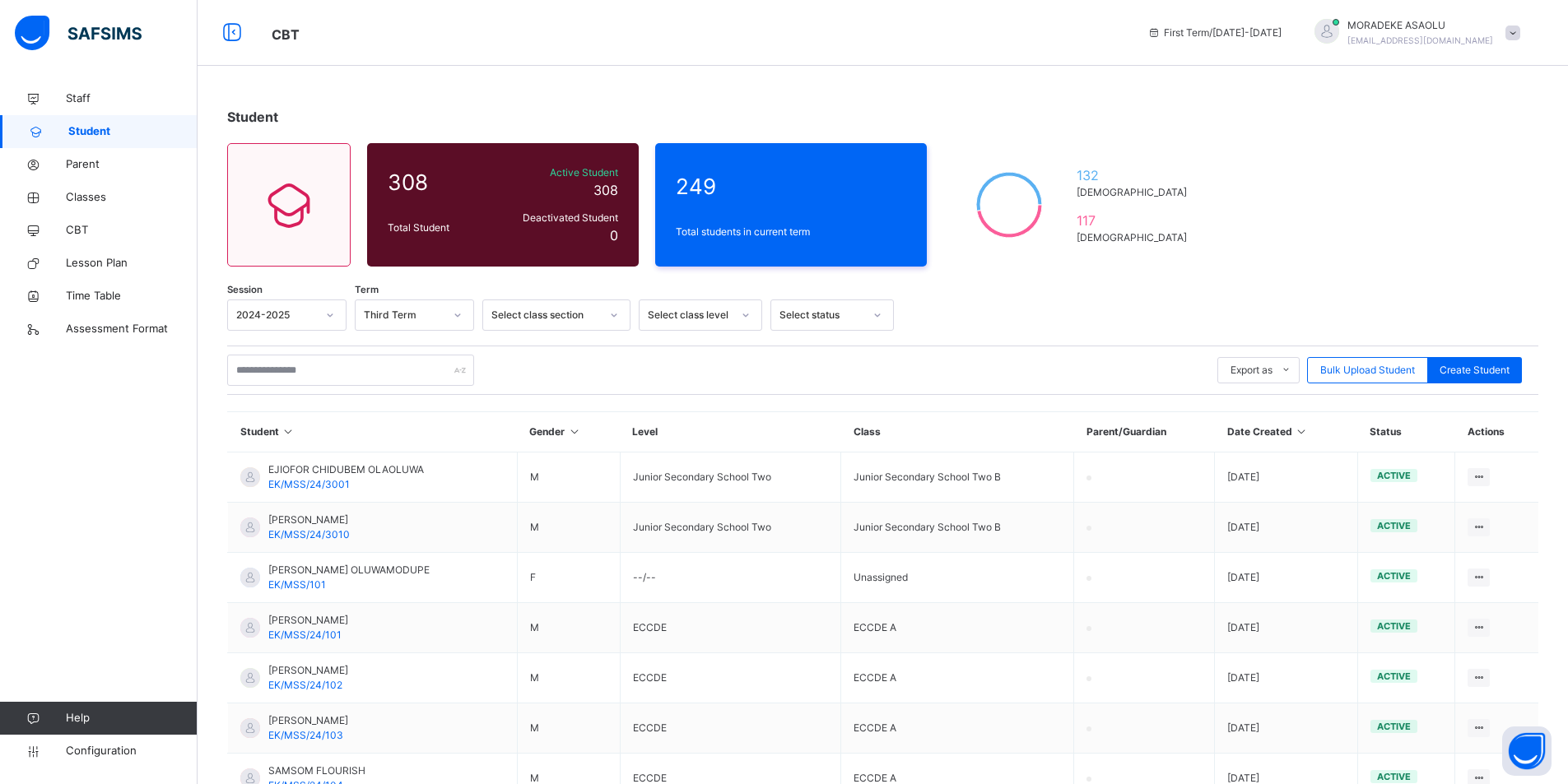
click at [746, 315] on icon at bounding box center [745, 315] width 10 height 17
click at [661, 474] on div "JSS 2" at bounding box center [700, 477] width 122 height 28
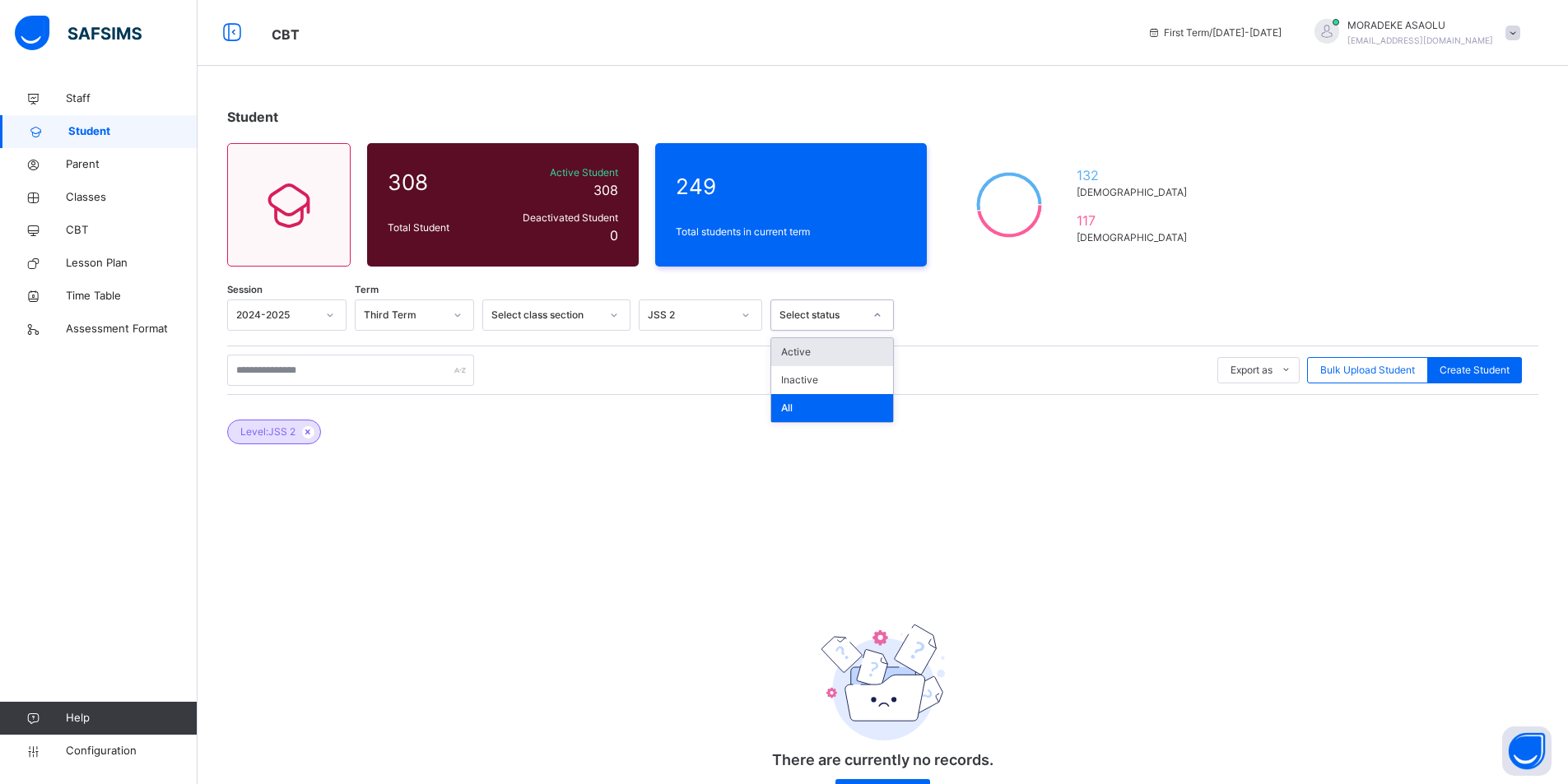
click at [878, 317] on icon at bounding box center [877, 315] width 10 height 17
click at [808, 342] on div "Active" at bounding box center [831, 352] width 122 height 28
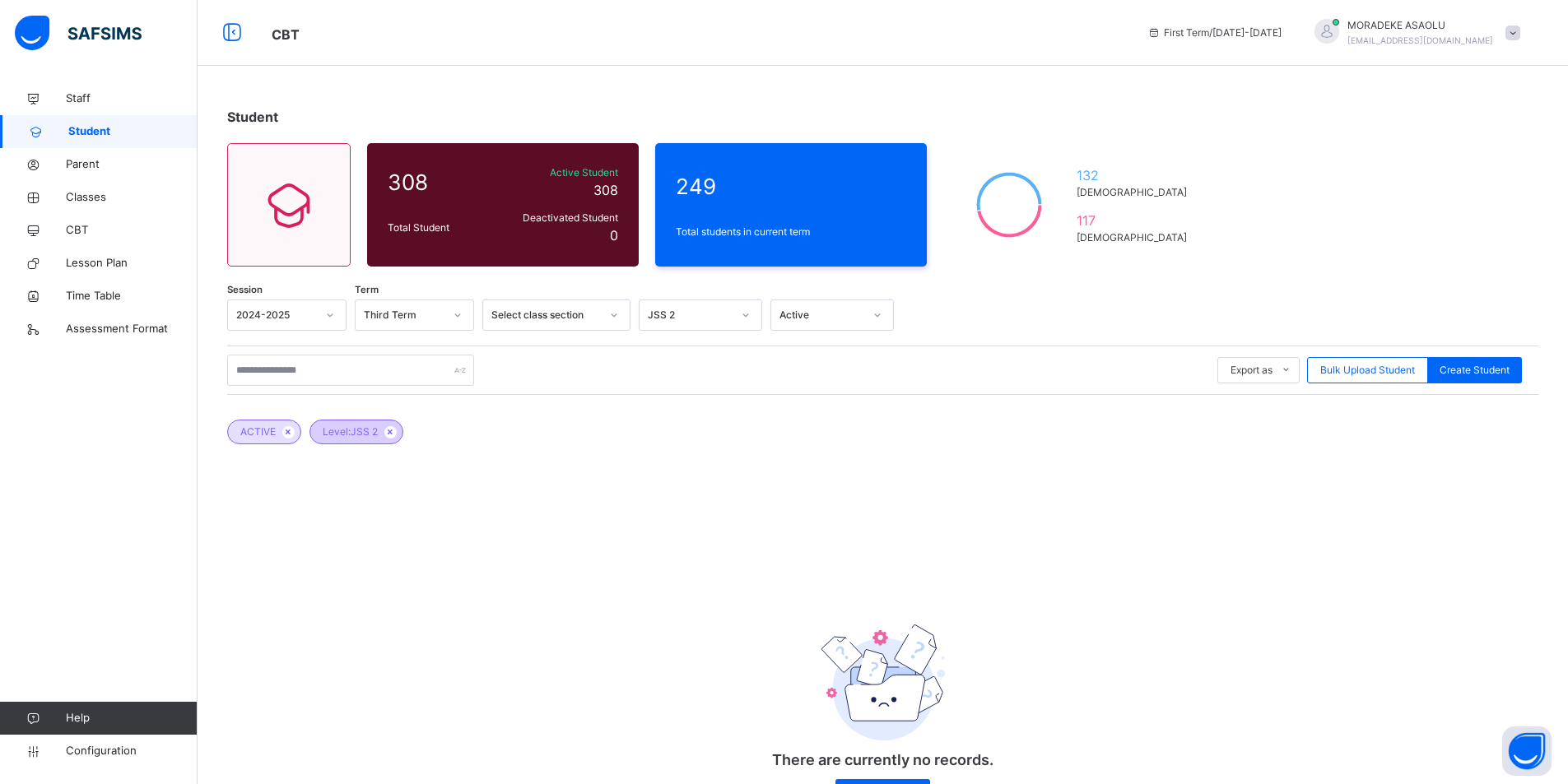
click at [401, 430] on div "Level: JSS 2" at bounding box center [356, 431] width 94 height 24
click at [389, 438] on span at bounding box center [390, 432] width 13 height 13
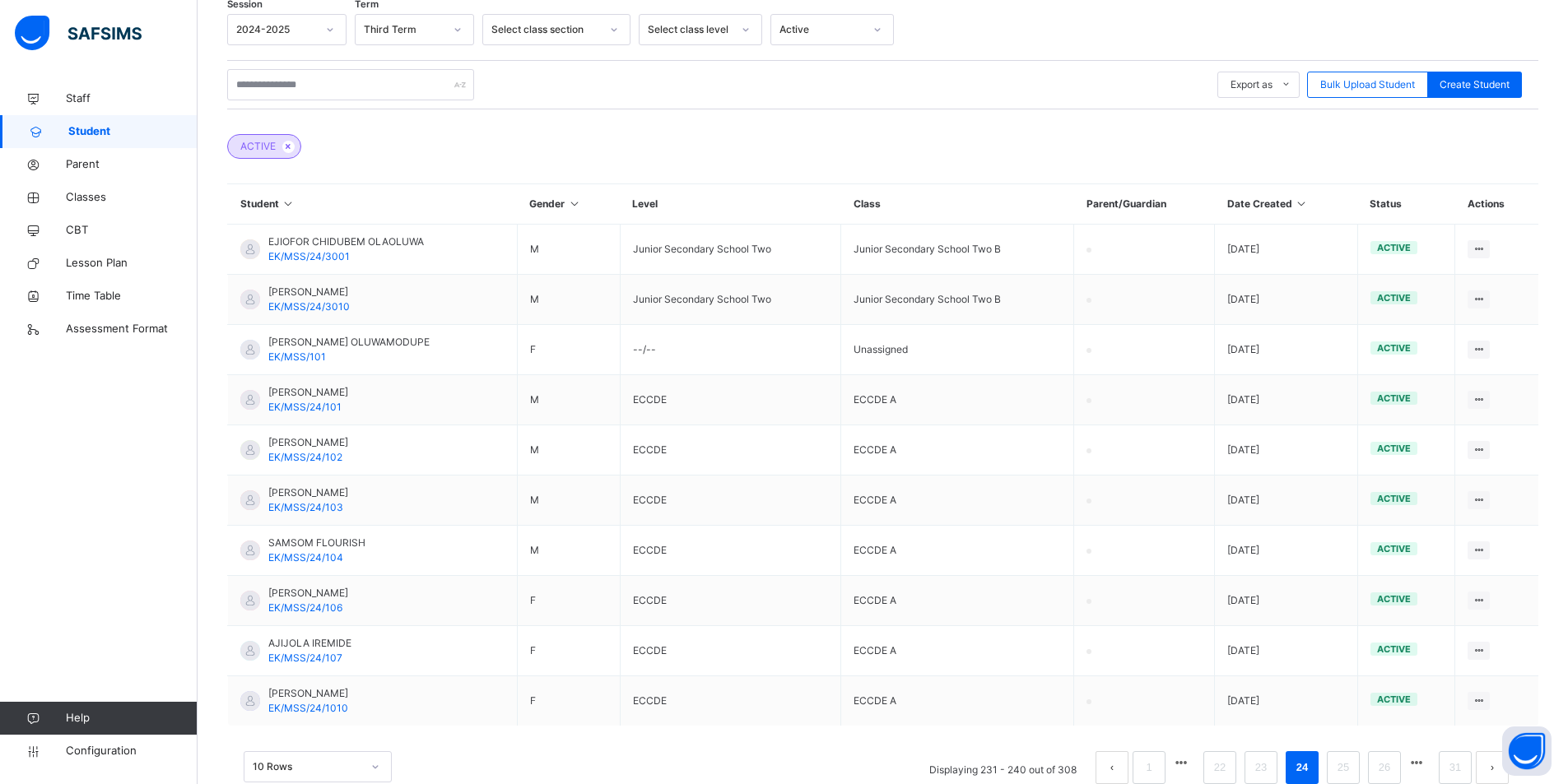
scroll to position [327, 0]
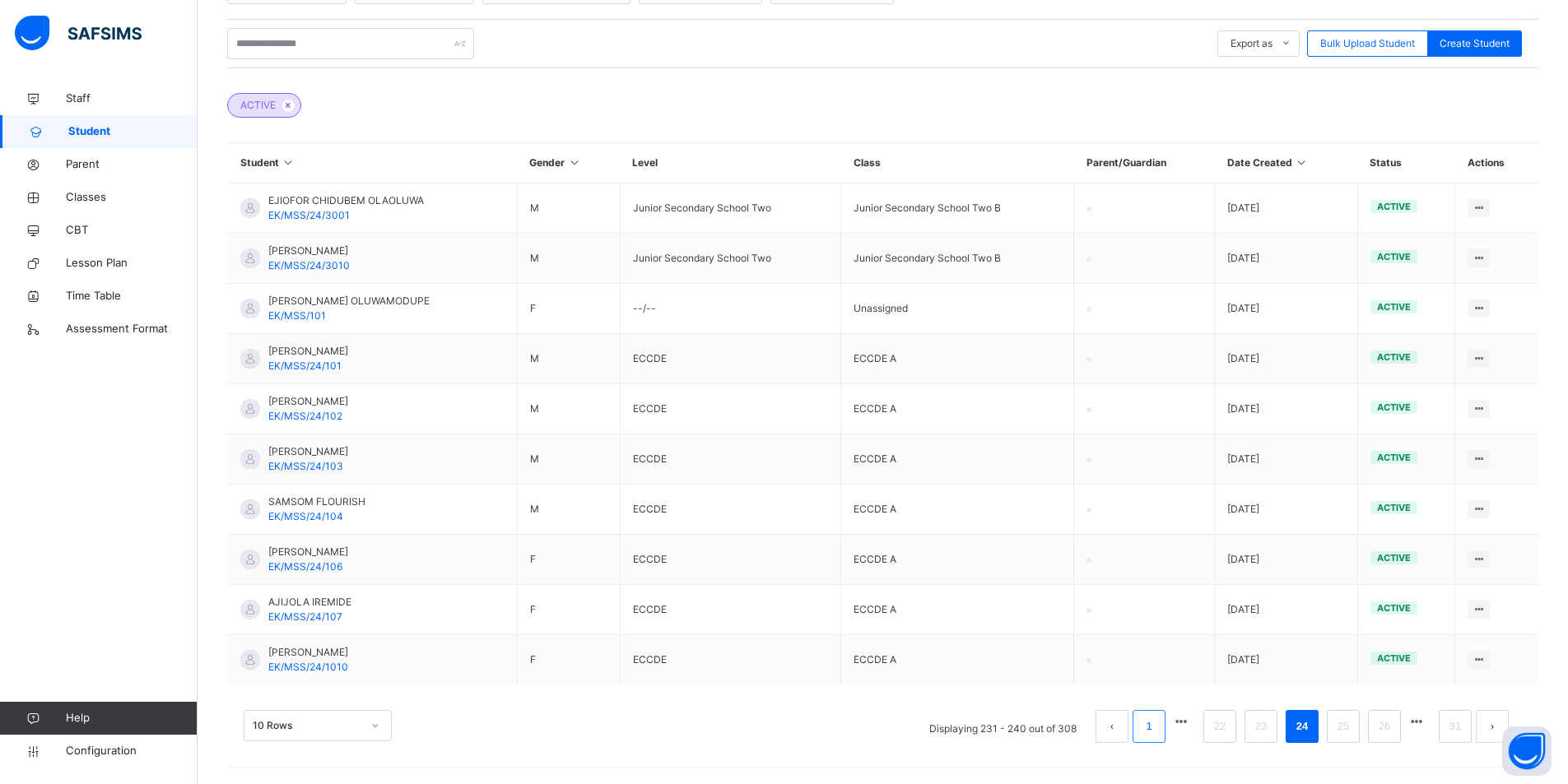
click at [1156, 723] on link "1" at bounding box center [1148, 726] width 16 height 22
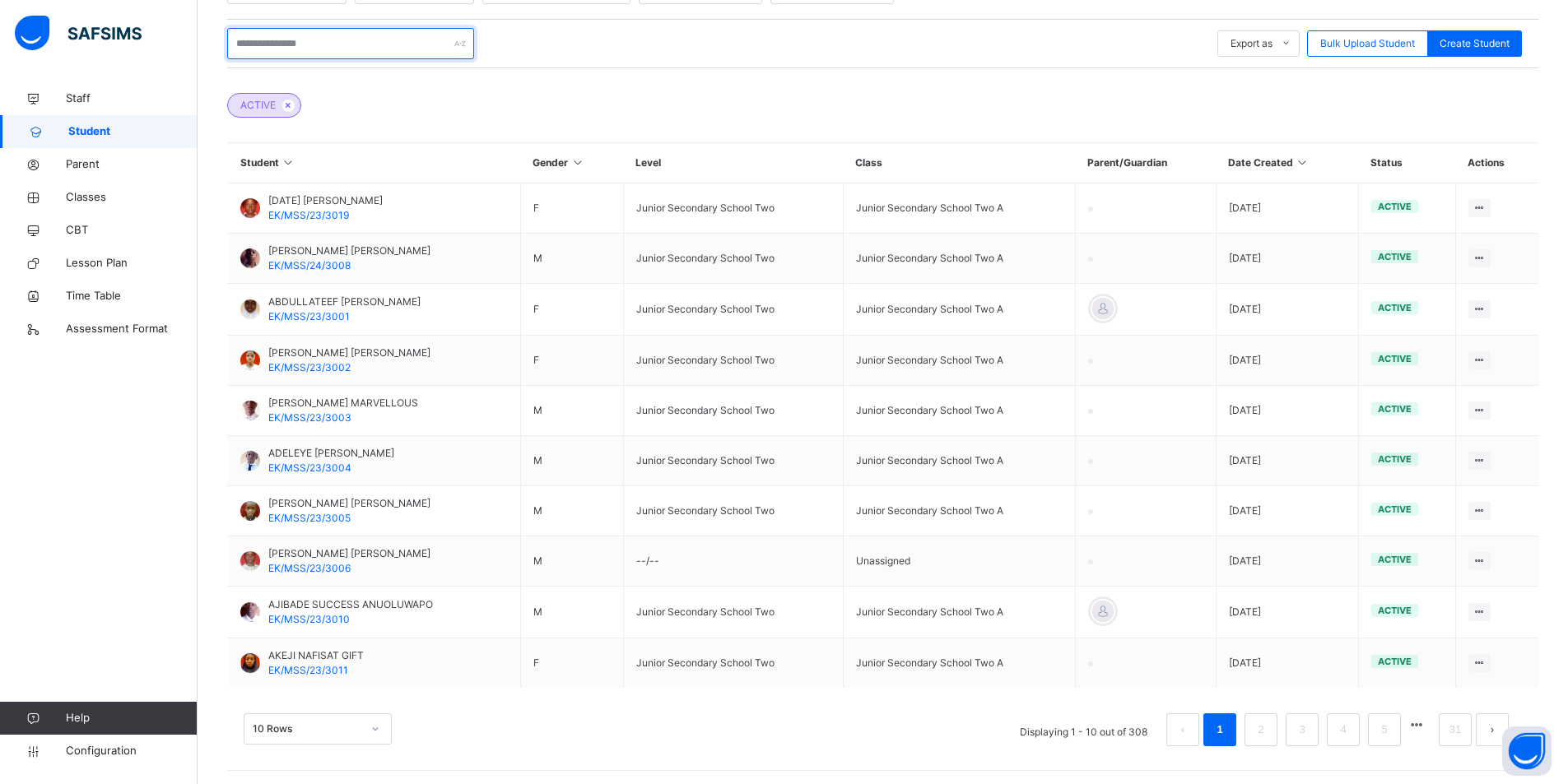
click at [272, 44] on input "text" at bounding box center [350, 44] width 246 height 31
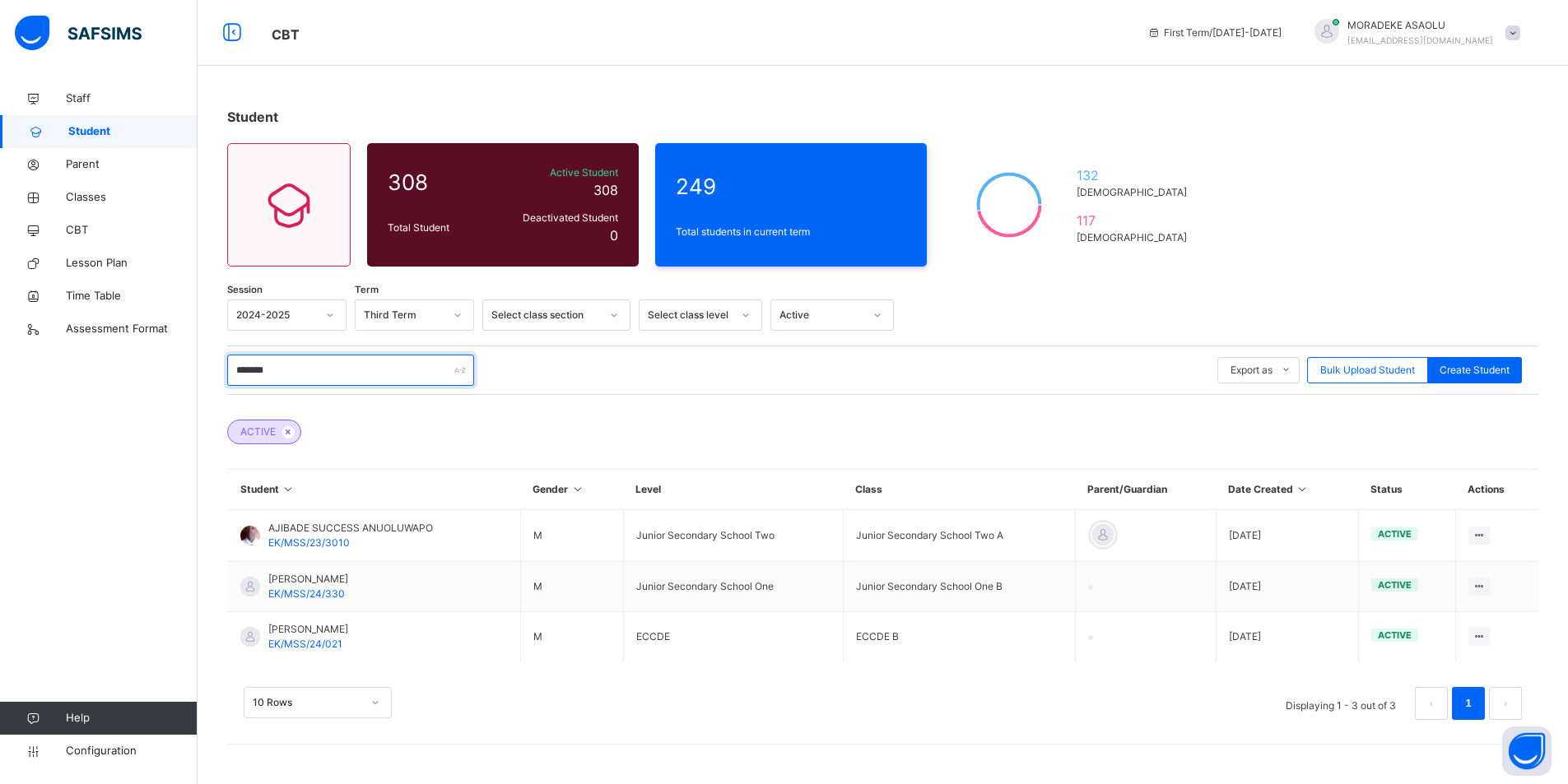
scroll to position [0, 0]
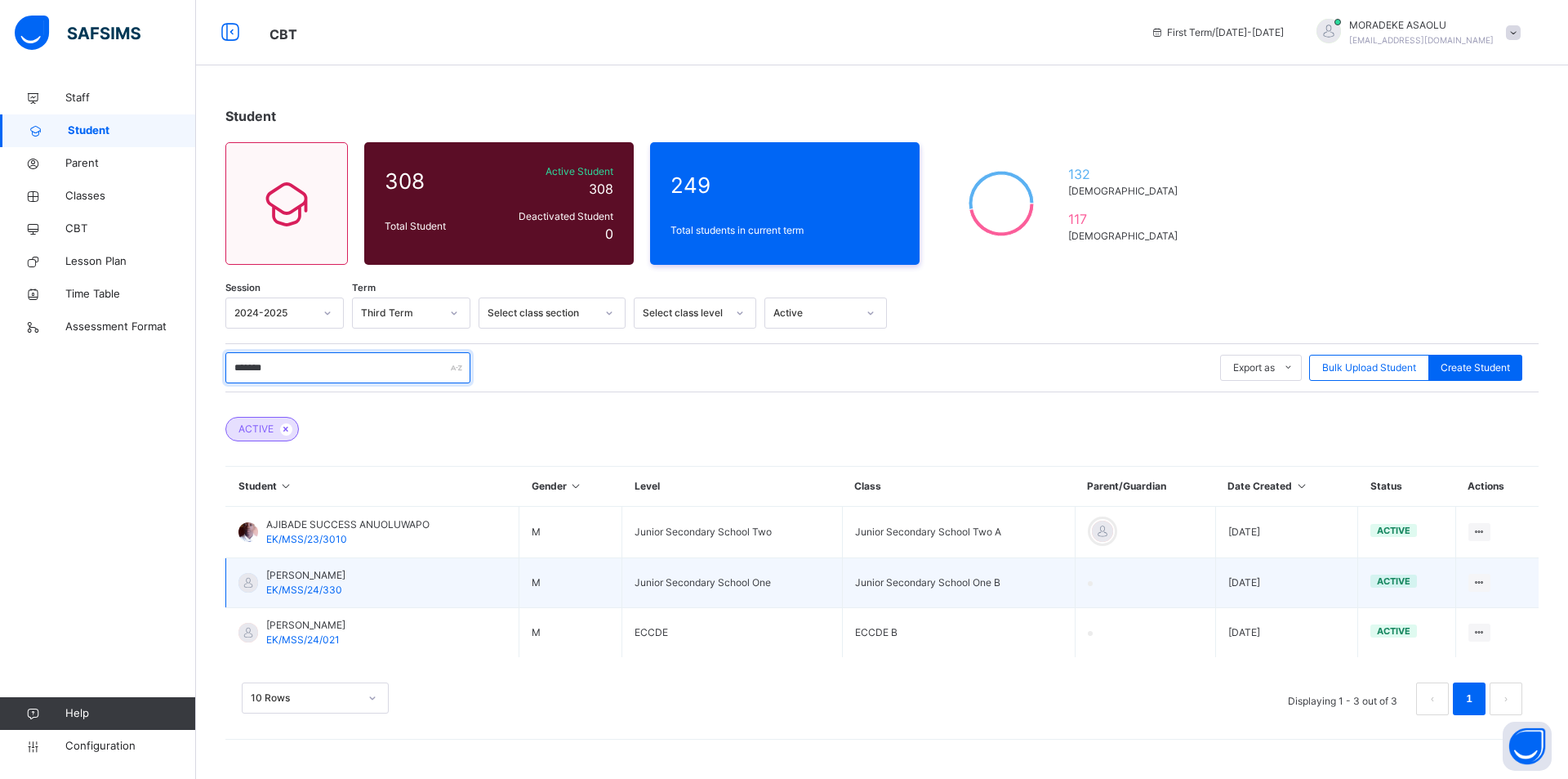
type input "*******"
click at [1142, 575] on td at bounding box center [1145, 583] width 141 height 50
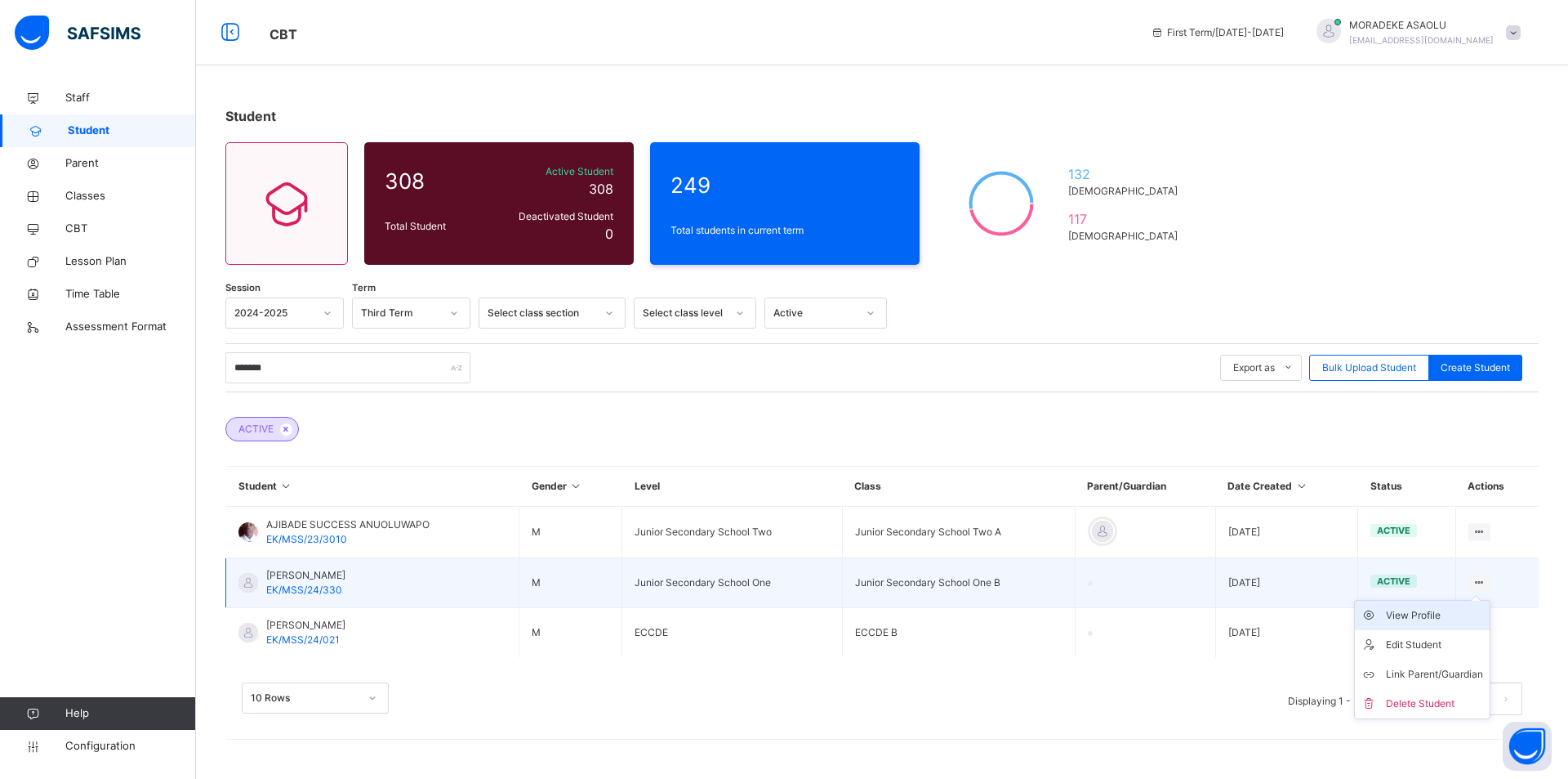
click at [1418, 614] on div "View Profile" at bounding box center [1435, 615] width 97 height 17
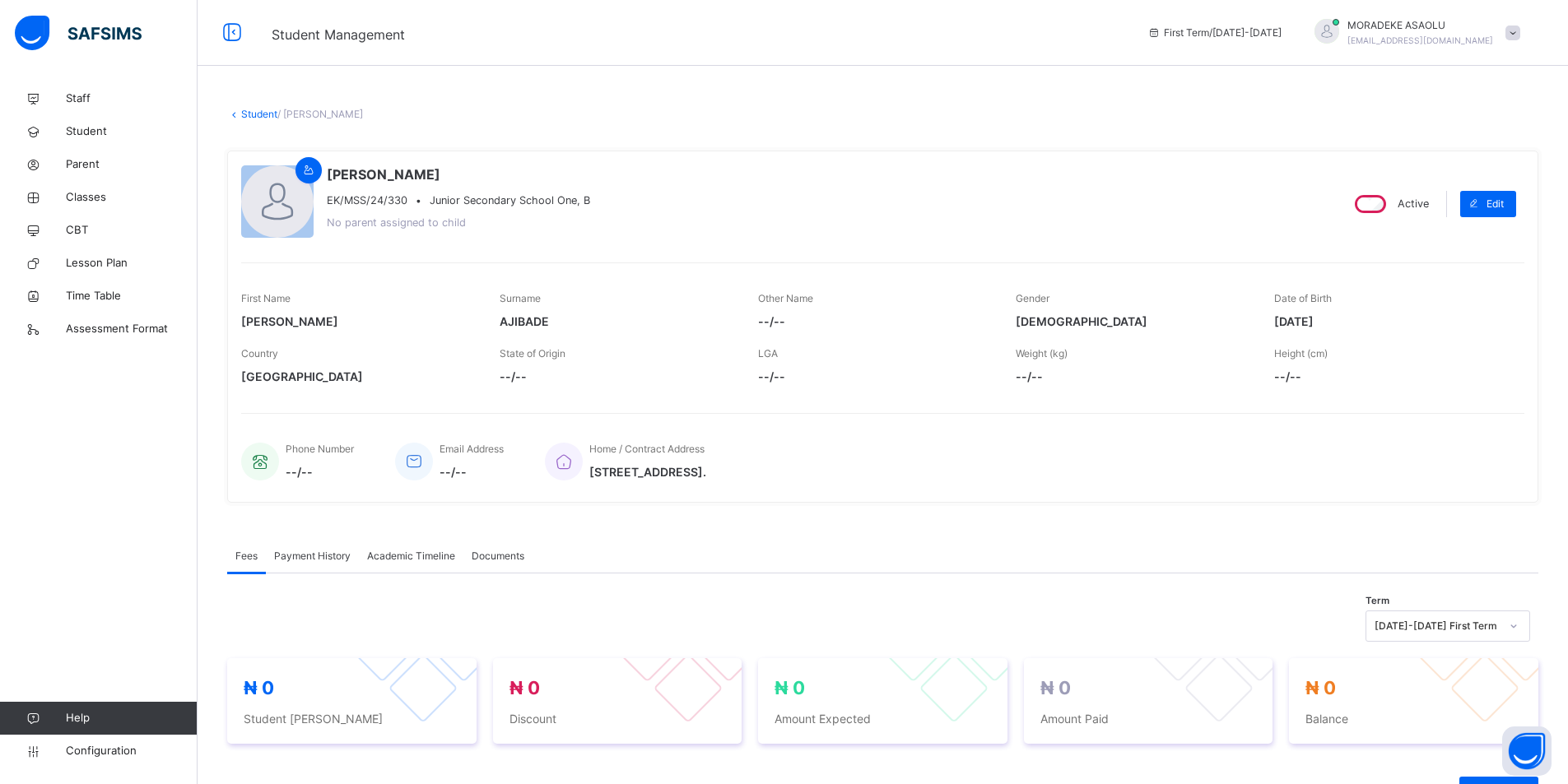
click at [413, 552] on span "Academic Timeline" at bounding box center [411, 555] width 88 height 15
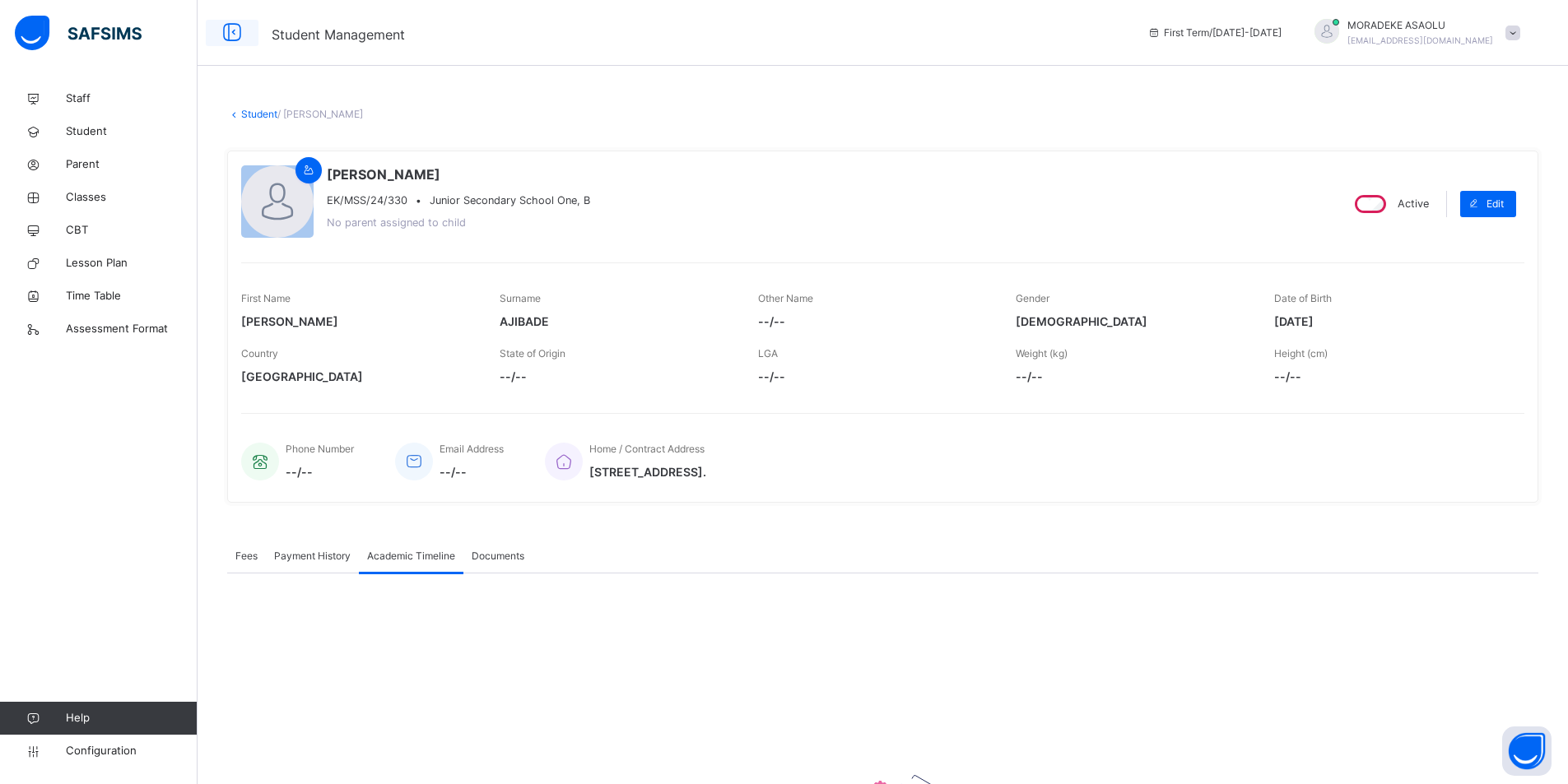
click at [231, 27] on icon at bounding box center [232, 33] width 28 height 29
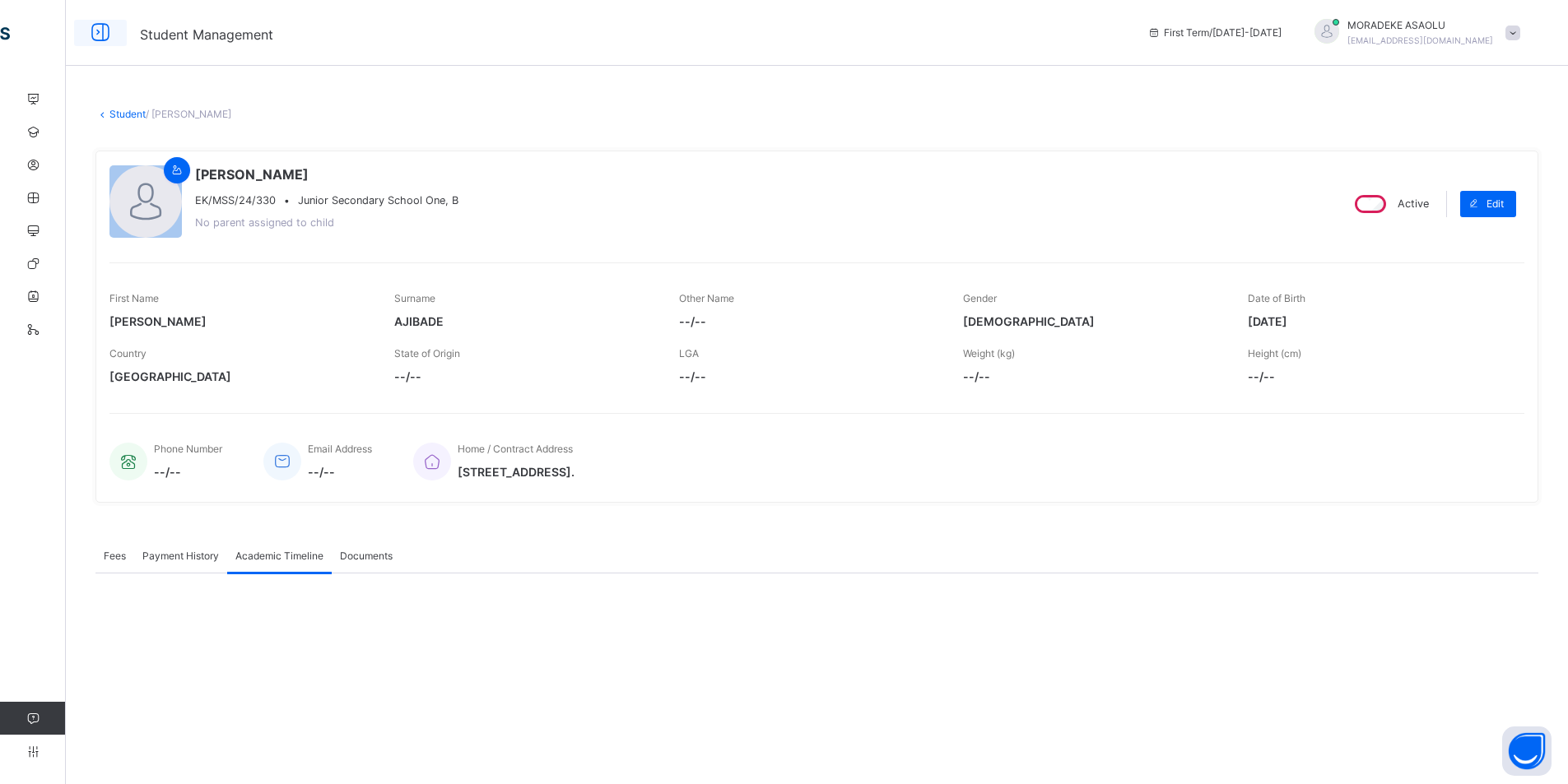
click at [101, 29] on icon at bounding box center [100, 33] width 28 height 29
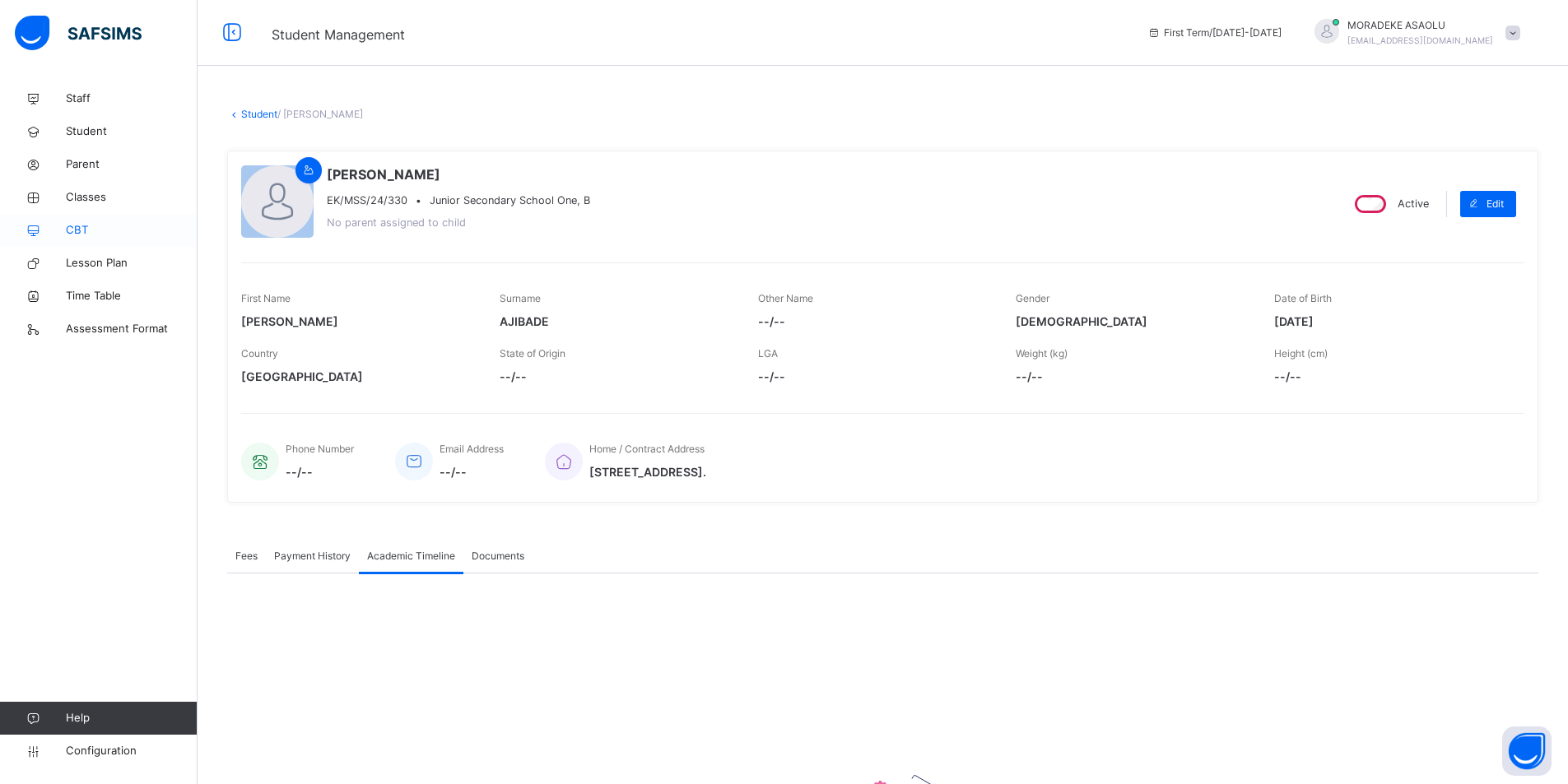
click at [77, 225] on span "CBT" at bounding box center [131, 230] width 132 height 17
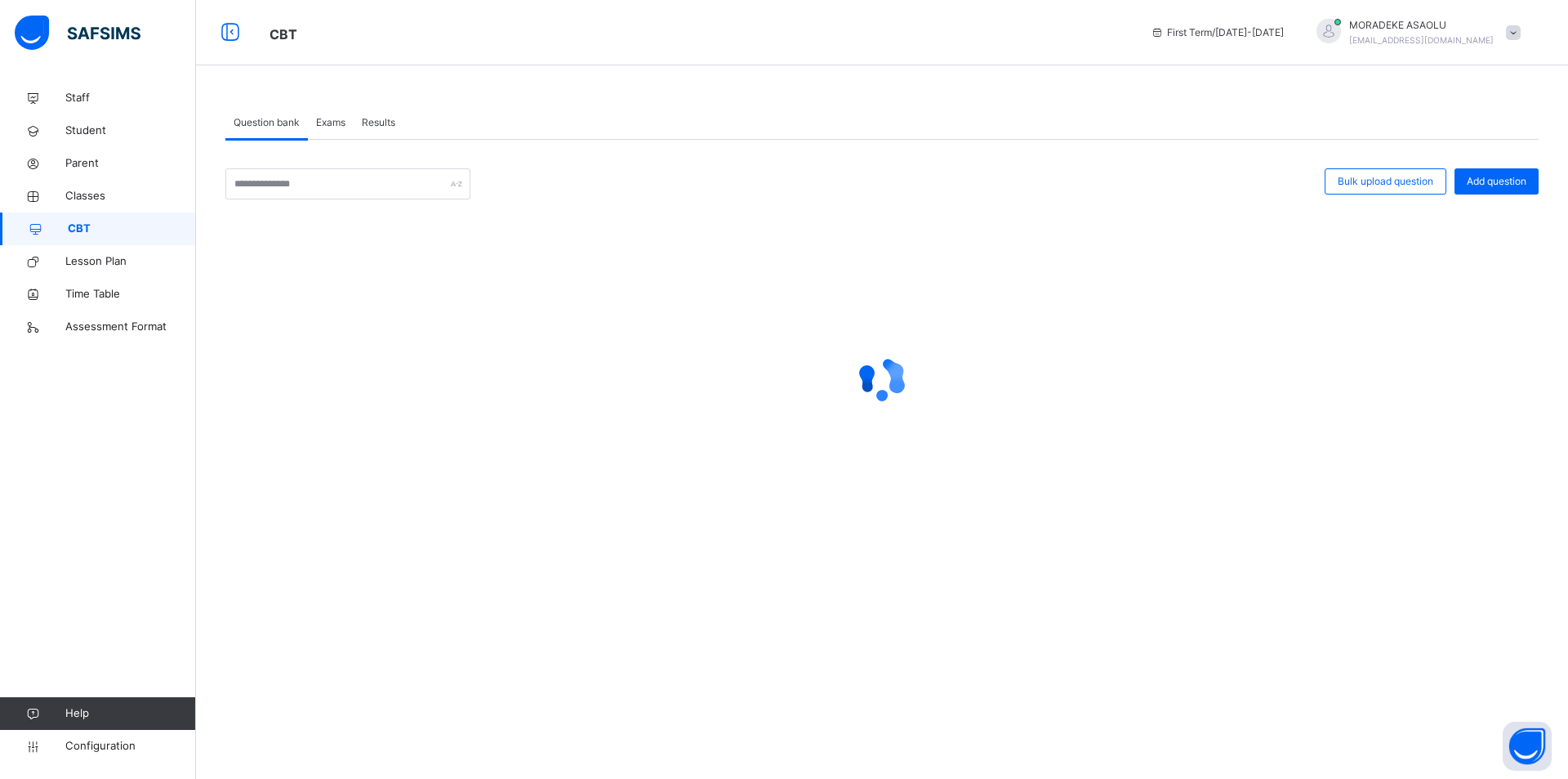
click at [390, 119] on span "Results" at bounding box center [379, 122] width 33 height 15
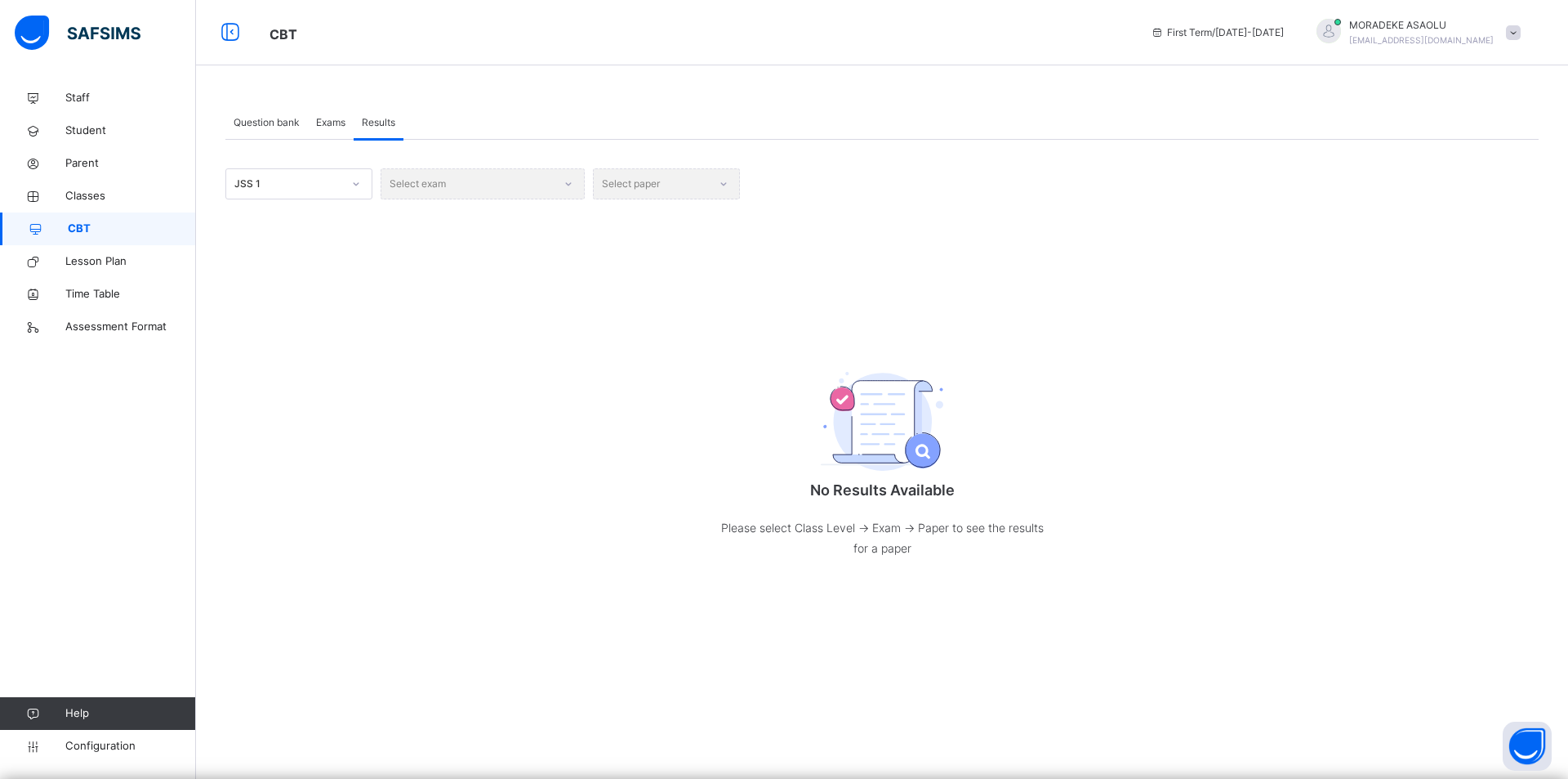
click at [575, 180] on div "Select exam" at bounding box center [483, 184] width 204 height 31
click at [358, 181] on icon at bounding box center [356, 184] width 10 height 17
click at [343, 219] on div "JSS 1" at bounding box center [299, 220] width 146 height 28
click at [909, 462] on img at bounding box center [883, 422] width 122 height 100
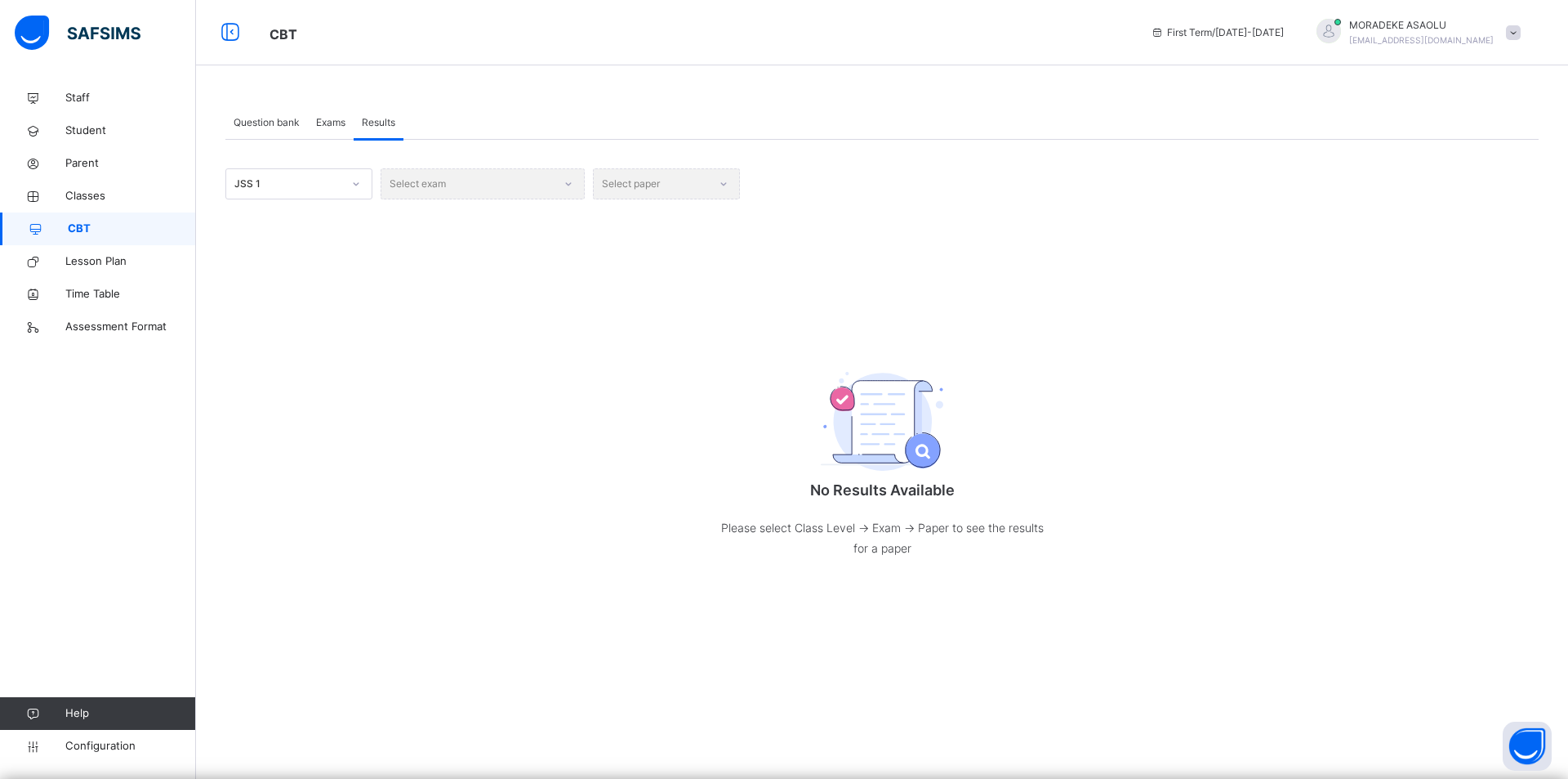
click at [909, 462] on img at bounding box center [883, 422] width 122 height 100
click at [881, 435] on img at bounding box center [883, 422] width 122 height 100
click at [328, 124] on span "Exams" at bounding box center [331, 122] width 29 height 15
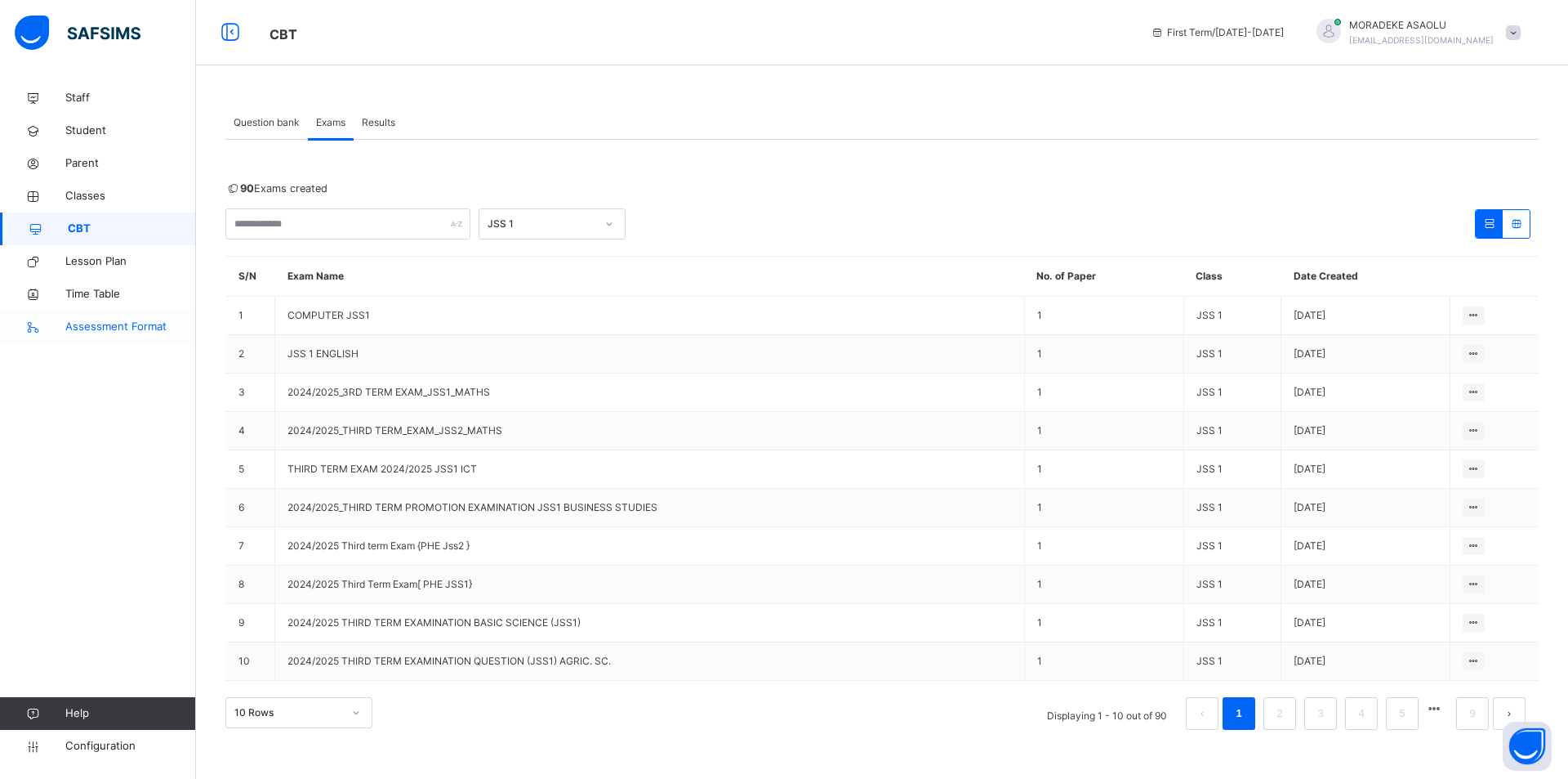
click at [86, 320] on span "Assessment Format" at bounding box center [130, 326] width 131 height 17
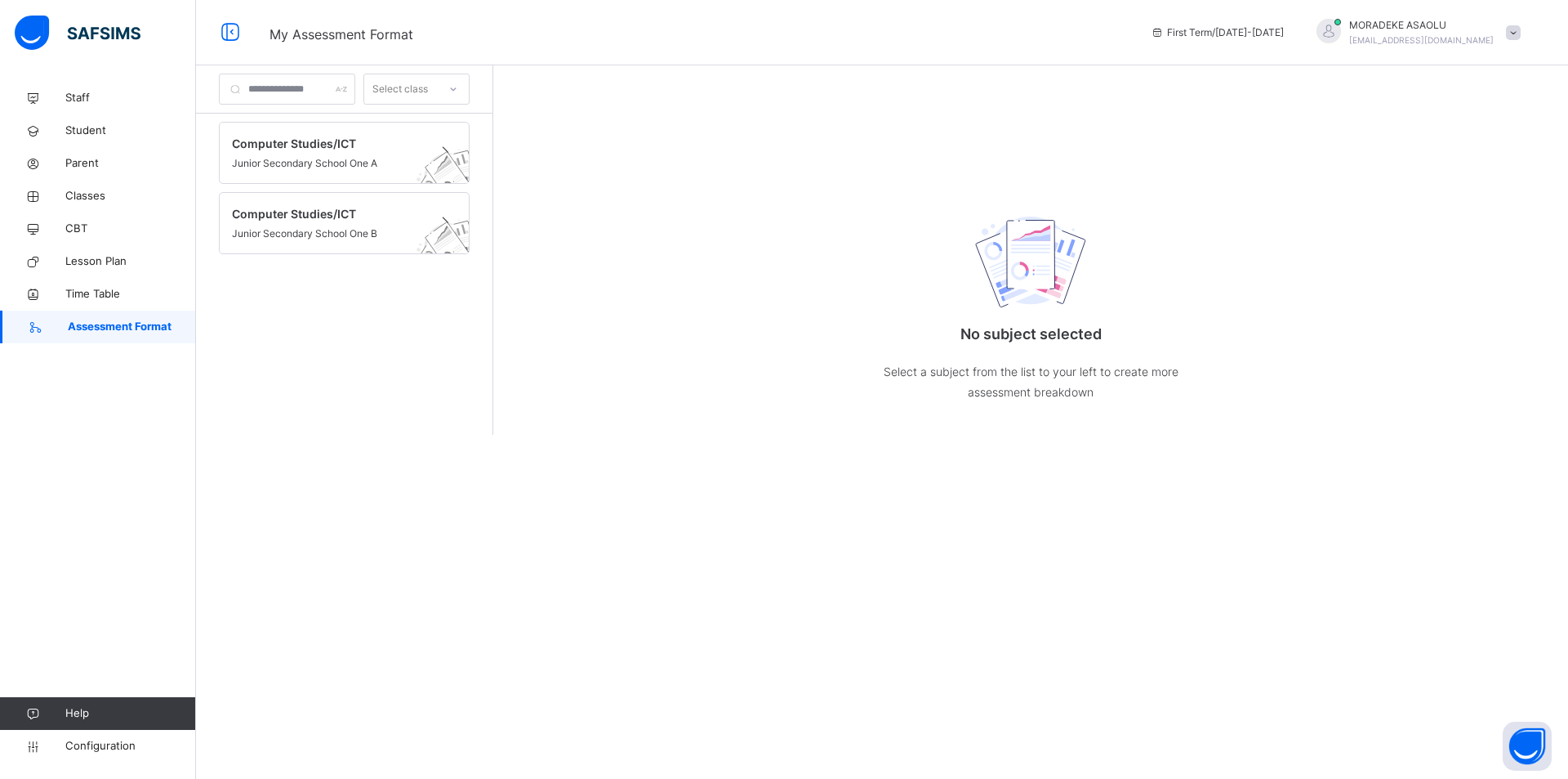
click at [87, 319] on span "Assessment Format" at bounding box center [132, 326] width 128 height 17
click at [458, 87] on icon at bounding box center [453, 88] width 10 height 17
click at [446, 150] on div "JSS 1 B" at bounding box center [417, 153] width 105 height 28
click at [458, 84] on icon at bounding box center [453, 88] width 10 height 17
click at [440, 130] on div "JSS 1 A" at bounding box center [417, 125] width 105 height 28
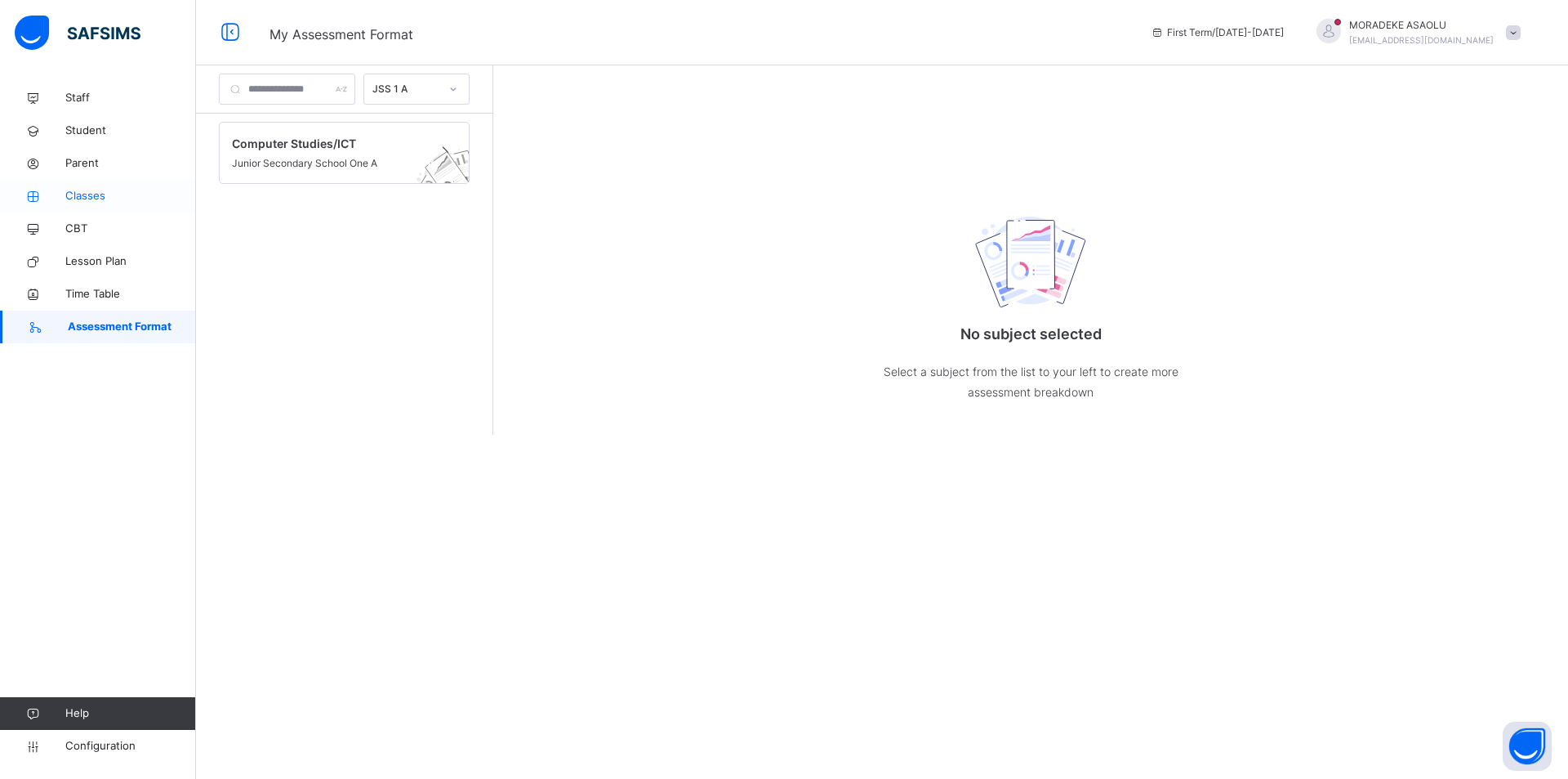
click at [97, 197] on span "Classes" at bounding box center [130, 196] width 131 height 17
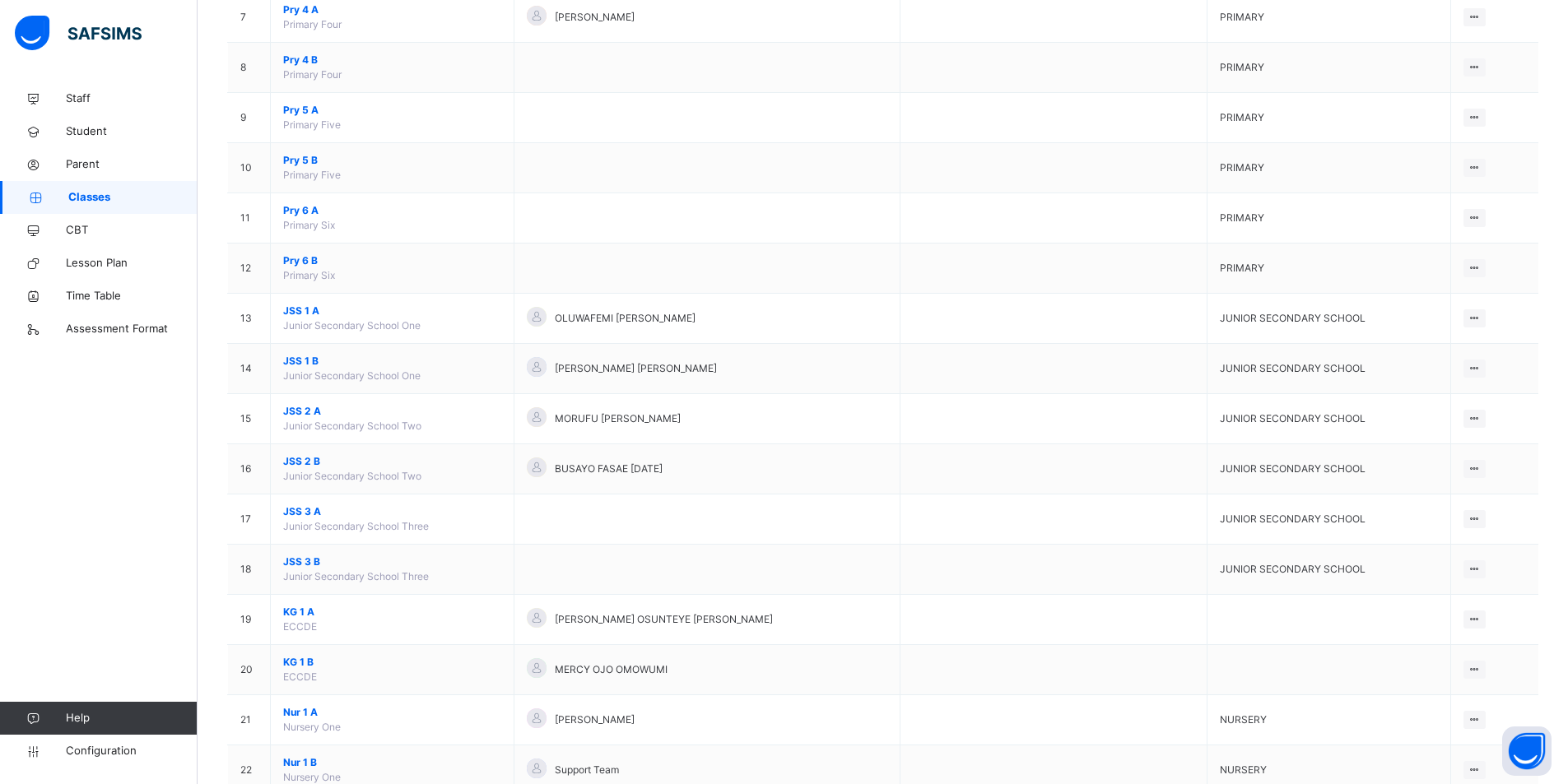
scroll to position [582, 0]
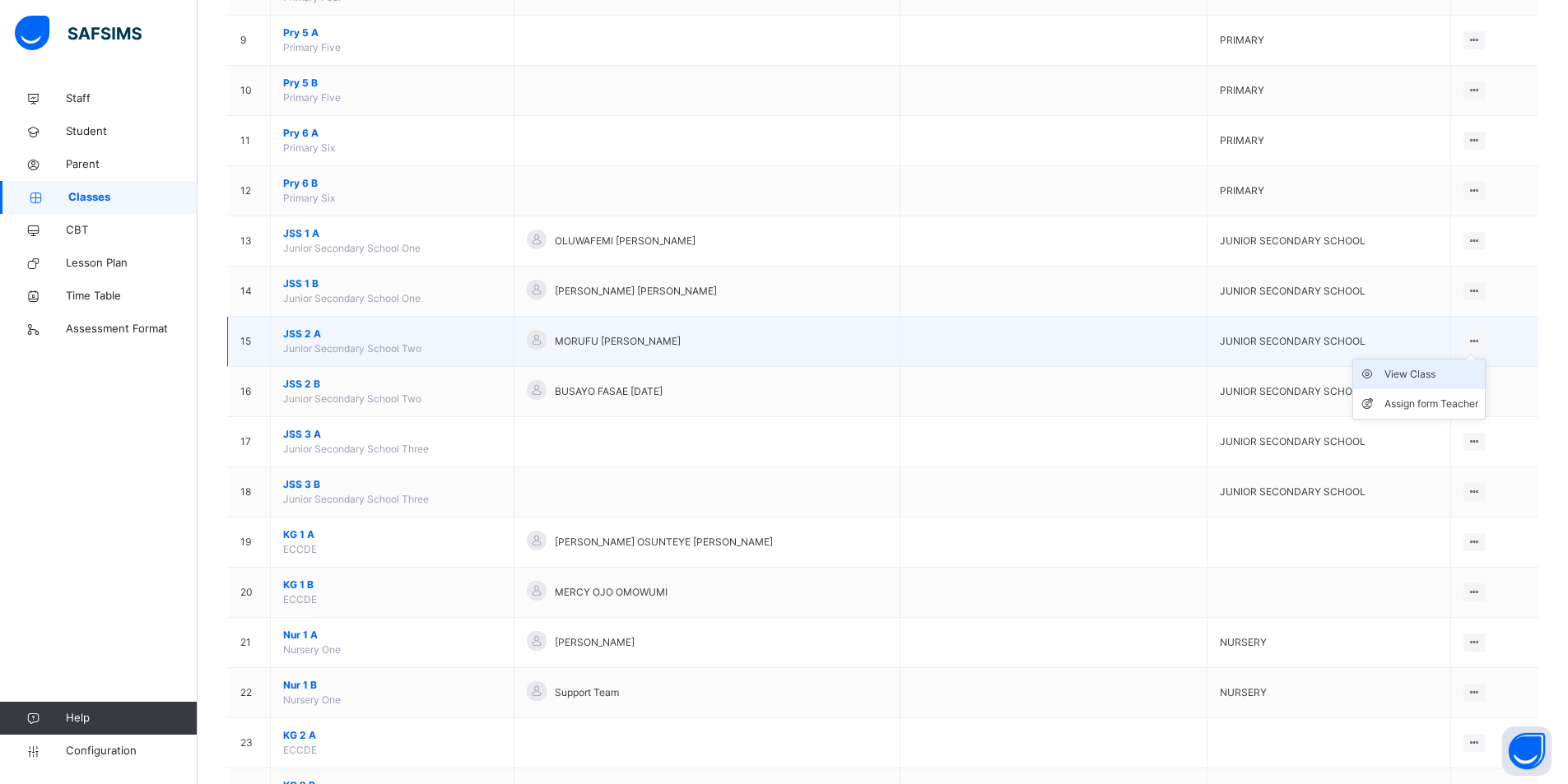
click at [1418, 374] on div "View Class" at bounding box center [1431, 373] width 94 height 17
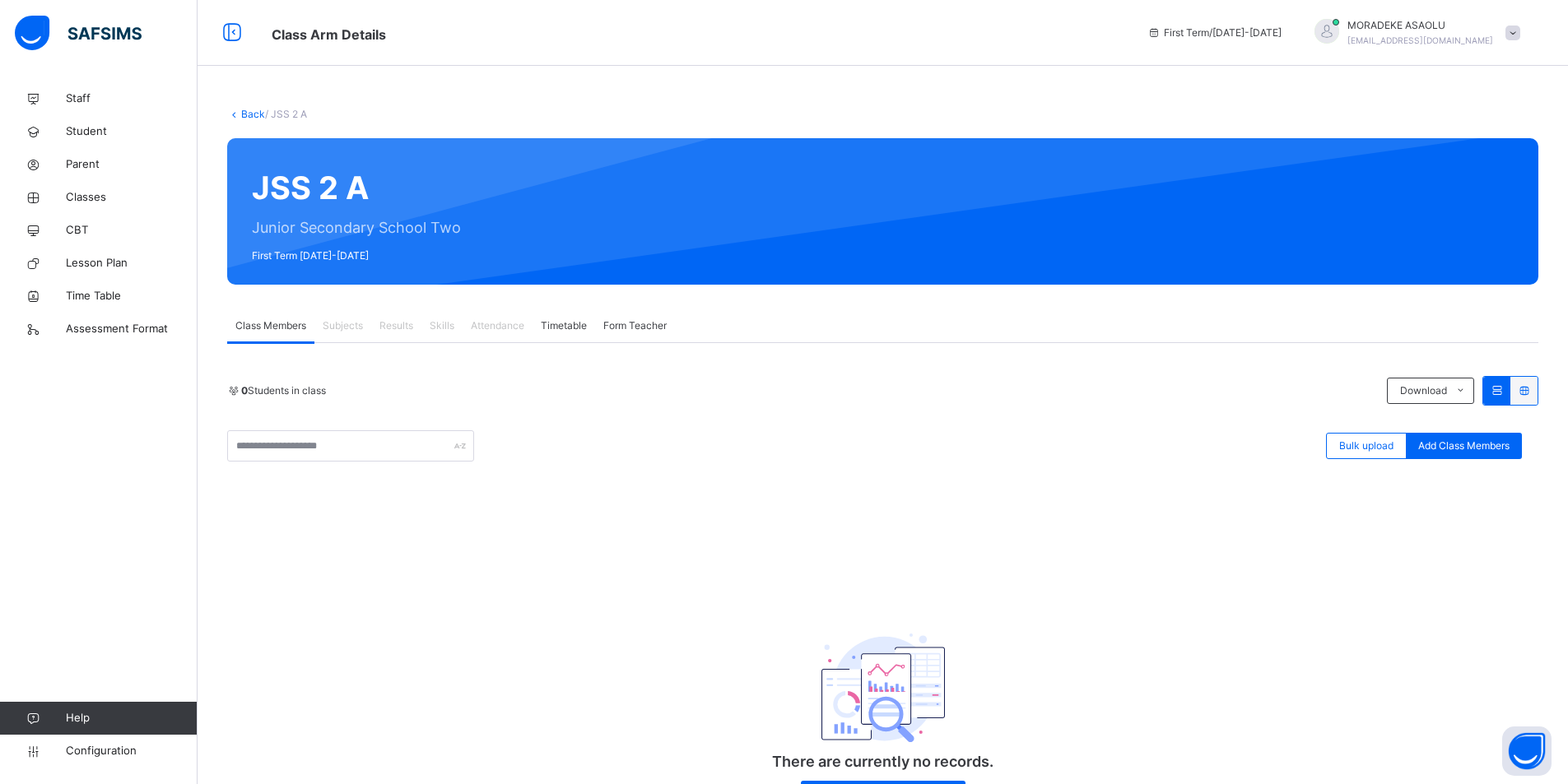
click at [1503, 389] on icon at bounding box center [1497, 390] width 14 height 13
click at [87, 123] on span "Student" at bounding box center [131, 131] width 132 height 17
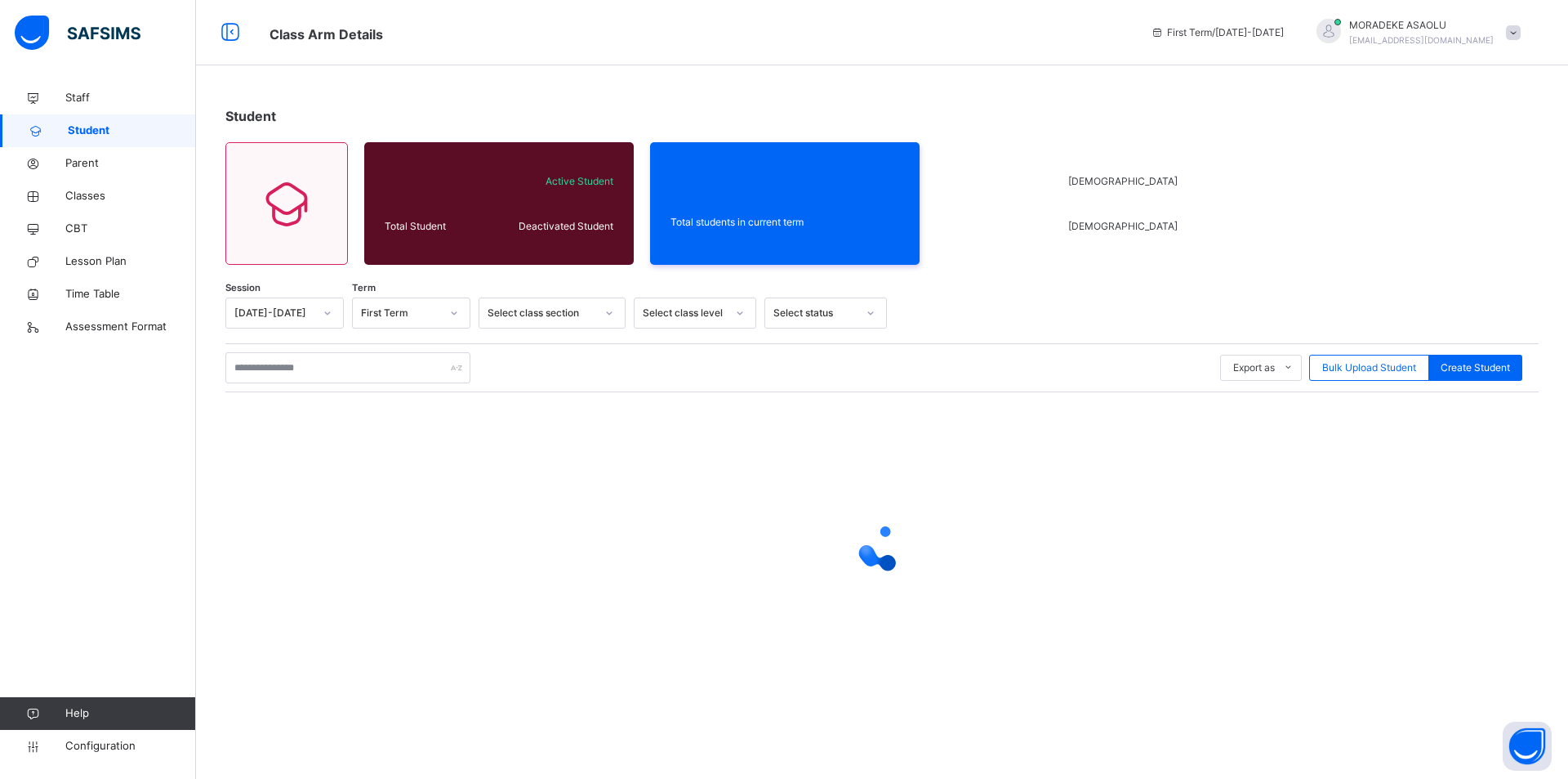
click at [86, 122] on span "Student" at bounding box center [132, 130] width 128 height 17
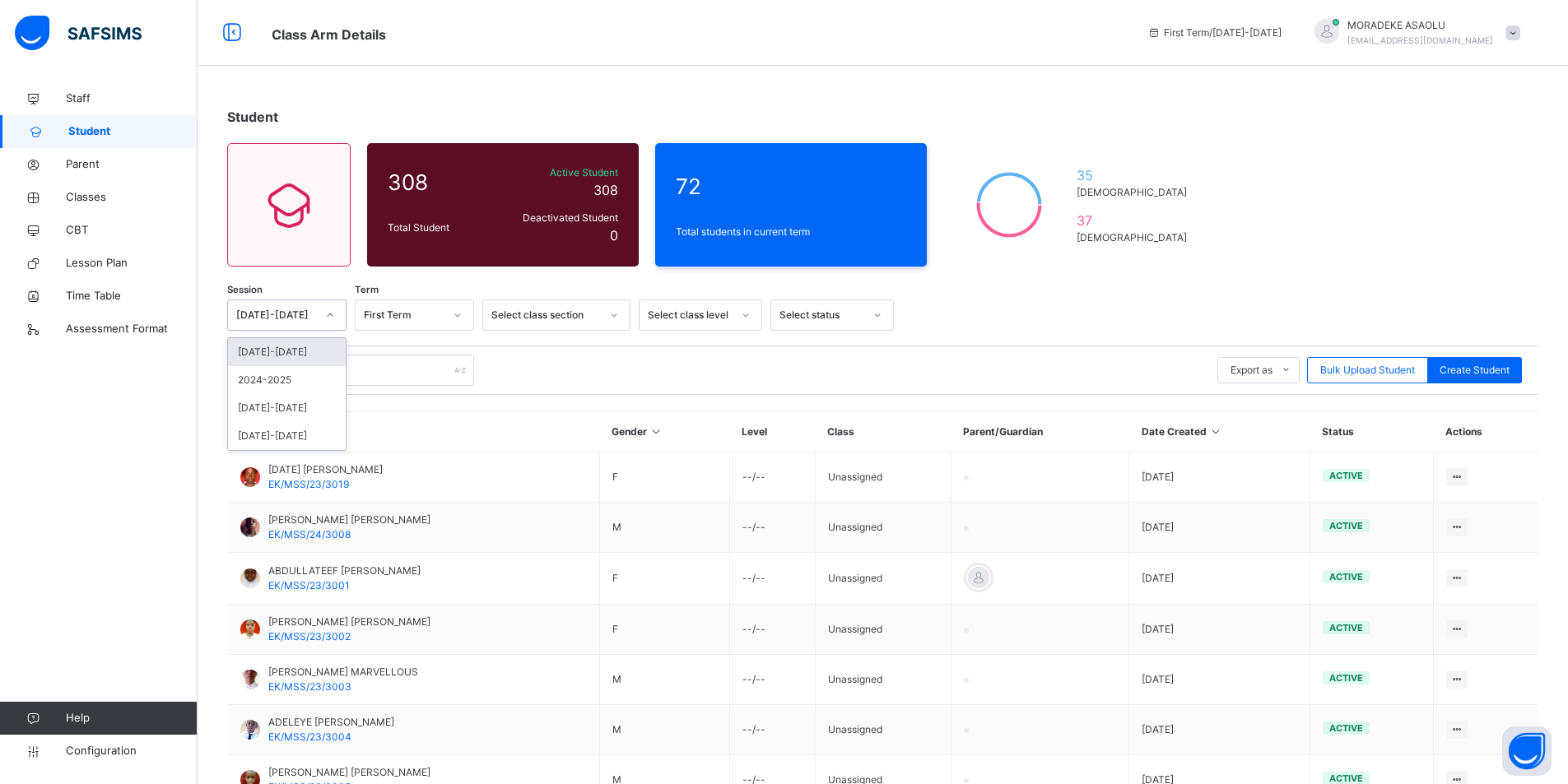
click at [327, 315] on icon at bounding box center [330, 315] width 10 height 17
click at [283, 384] on div "2024-2025" at bounding box center [287, 379] width 117 height 28
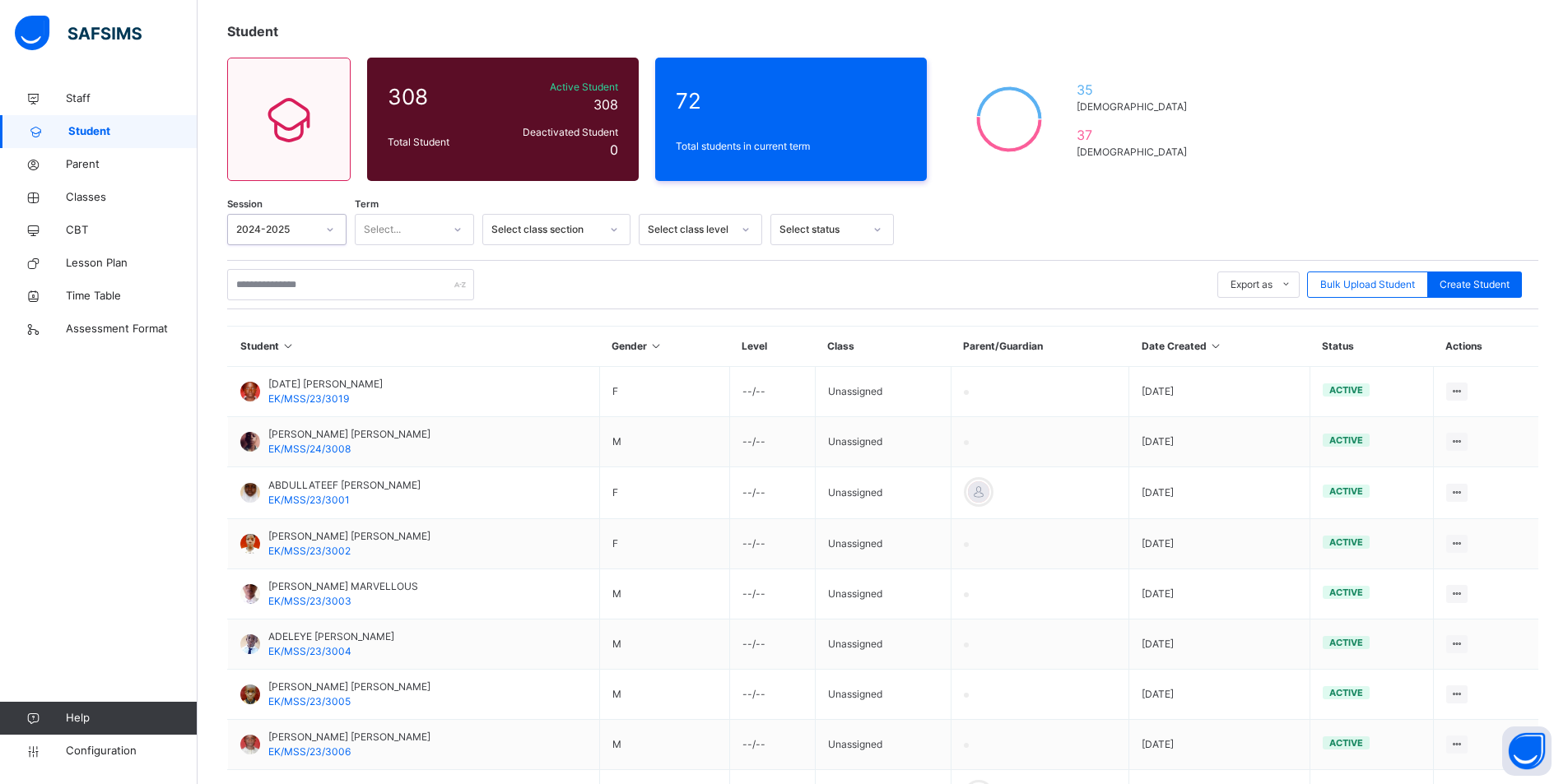
scroll to position [65, 0]
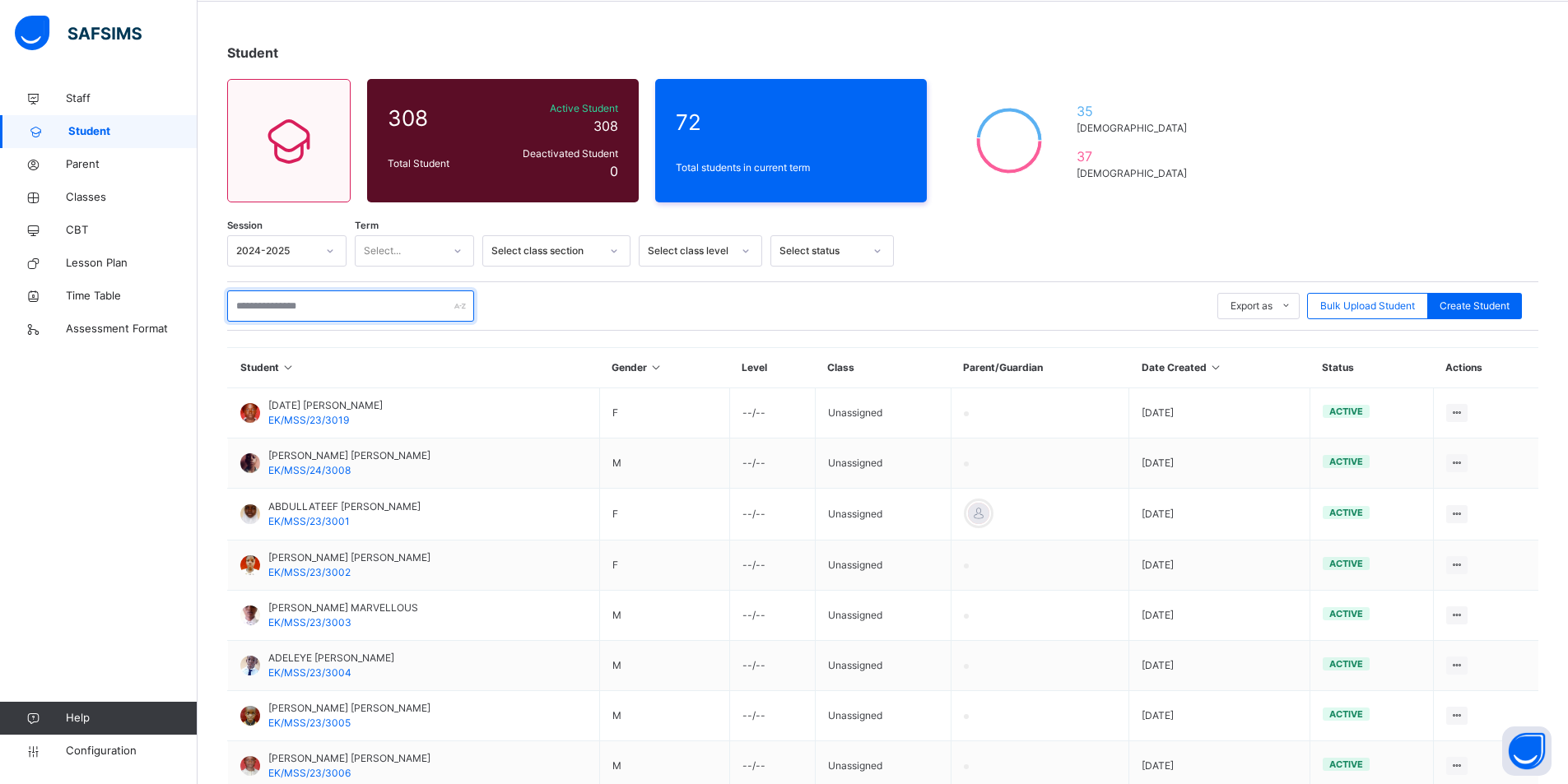
click at [281, 308] on input "text" at bounding box center [350, 306] width 246 height 31
type input "*******"
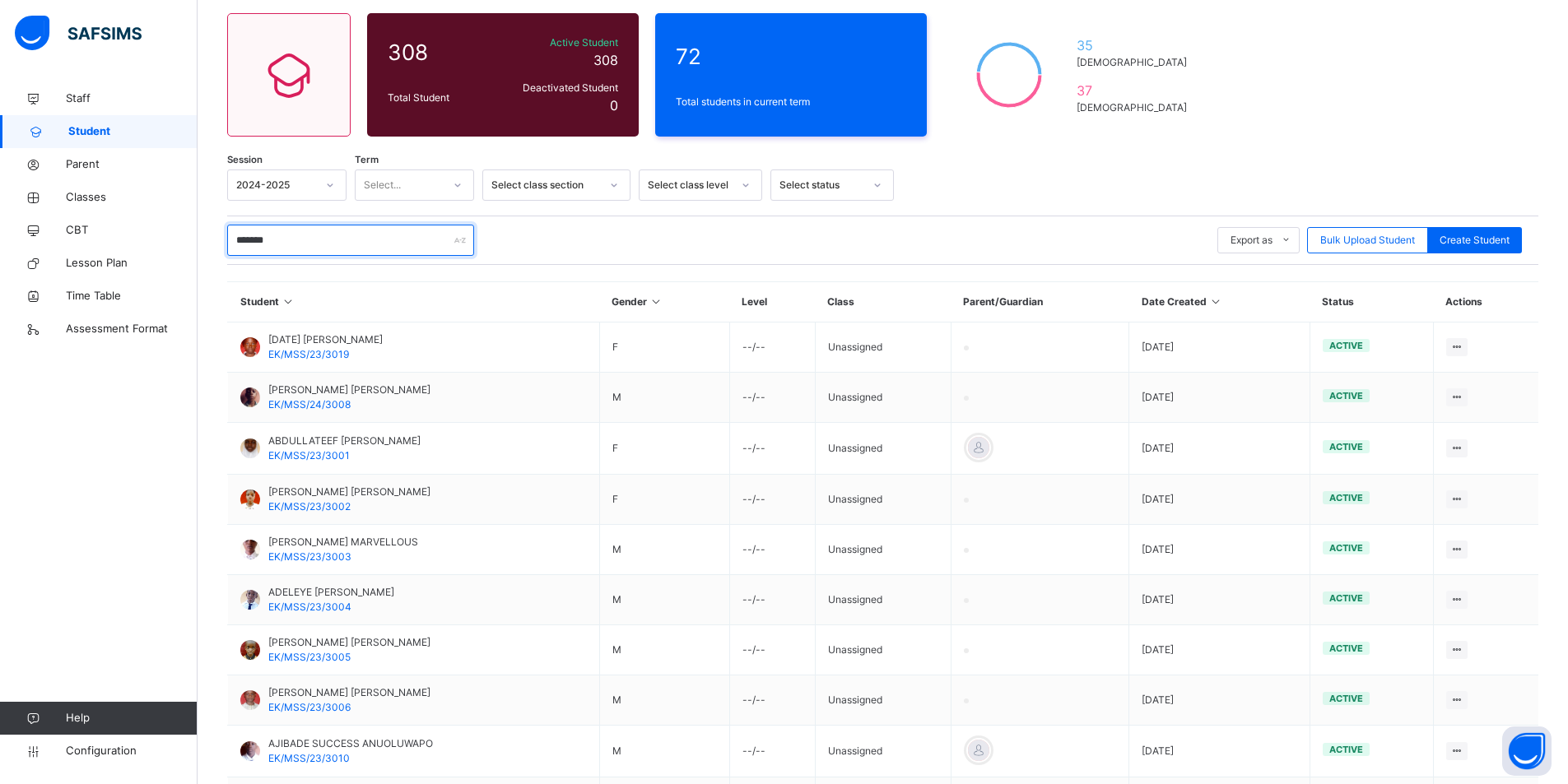
scroll to position [118, 0]
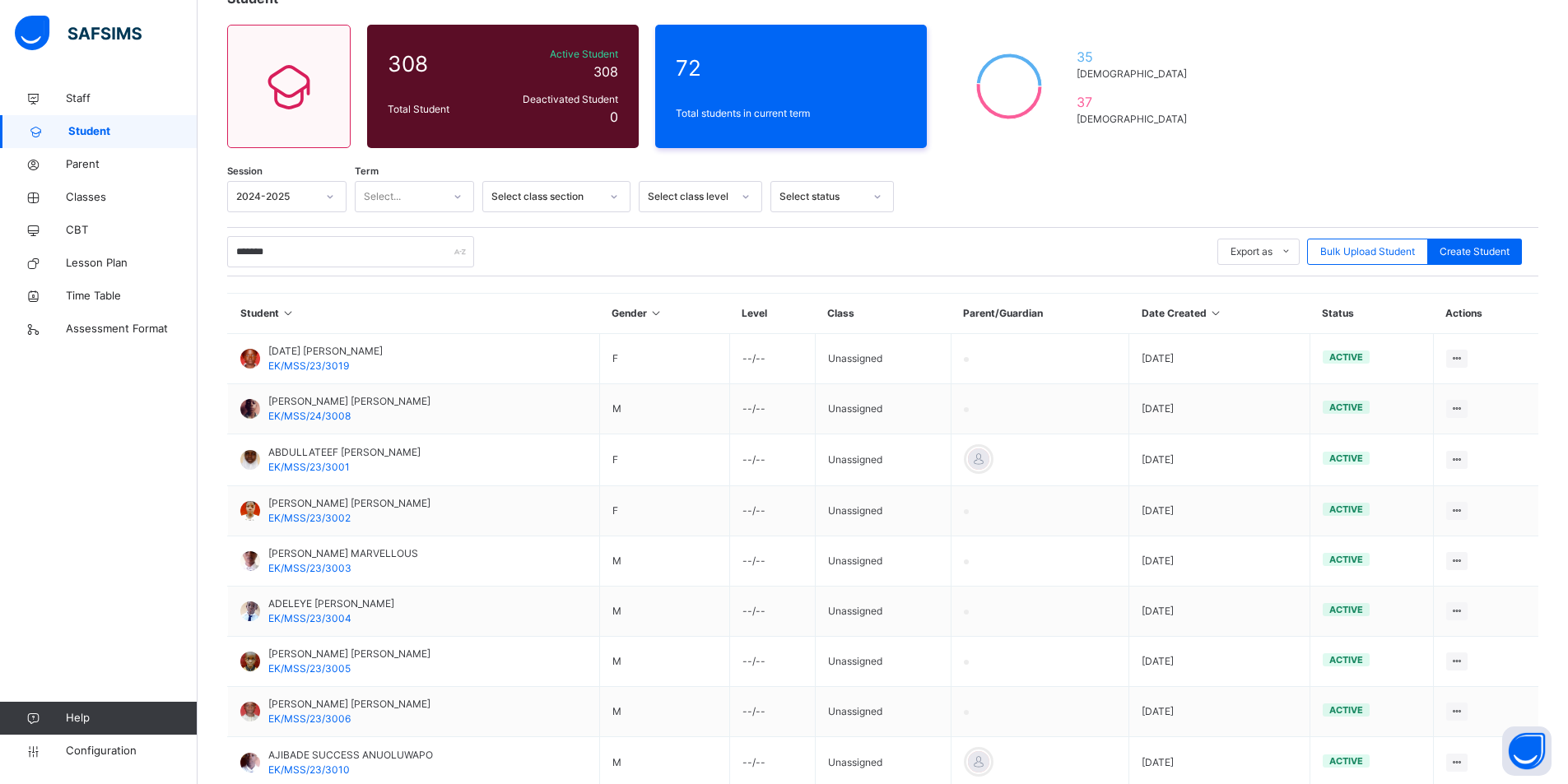
click at [613, 198] on icon at bounding box center [614, 196] width 10 height 17
click at [571, 320] on div "JUNIOR SECONDARY SCHOOL" at bounding box center [557, 325] width 147 height 43
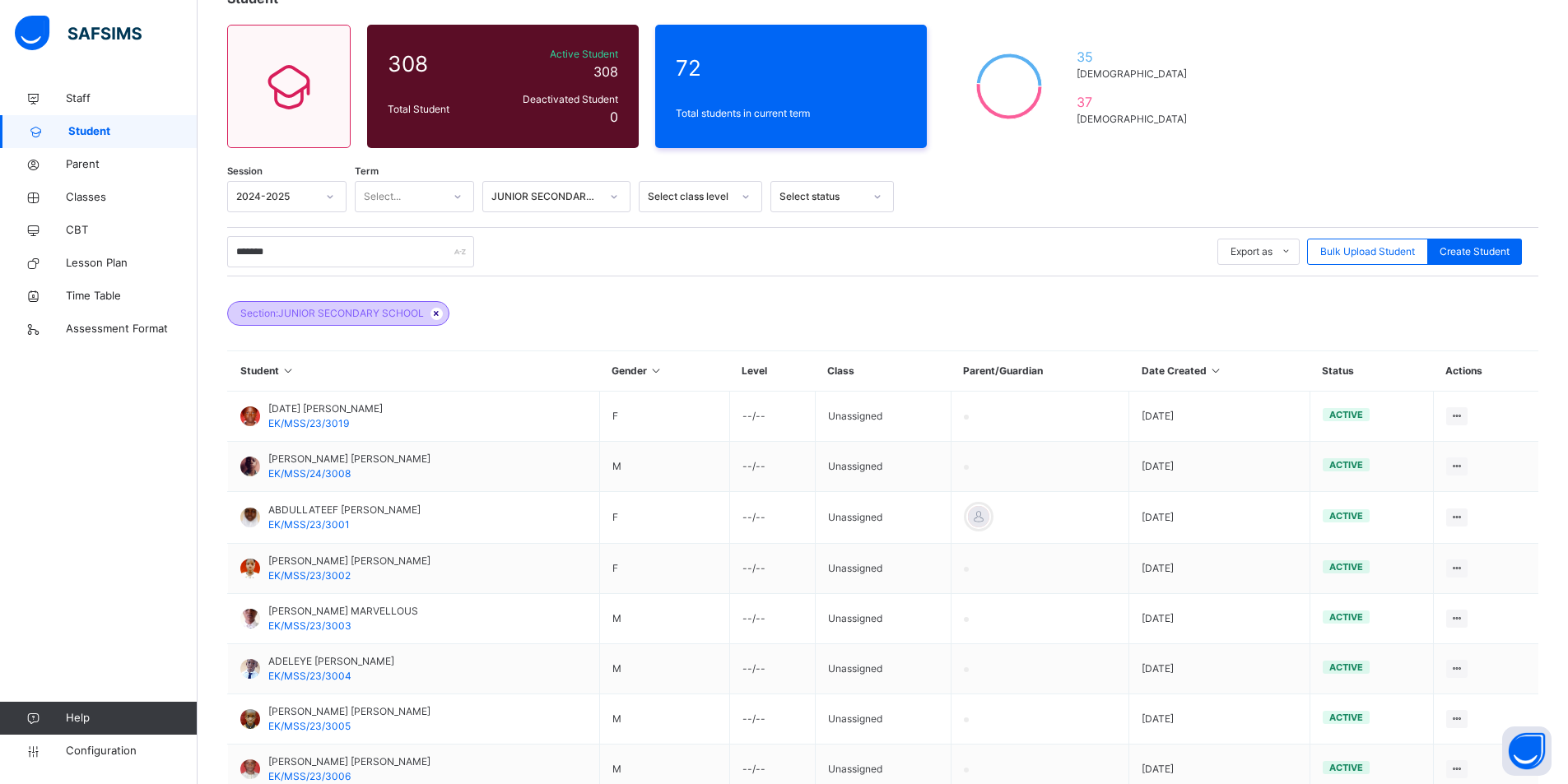
click at [436, 314] on icon at bounding box center [436, 314] width 14 height 10
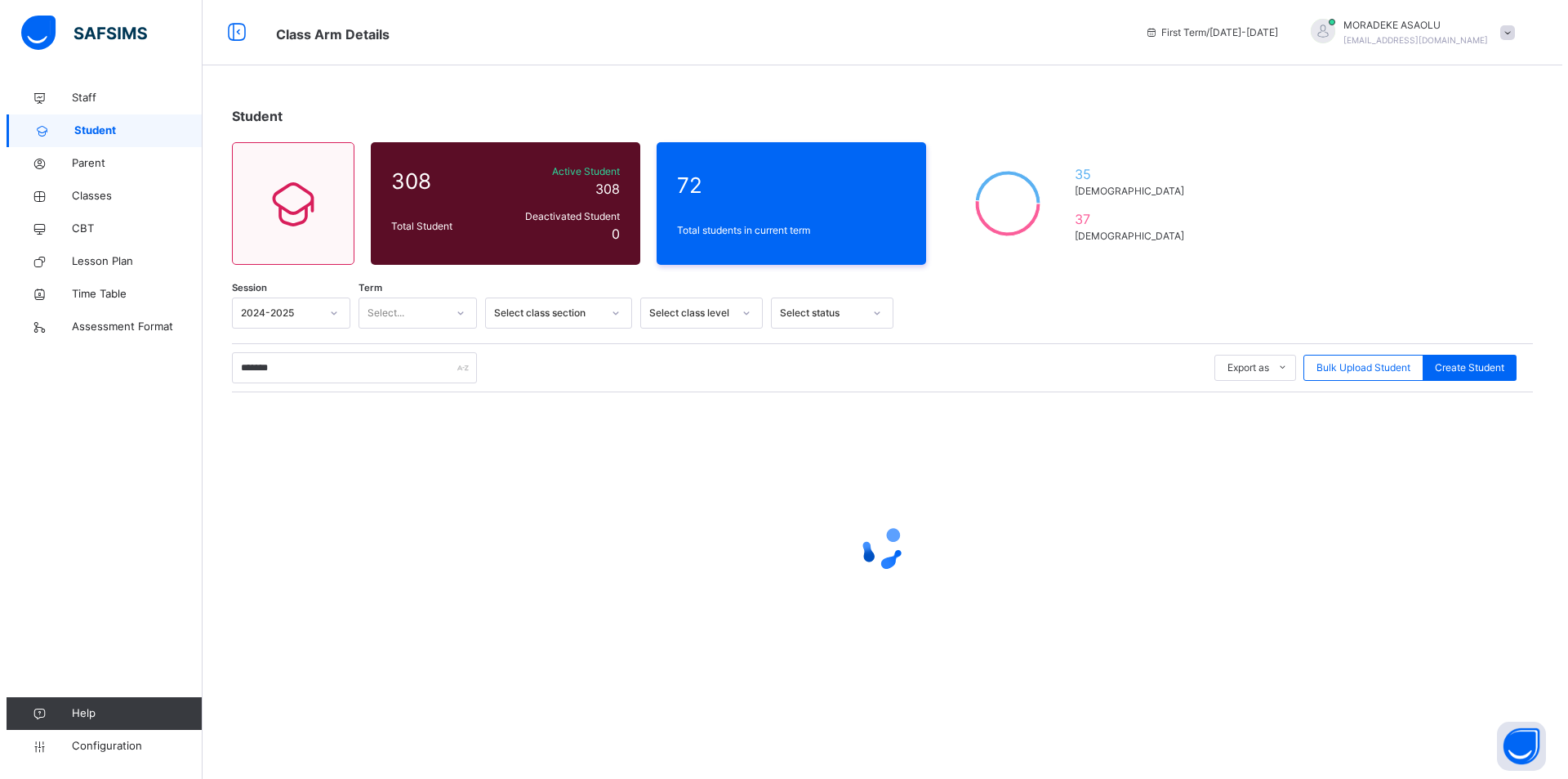
scroll to position [0, 0]
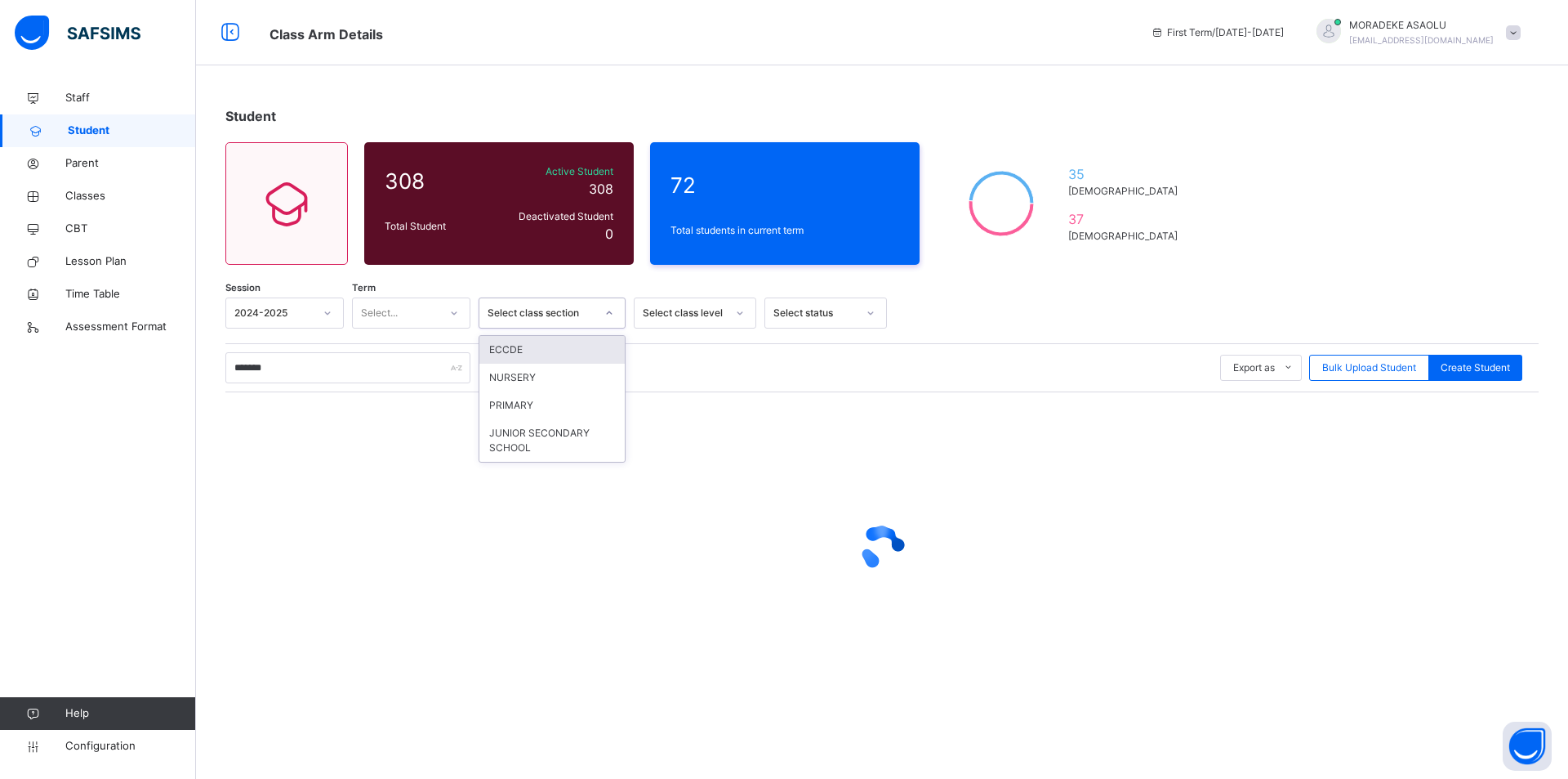
click at [605, 312] on icon at bounding box center [610, 313] width 10 height 17
click at [554, 433] on div "JUNIOR SECONDARY SCHOOL" at bounding box center [552, 441] width 146 height 43
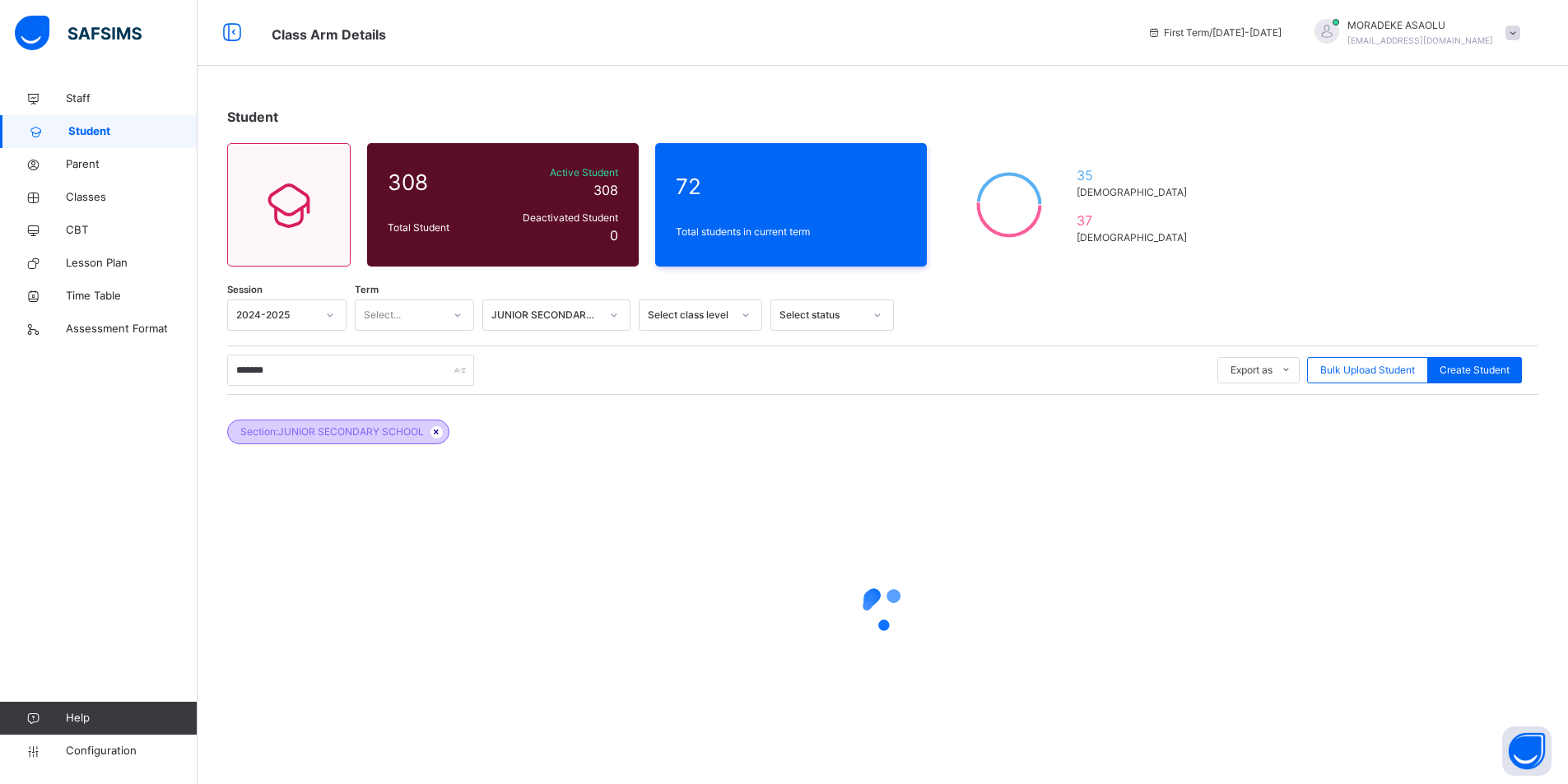
click at [437, 433] on icon at bounding box center [436, 432] width 14 height 10
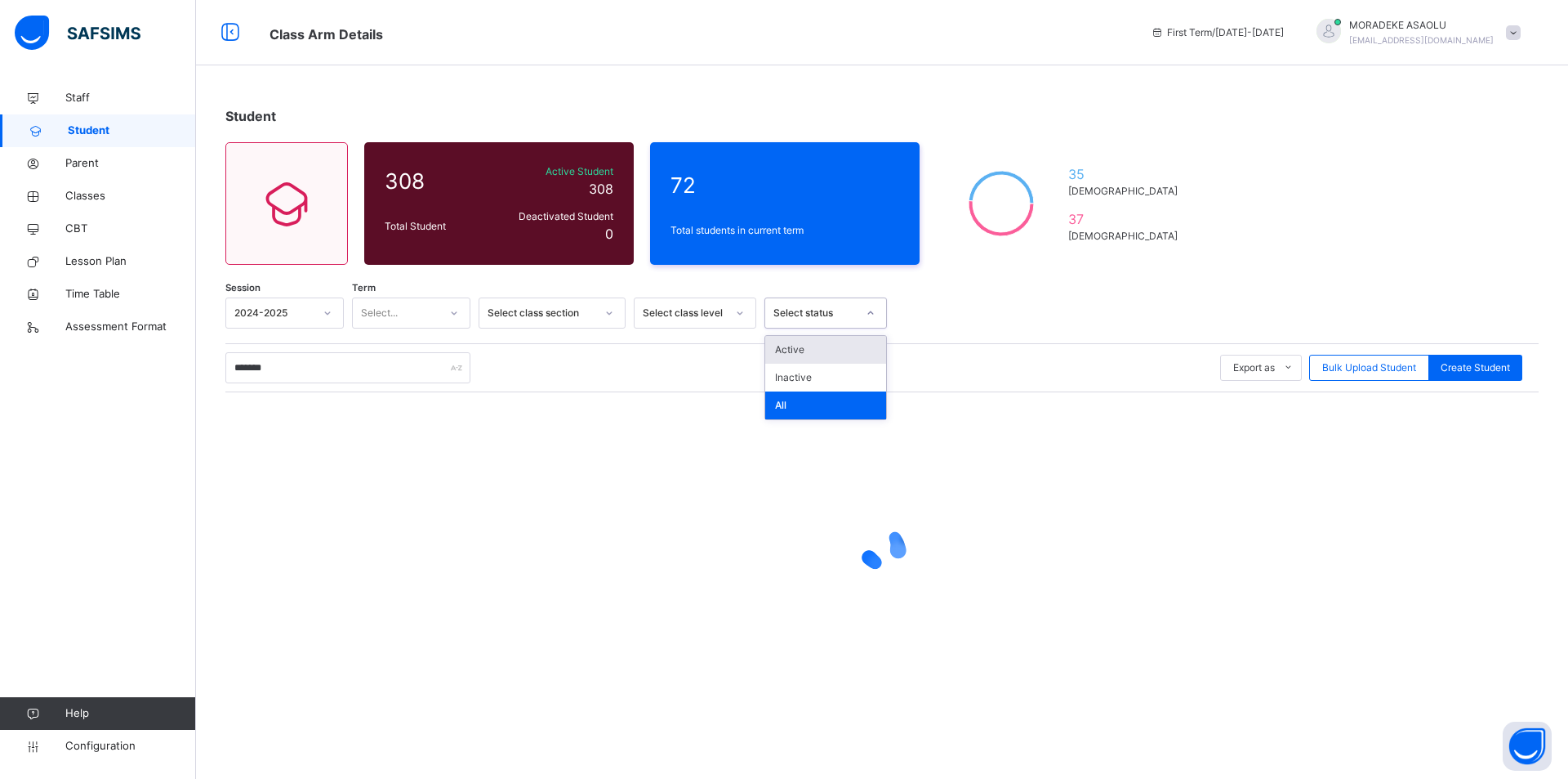
click at [871, 314] on icon at bounding box center [871, 313] width 10 height 17
click at [861, 353] on div "Active" at bounding box center [825, 350] width 121 height 28
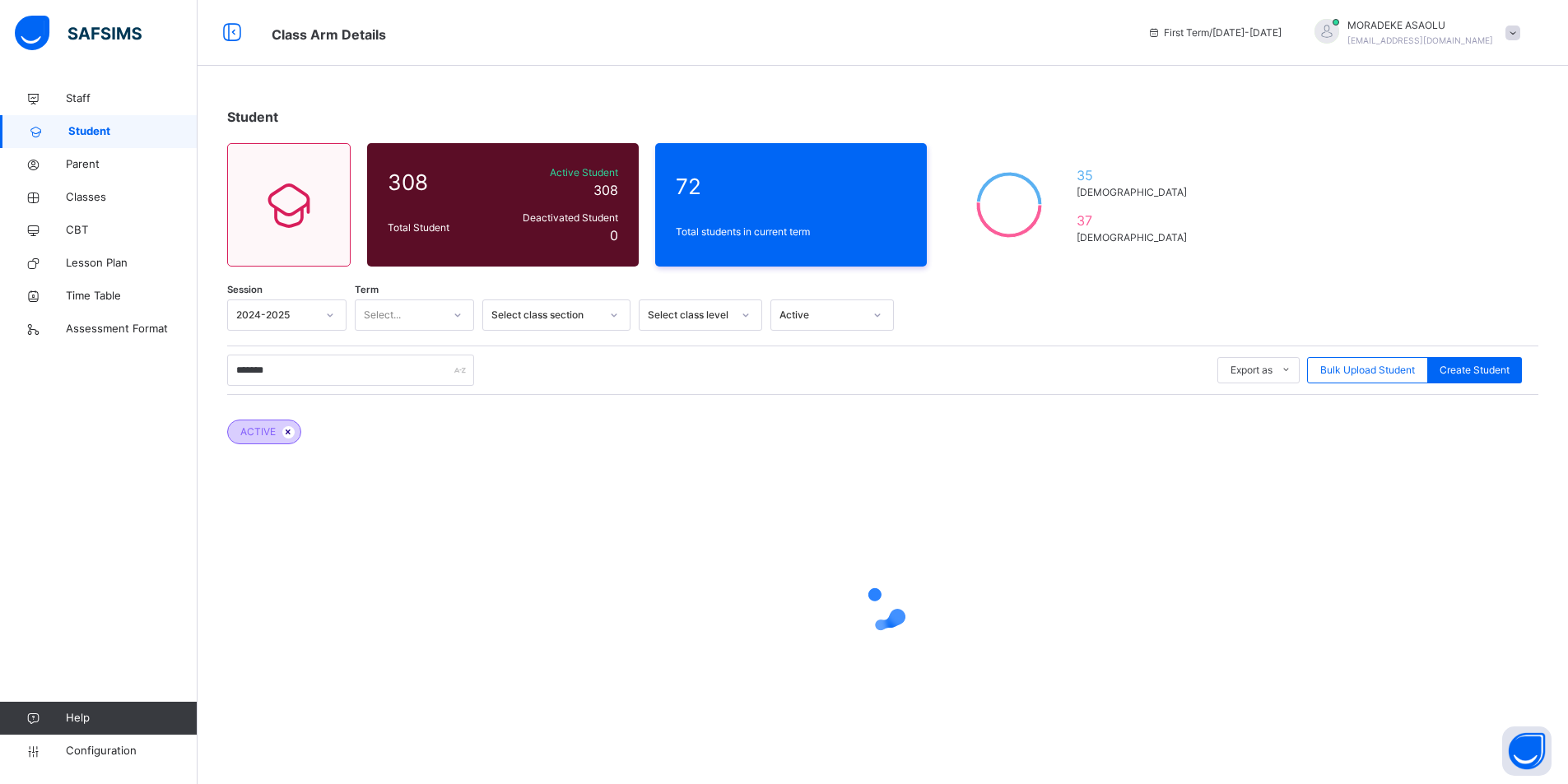
click at [288, 433] on icon at bounding box center [289, 432] width 14 height 10
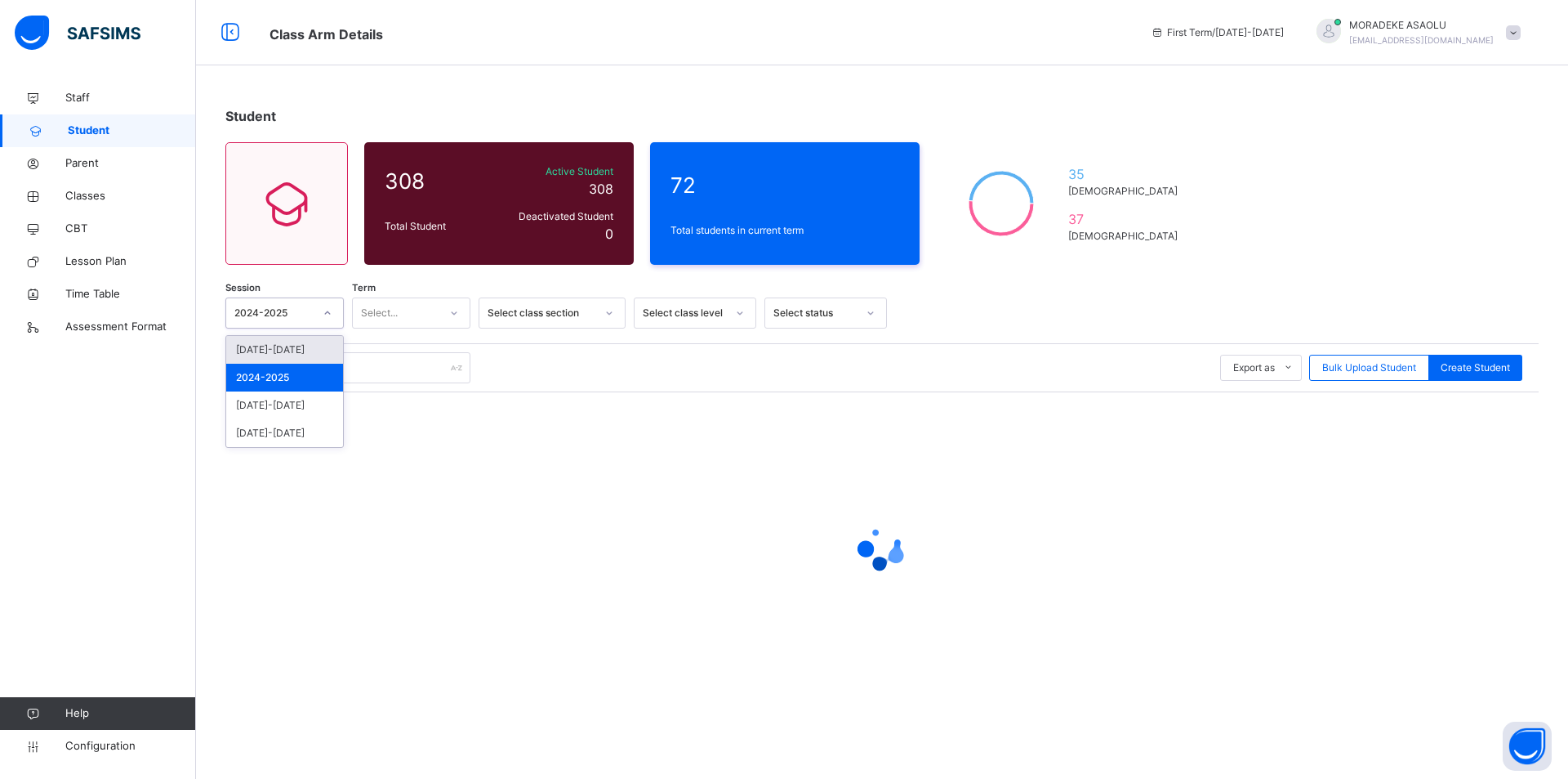
click at [328, 310] on icon at bounding box center [327, 313] width 10 height 17
click at [285, 374] on div "2024-2025" at bounding box center [284, 377] width 117 height 28
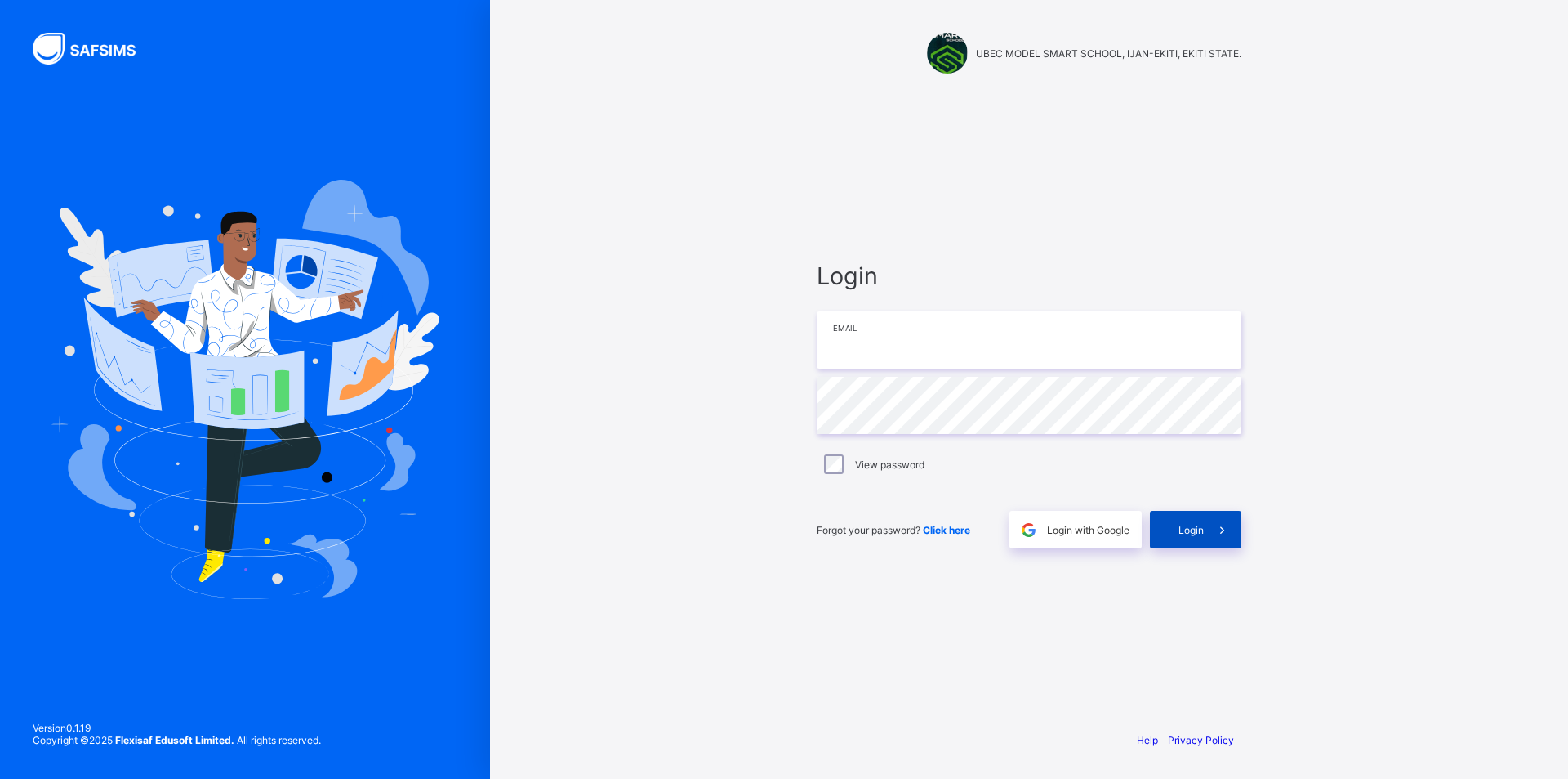
type input "**********"
click at [1203, 533] on span "Login" at bounding box center [1191, 529] width 25 height 13
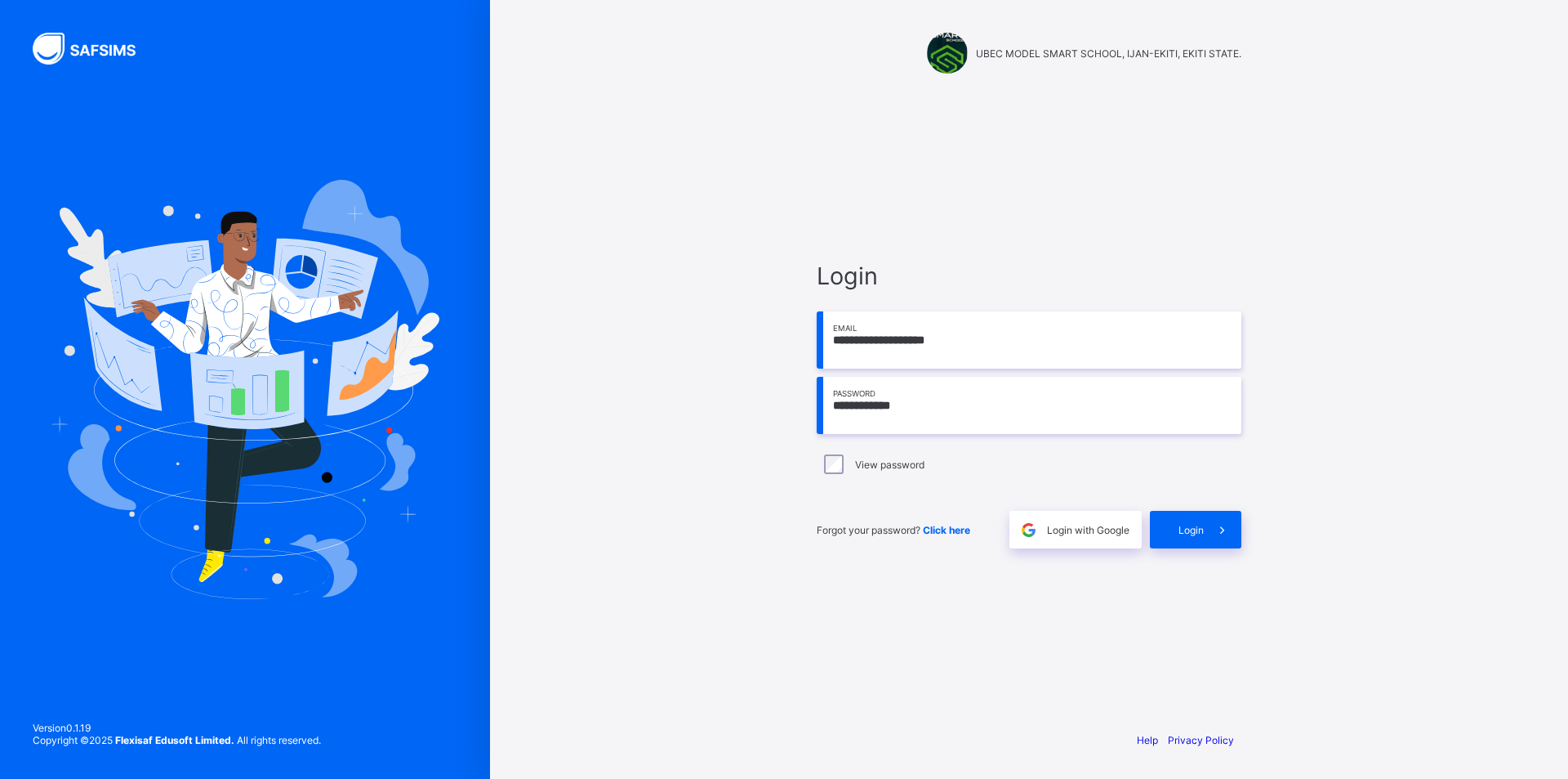
click at [919, 402] on input "**********" at bounding box center [1029, 405] width 425 height 57
type input "*"
type input "**********"
click at [1183, 525] on span "Login" at bounding box center [1191, 529] width 25 height 13
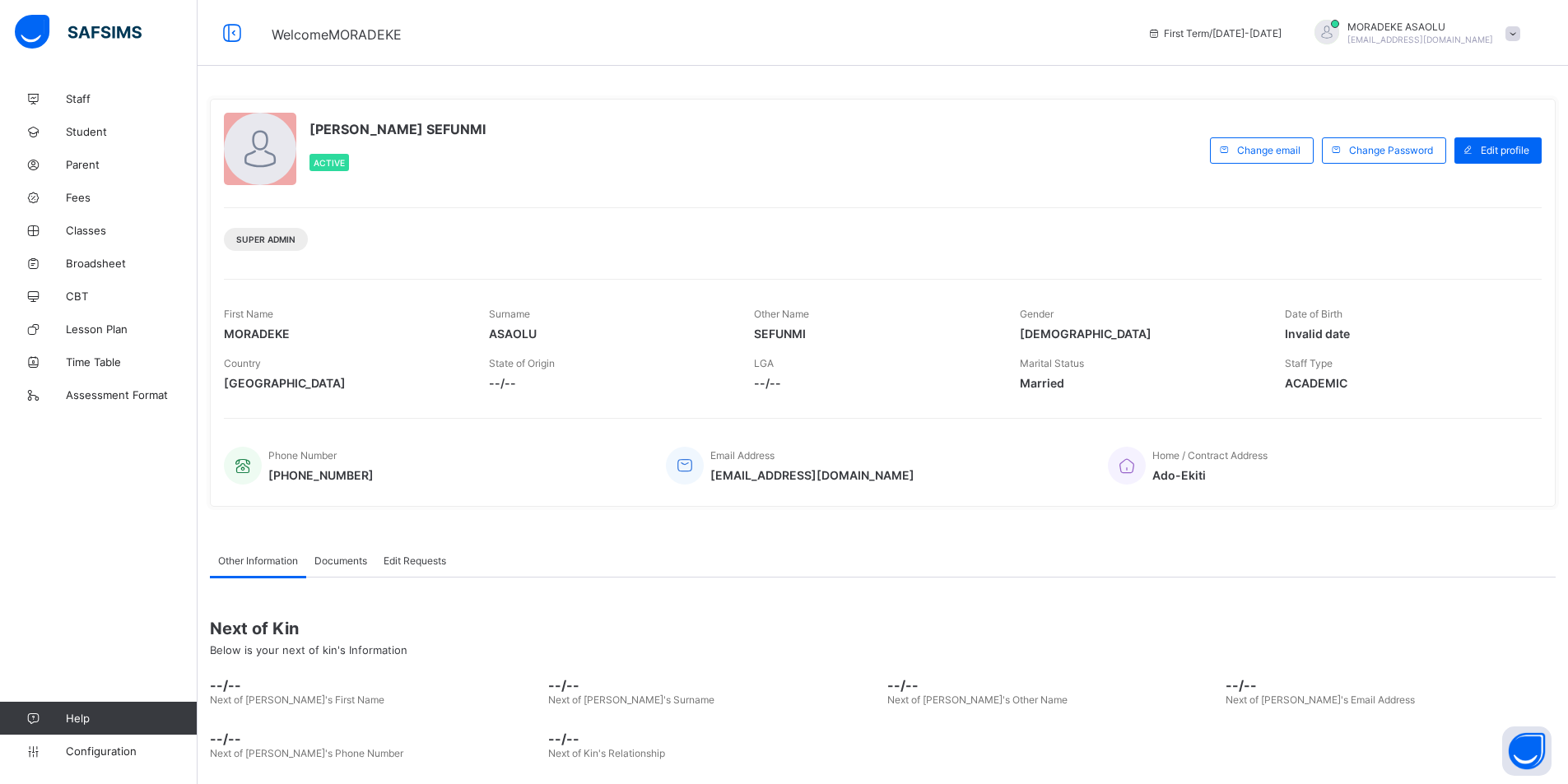
click at [1112, 164] on div "ASAOLU MORADEKE SEFUNMI Active" at bounding box center [713, 150] width 978 height 75
click at [77, 290] on span "CBT" at bounding box center [131, 295] width 132 height 13
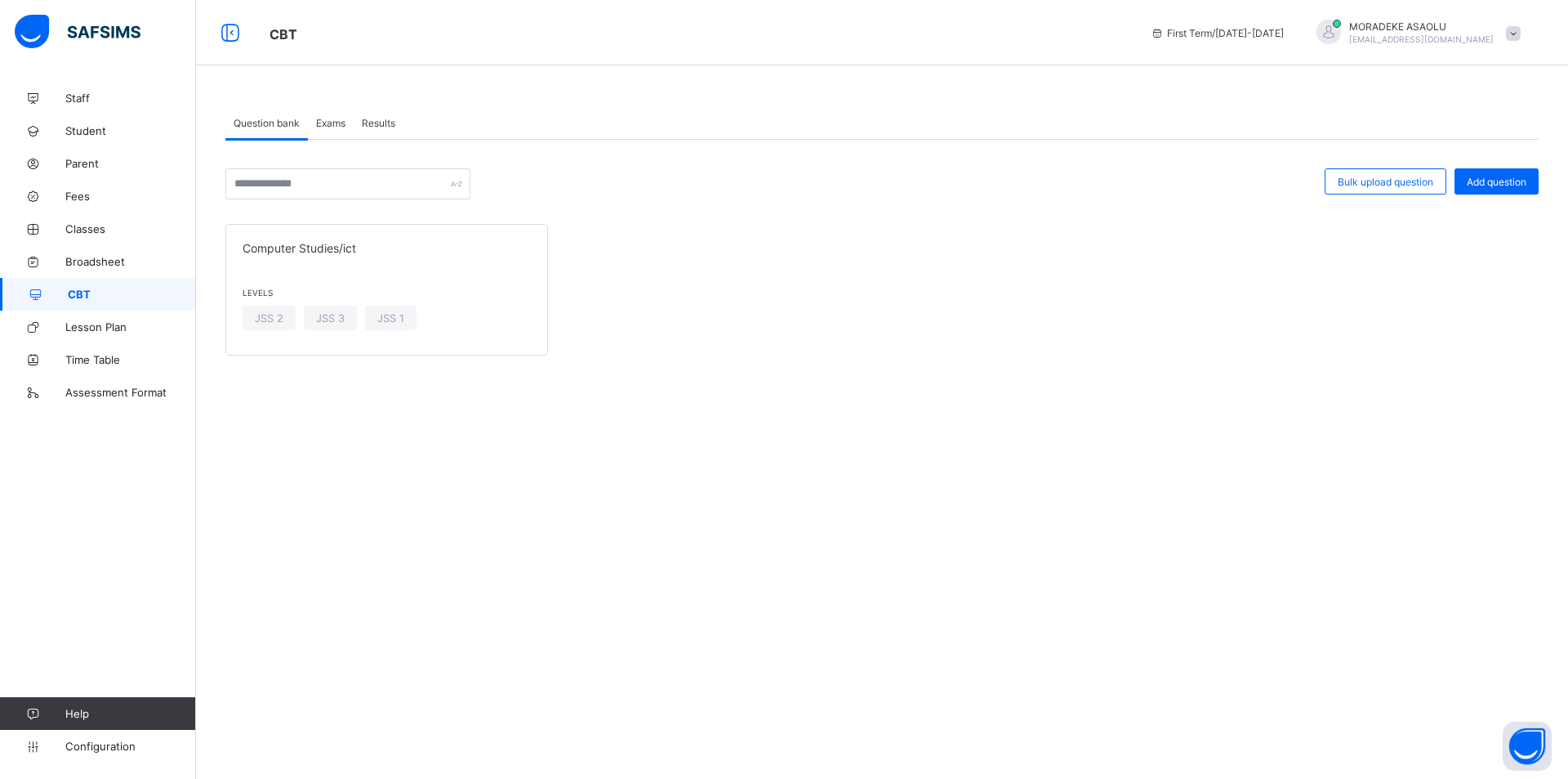
click at [375, 119] on span "Results" at bounding box center [379, 122] width 33 height 13
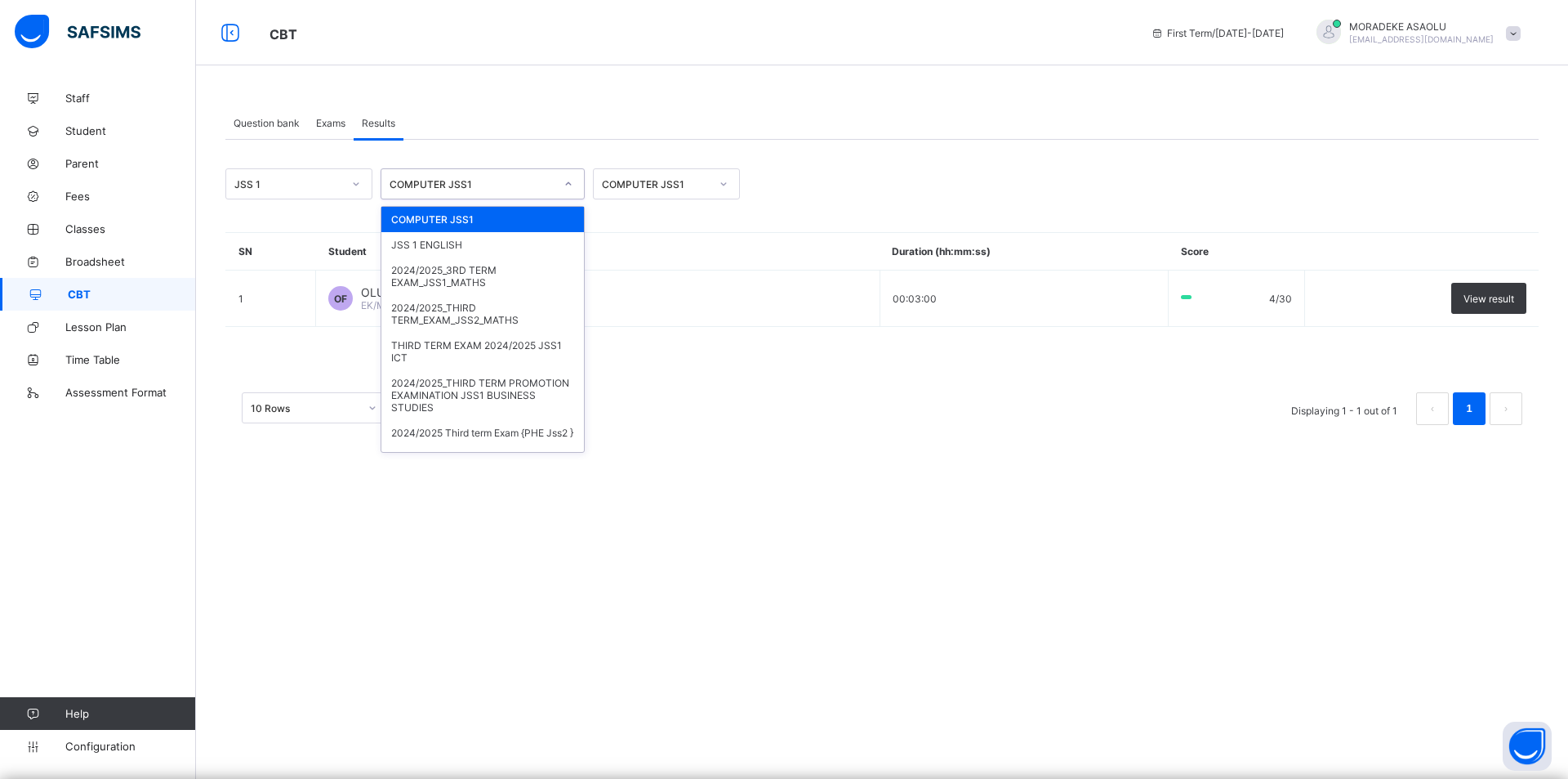
click at [566, 182] on icon at bounding box center [569, 184] width 10 height 17
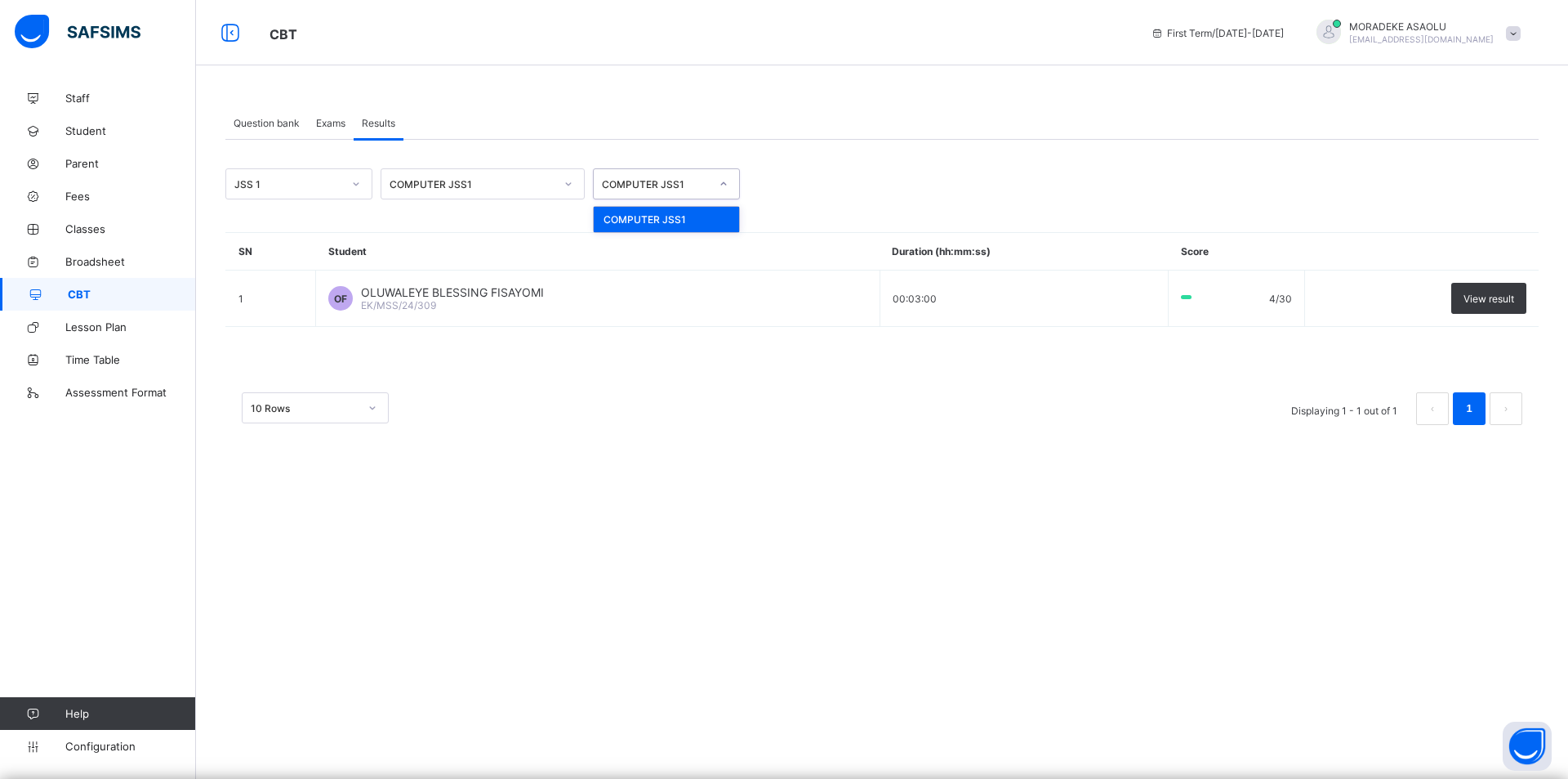
click at [722, 181] on icon at bounding box center [723, 184] width 10 height 17
click at [570, 186] on icon at bounding box center [569, 184] width 10 height 17
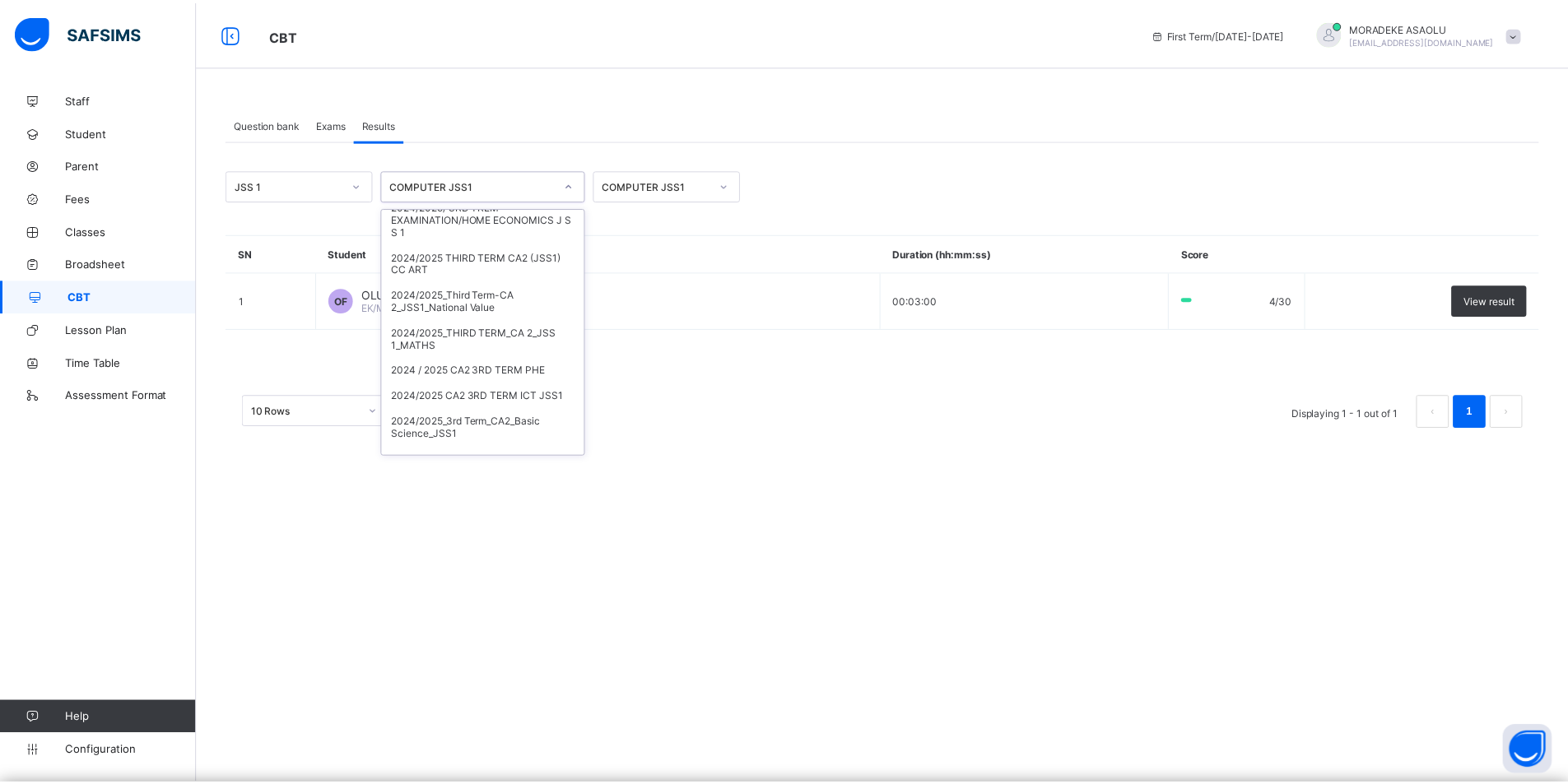
scroll to position [603, 0]
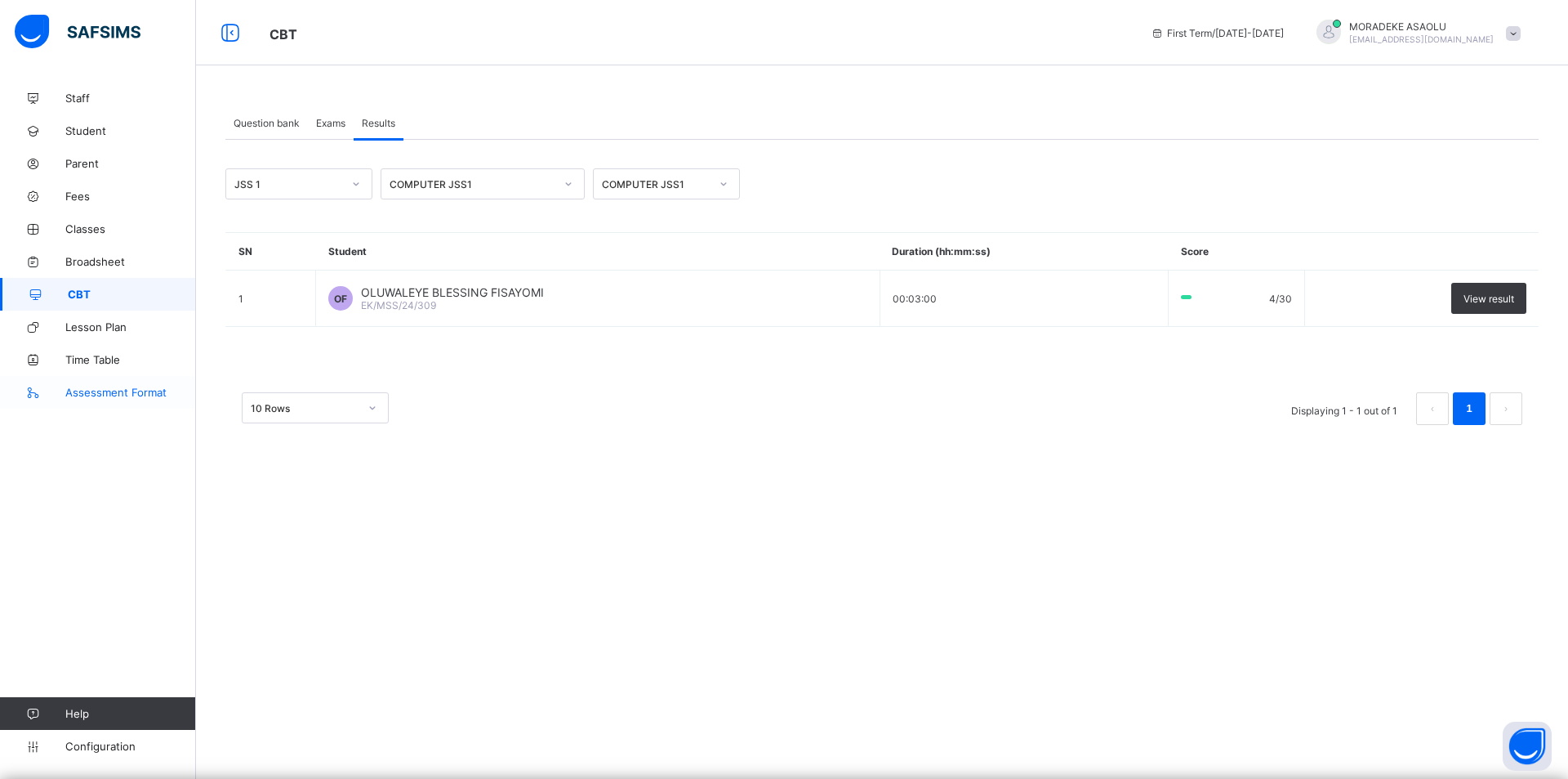
click at [130, 388] on span "Assessment Format" at bounding box center [130, 391] width 131 height 13
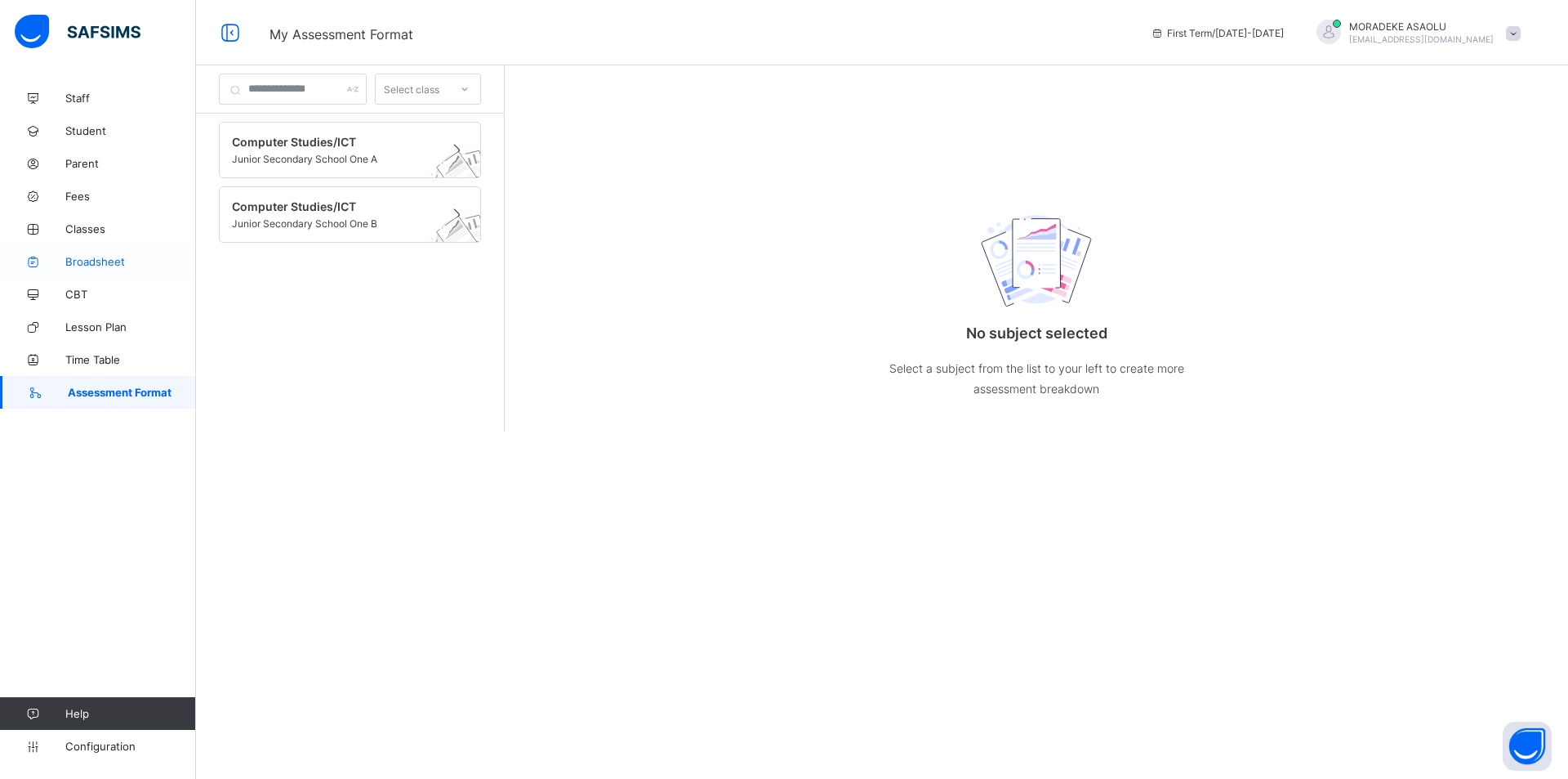
click at [85, 258] on span "Broadsheet" at bounding box center [130, 261] width 131 height 13
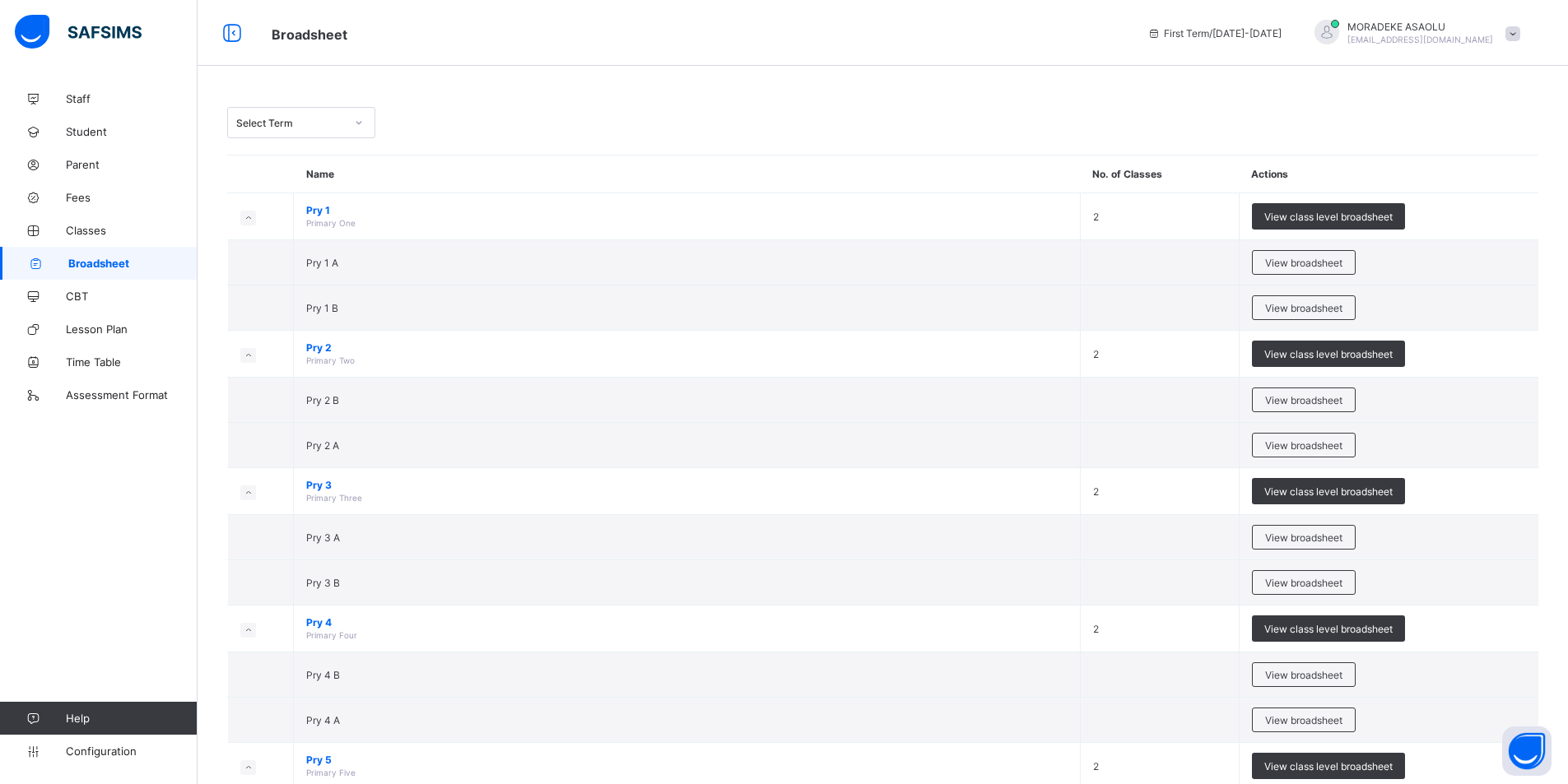
click at [360, 121] on icon at bounding box center [359, 122] width 10 height 17
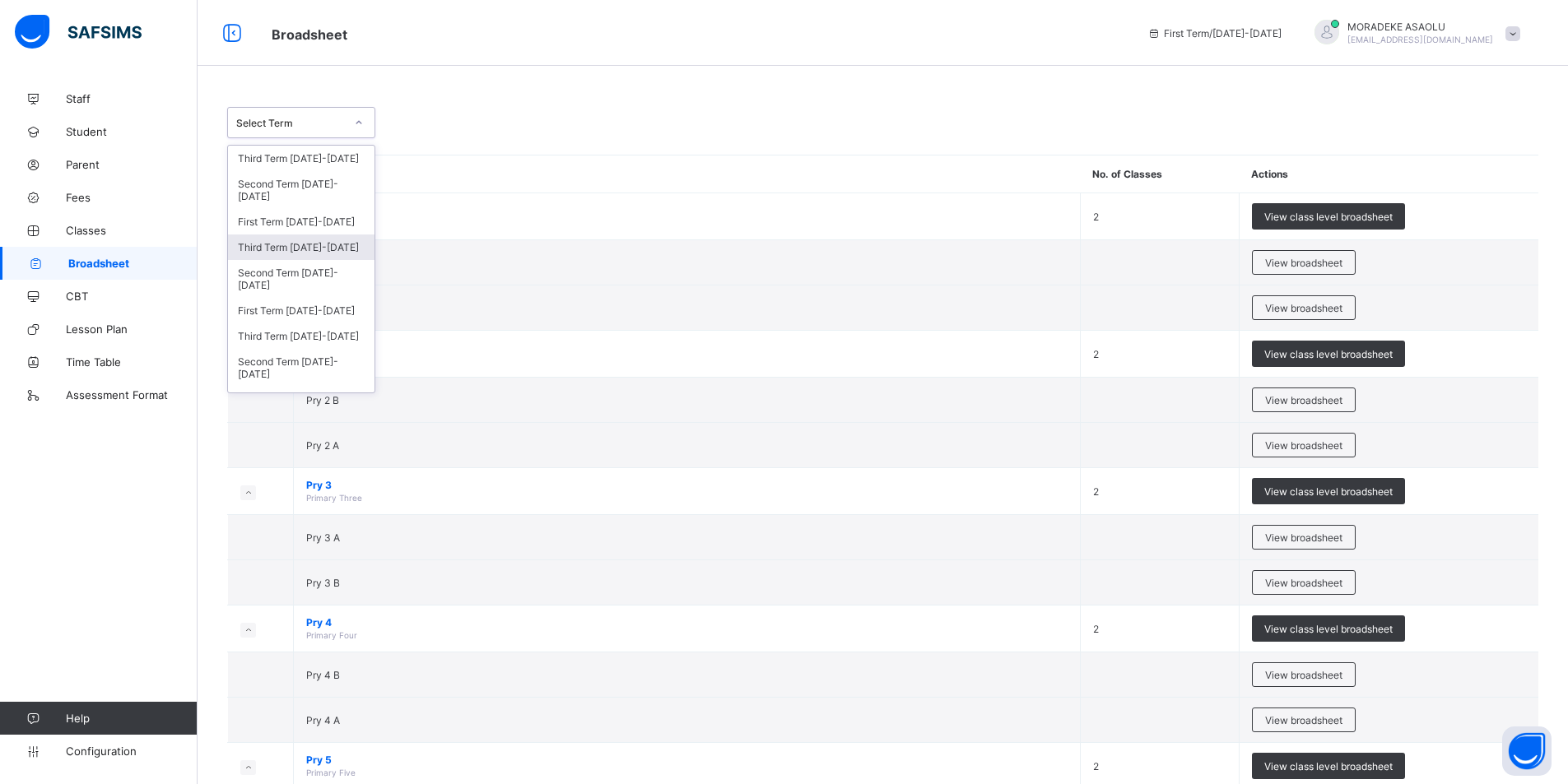
click at [336, 250] on div "Third Term 2024-2025" at bounding box center [301, 247] width 147 height 25
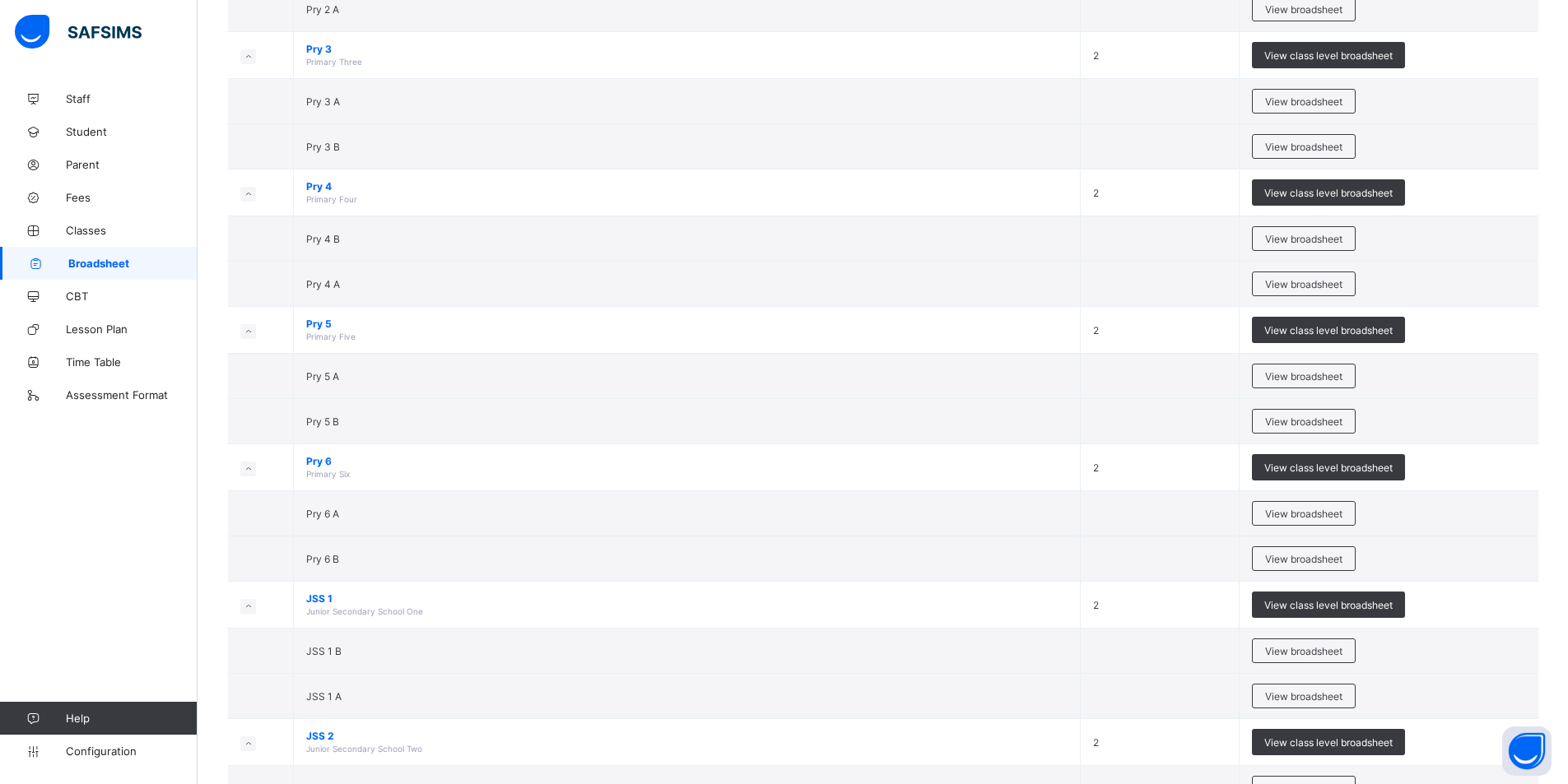
scroll to position [526, 0]
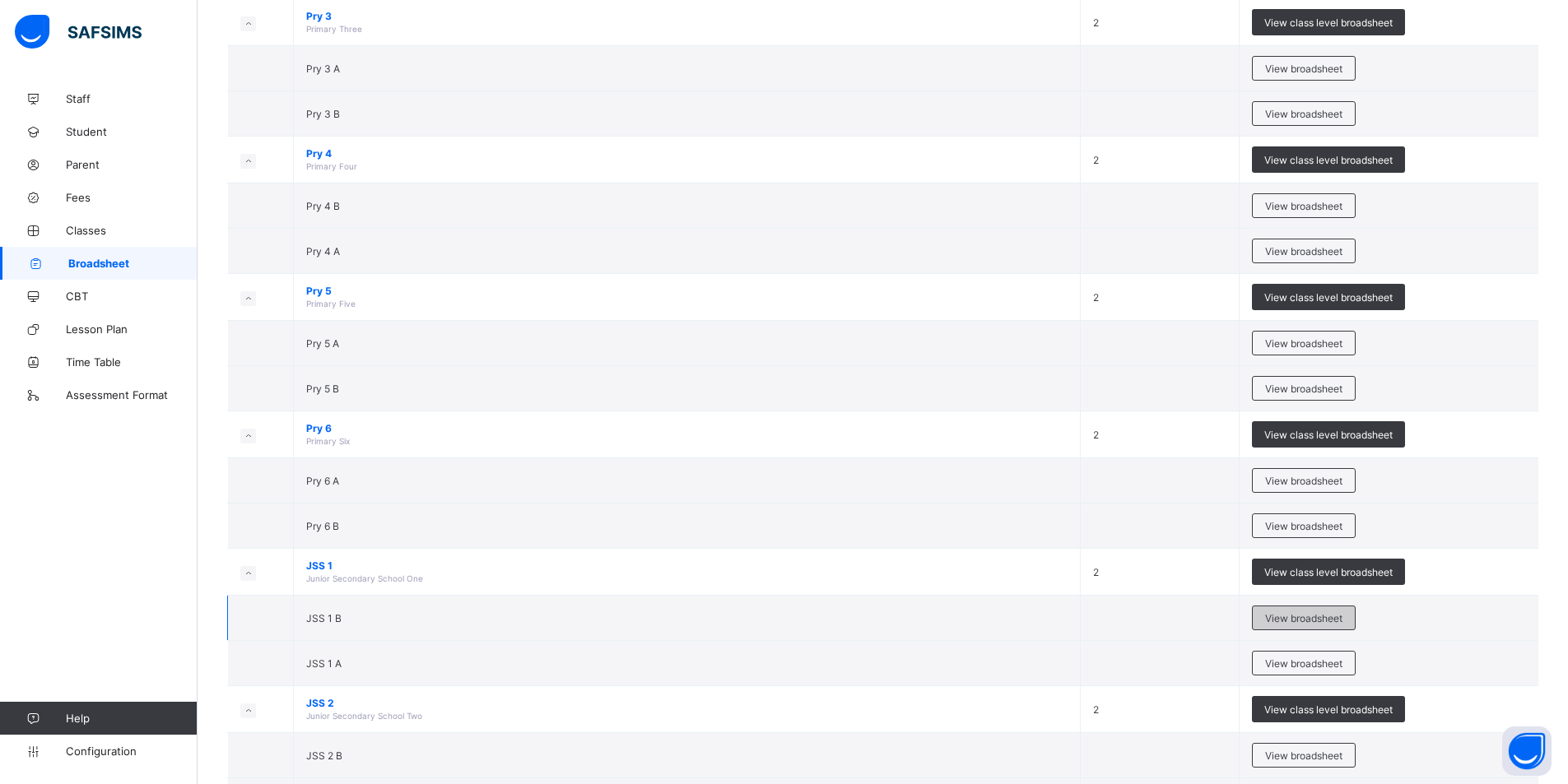
click at [1324, 619] on span "View broadsheet" at bounding box center [1303, 618] width 77 height 13
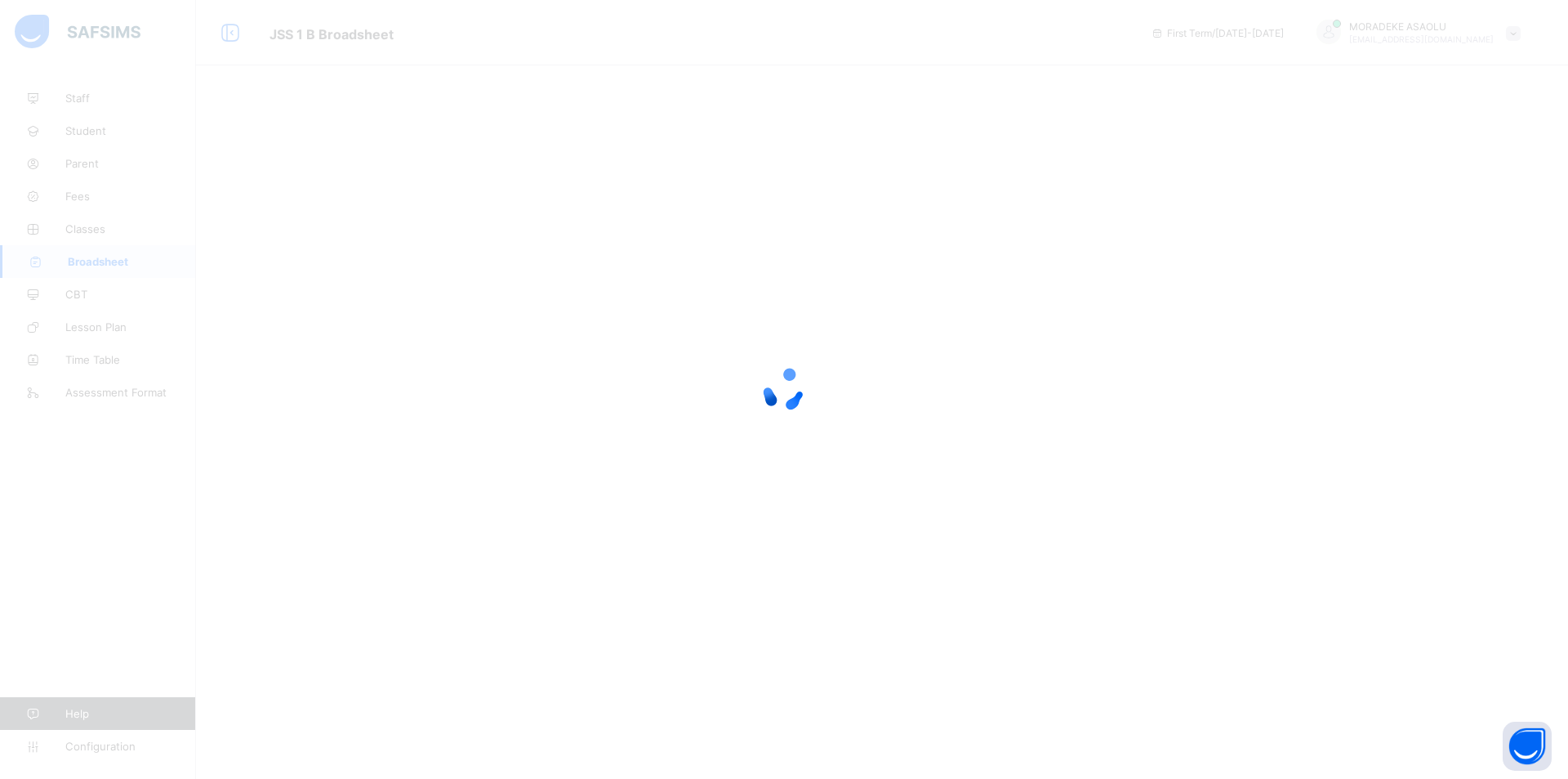
click at [1315, 615] on div at bounding box center [883, 390] width 1373 height 779
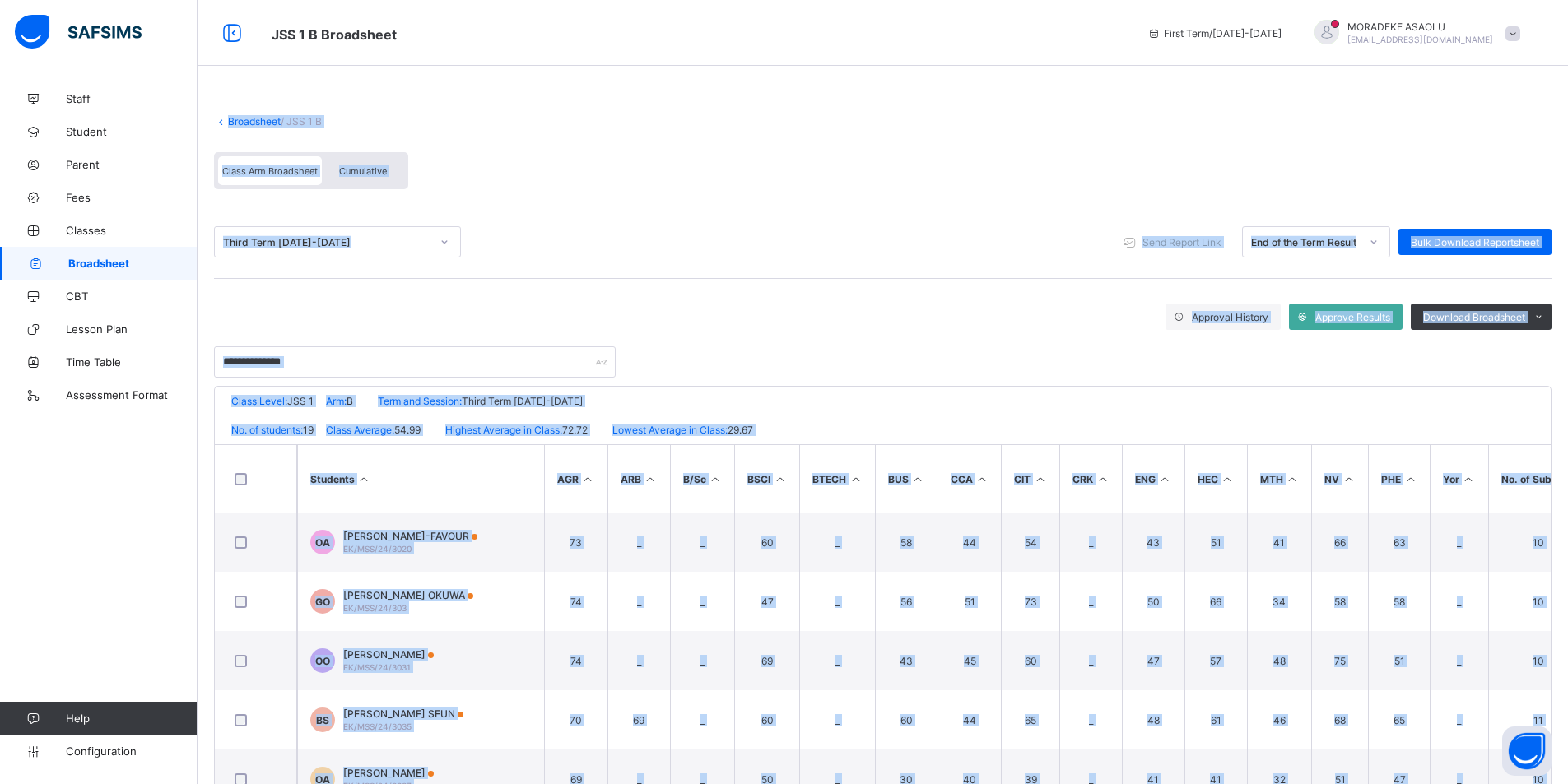
click at [767, 312] on div "Approval History Approve Results Download Broadsheet PDF Excel sheet" at bounding box center [882, 316] width 1337 height 26
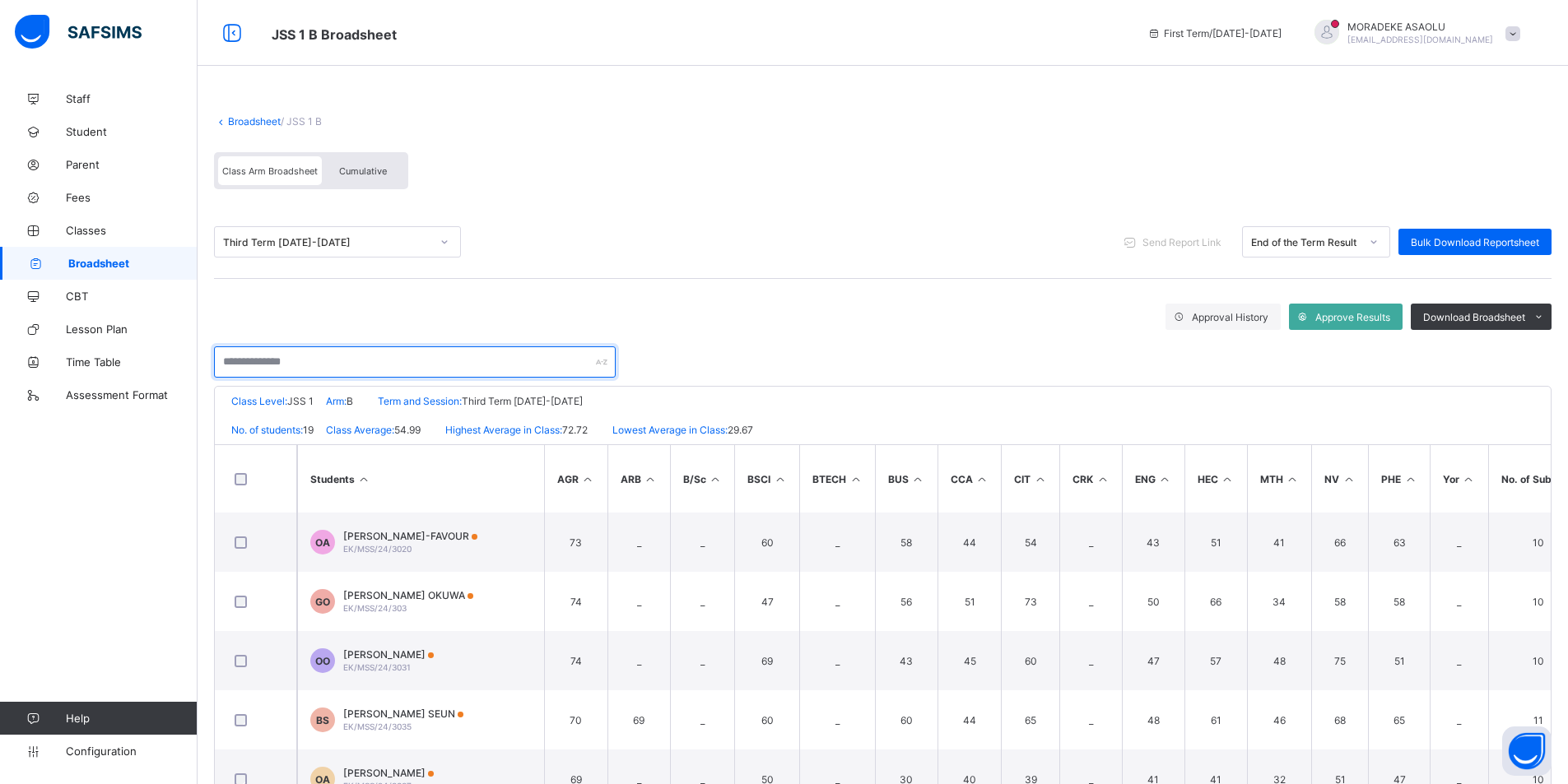
click at [288, 361] on input "text" at bounding box center [415, 362] width 402 height 31
type input "*"
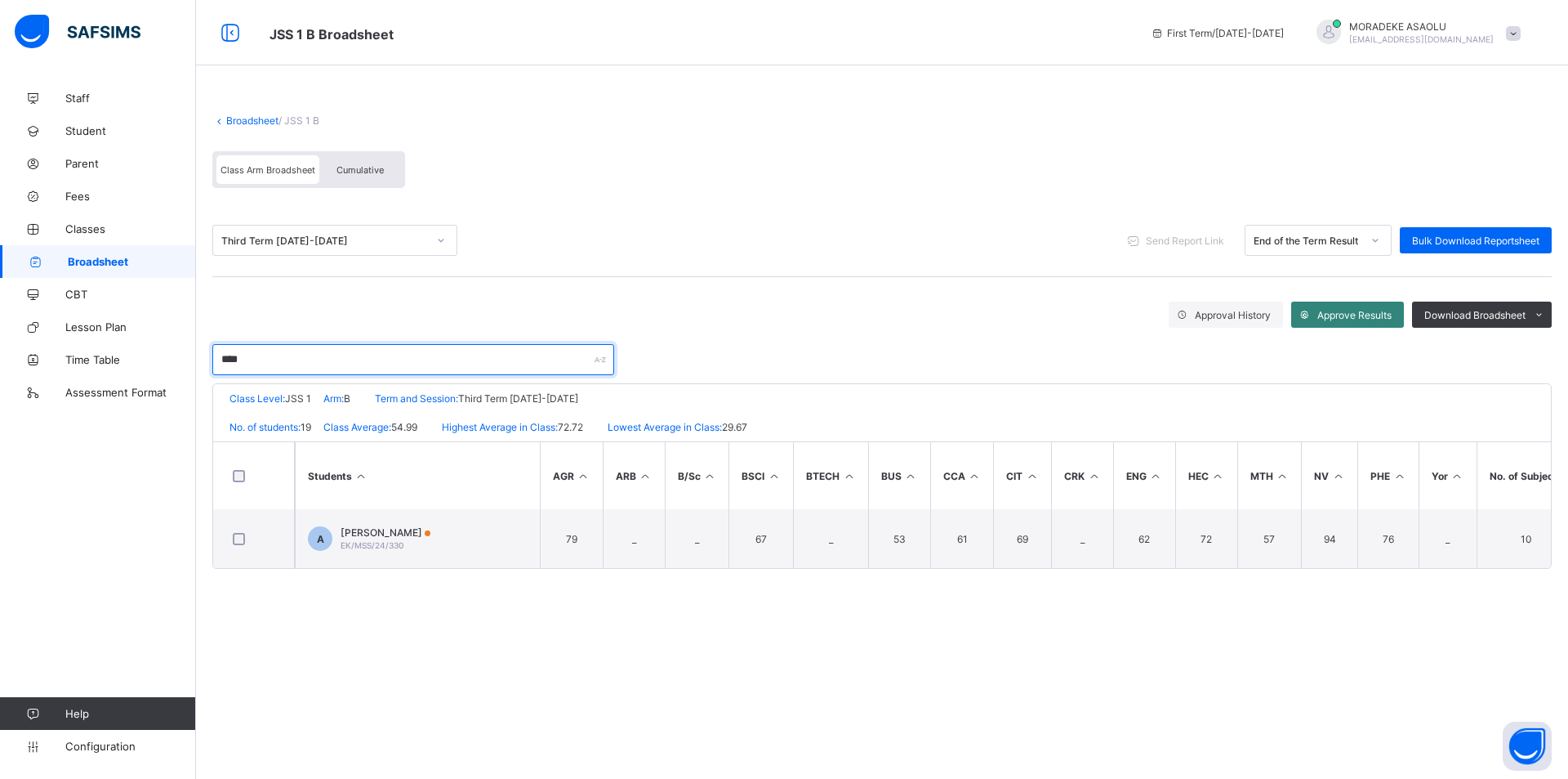
type input "****"
click at [1350, 318] on span "Approve Results" at bounding box center [1354, 315] width 75 height 13
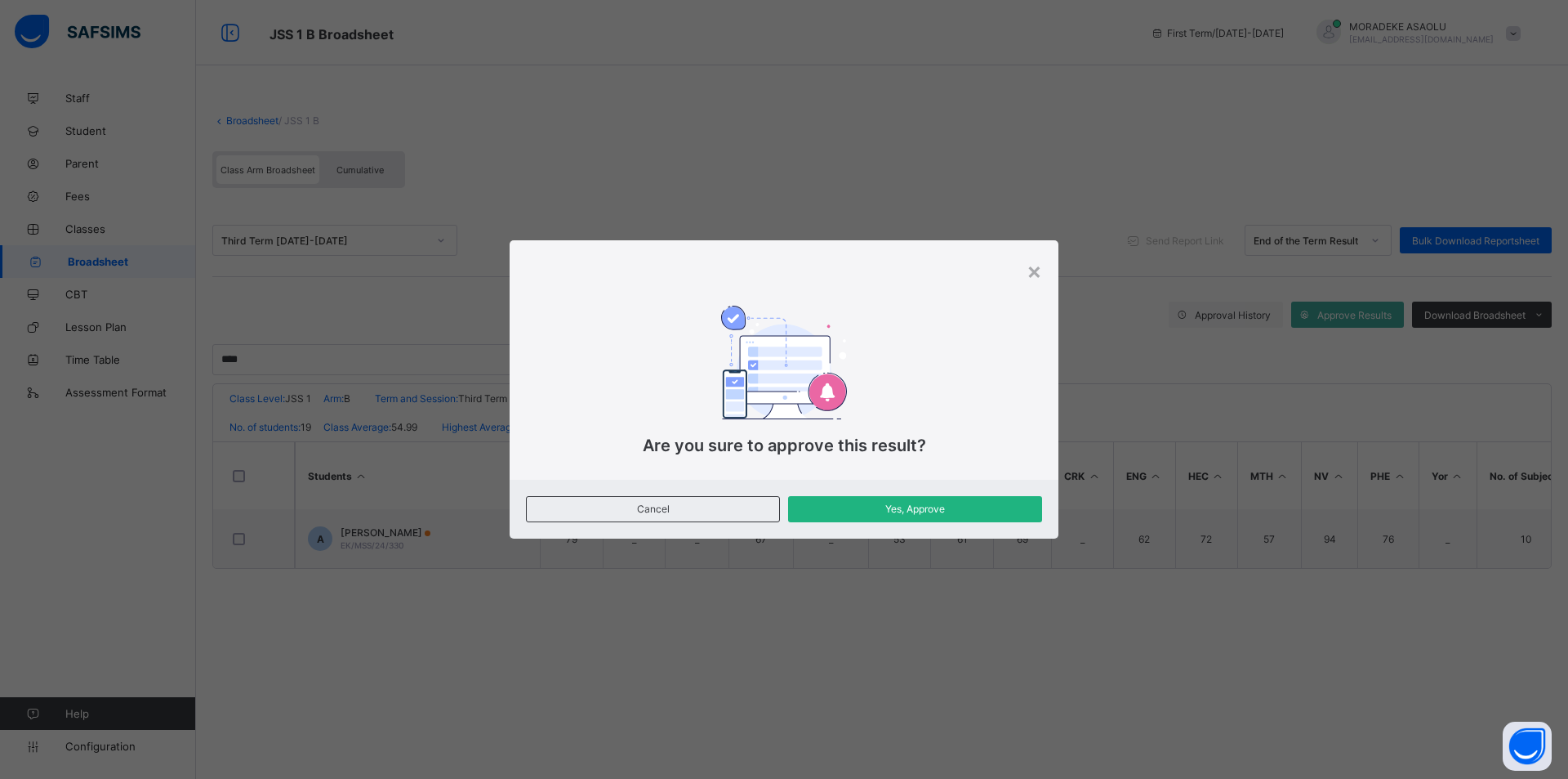
click at [866, 502] on span "Yes, Approve" at bounding box center [916, 508] width 229 height 13
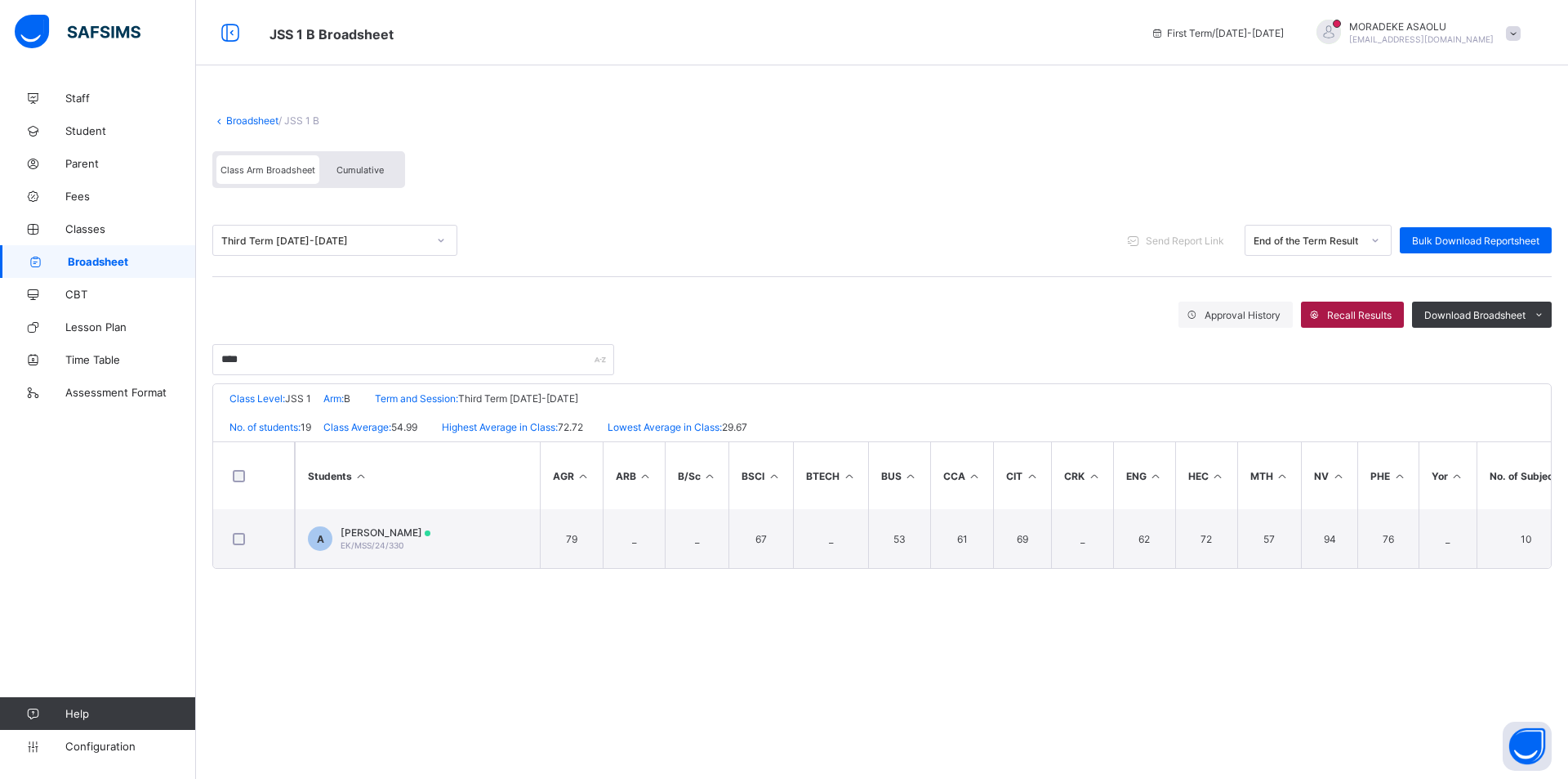
click at [1357, 311] on span "Recall Results" at bounding box center [1359, 315] width 64 height 13
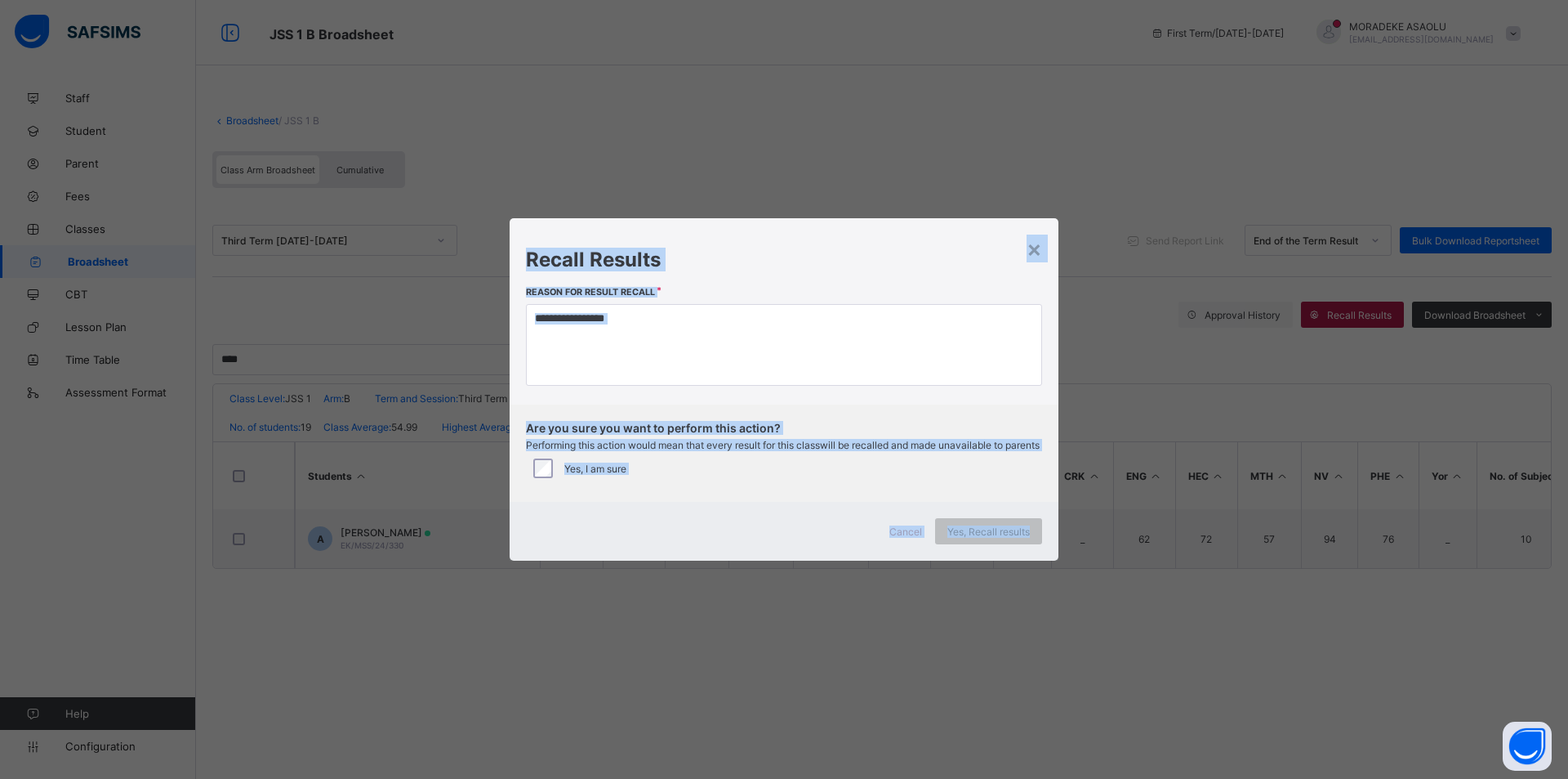
click at [1357, 311] on div "× Recall Results Reason for result recall Are you sure you want to perform this…" at bounding box center [784, 390] width 1568 height 779
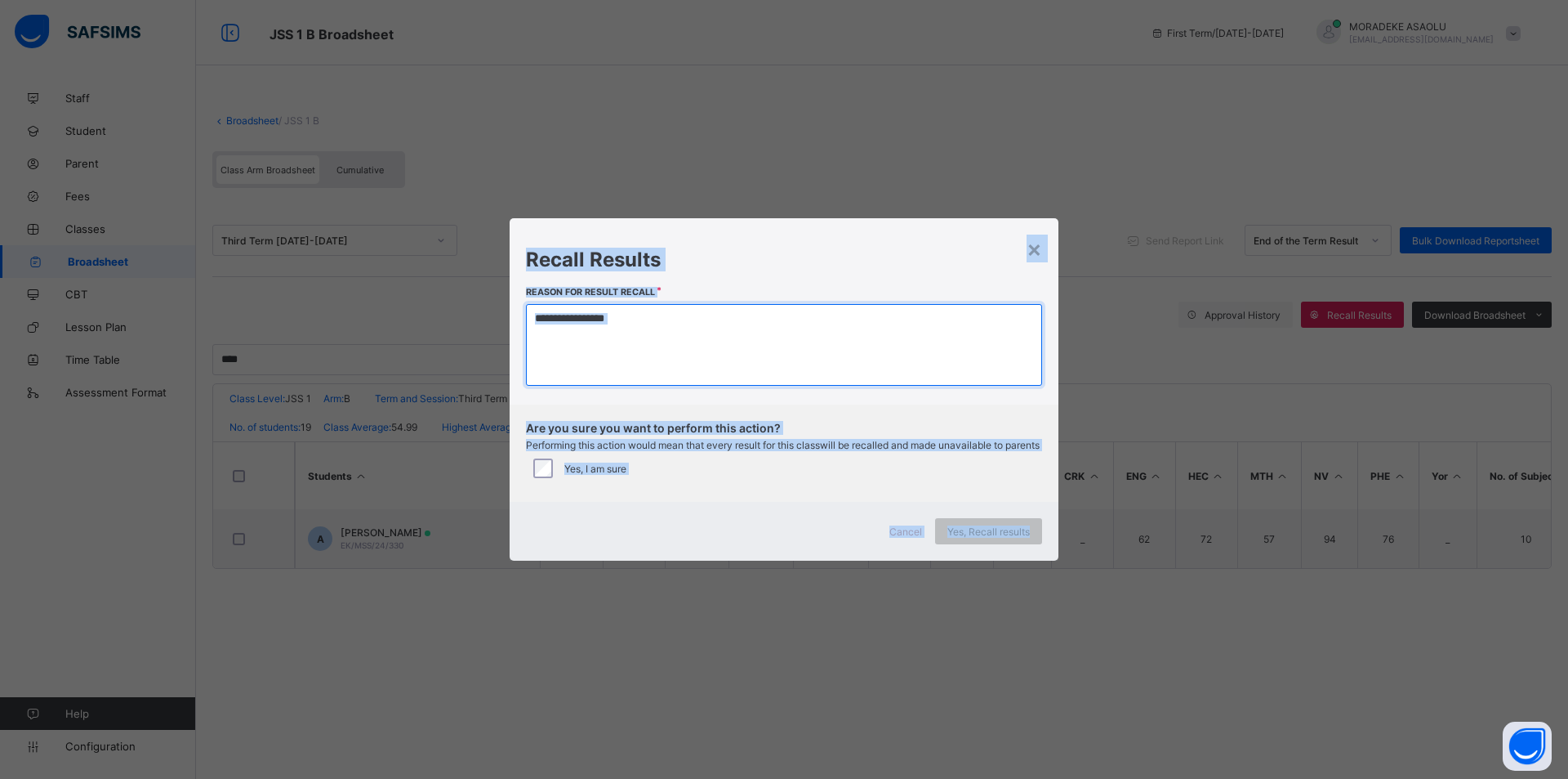
click at [640, 317] on textarea at bounding box center [784, 345] width 517 height 82
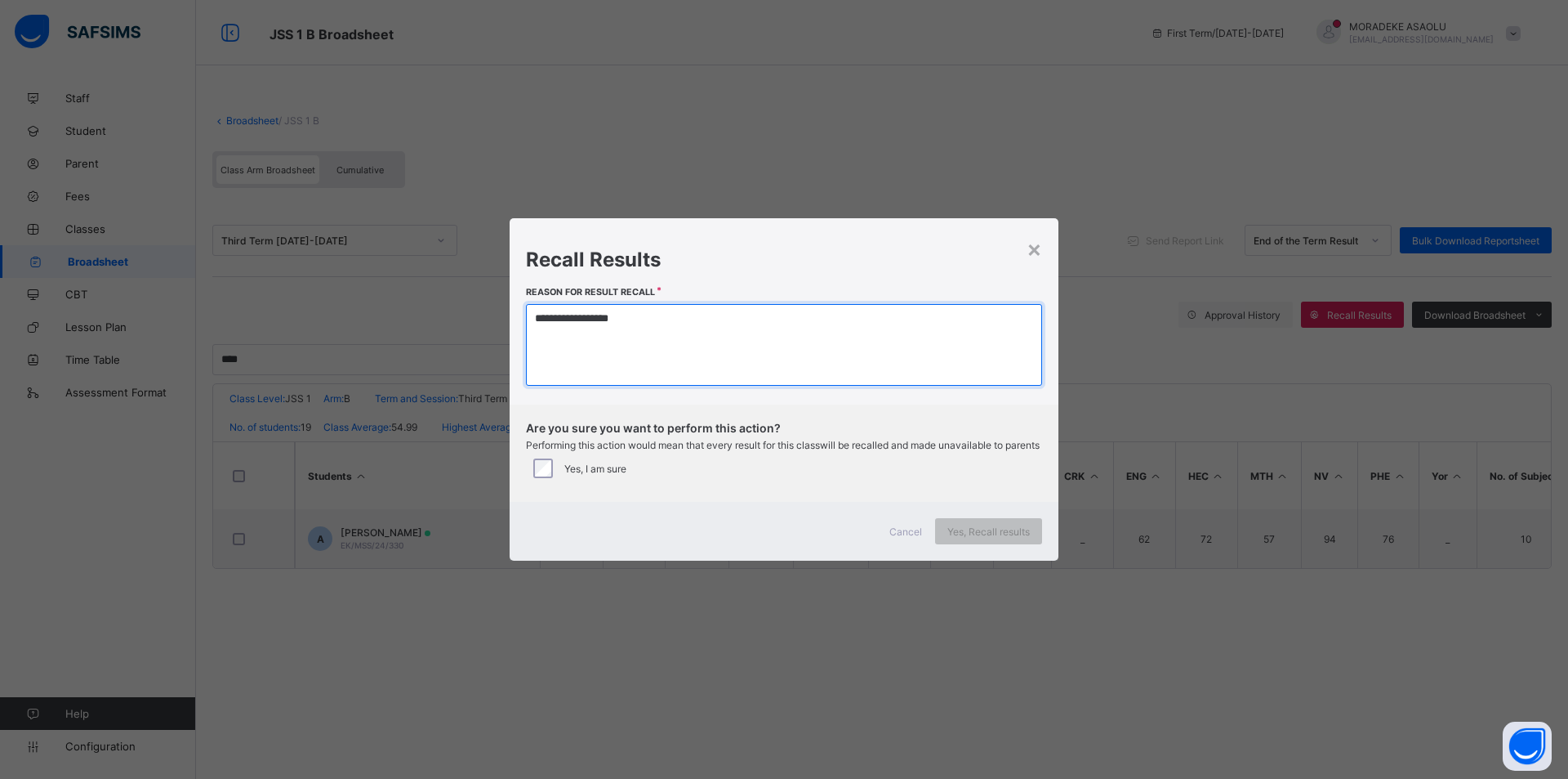
type textarea "**********"
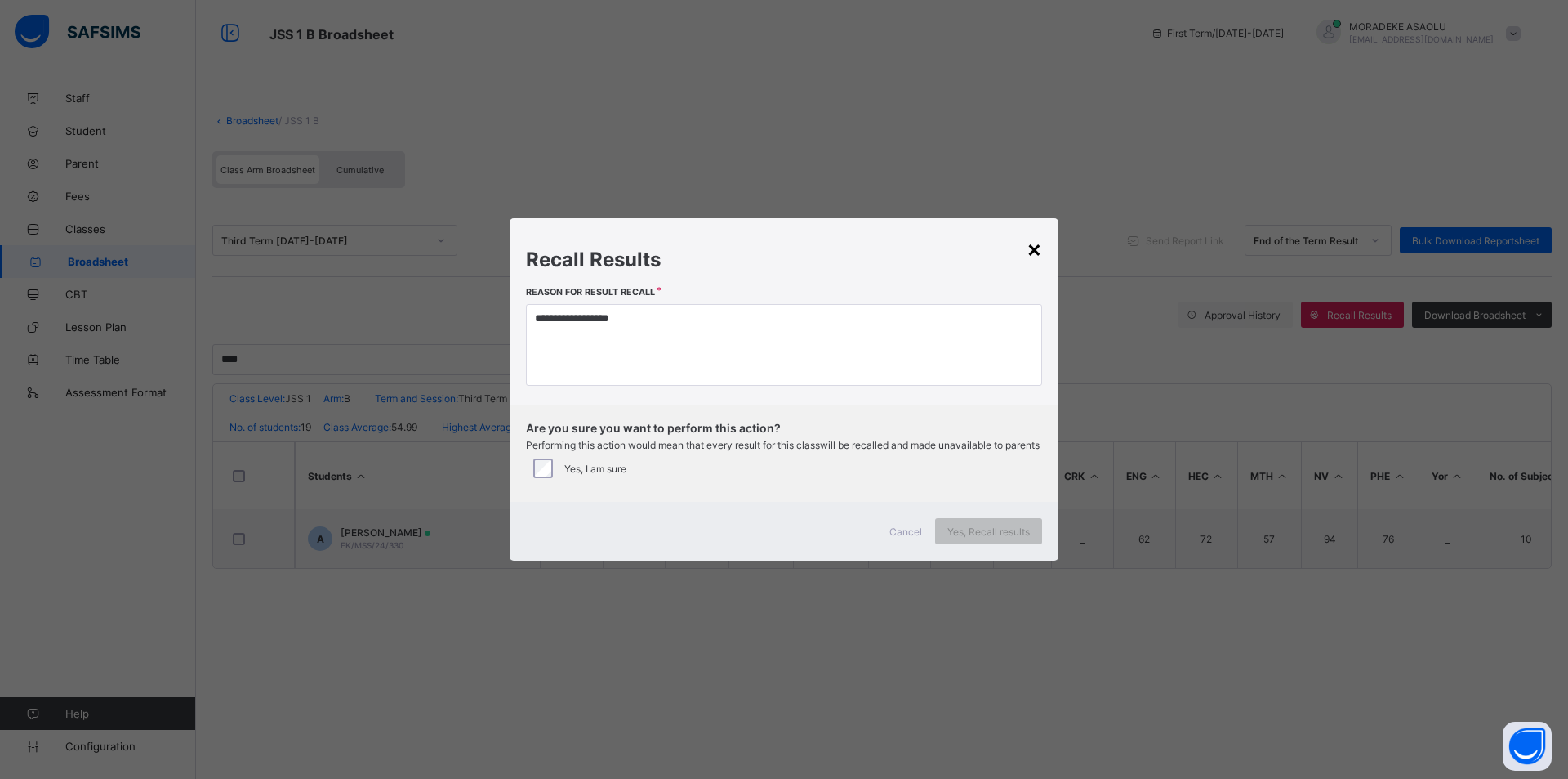
click at [1033, 240] on div "×" at bounding box center [1035, 248] width 16 height 28
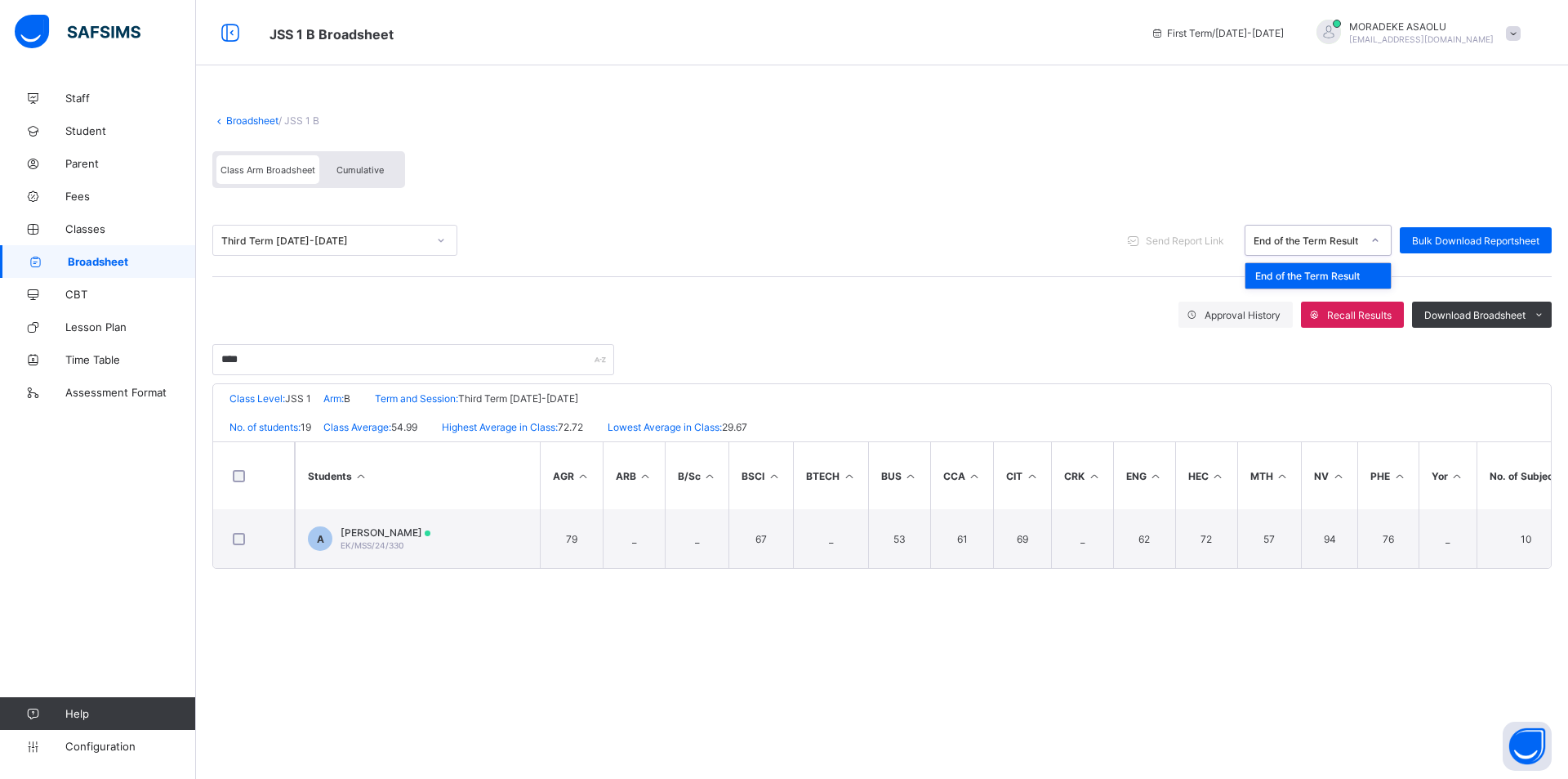
click at [1378, 235] on icon at bounding box center [1376, 240] width 10 height 17
click at [1183, 256] on div "Third Term 2024-2025 Send Report Link End of the Term Result Bulk Download Repo…" at bounding box center [883, 240] width 1340 height 73
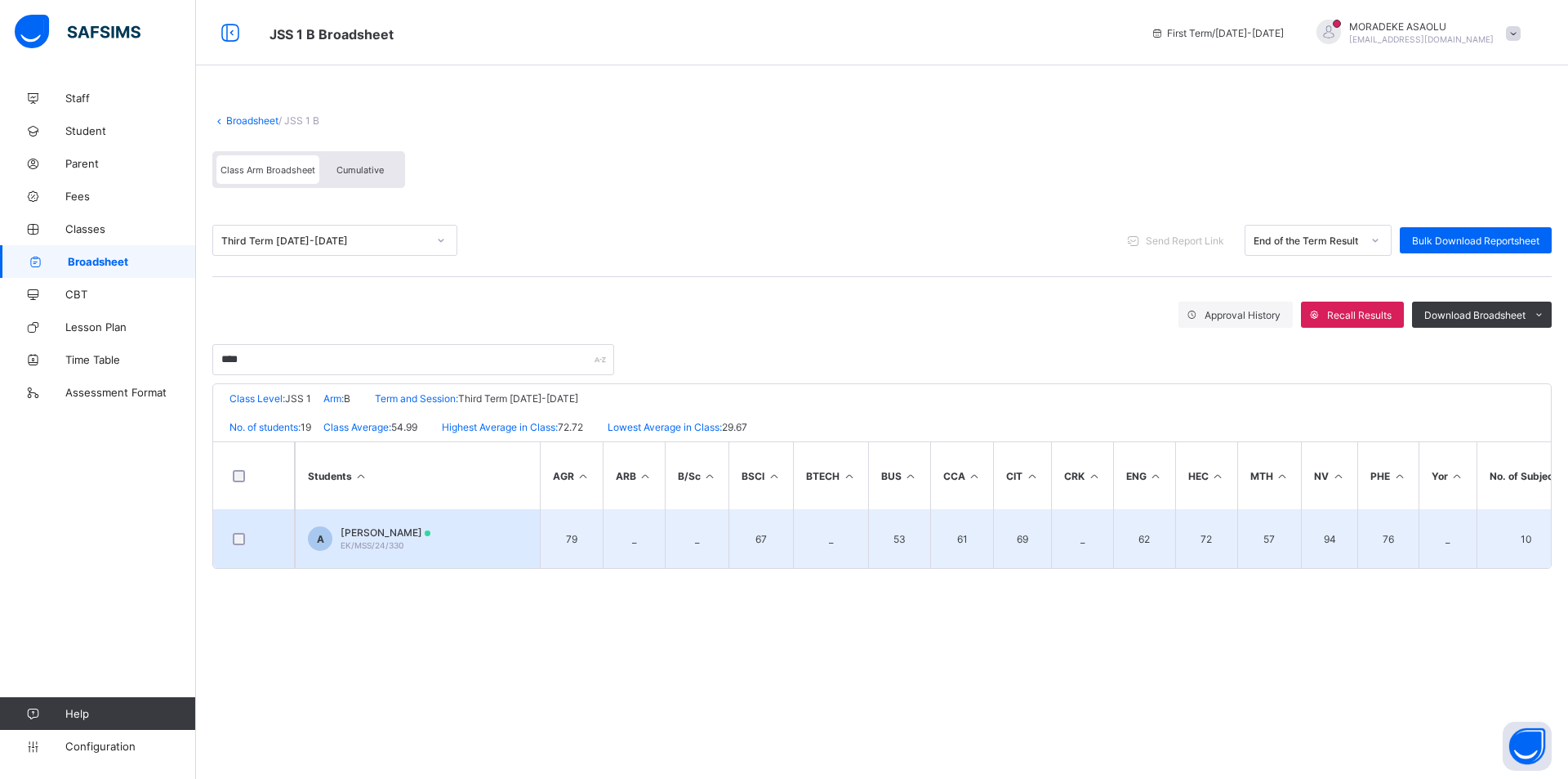
click at [395, 536] on span "[PERSON_NAME]" at bounding box center [385, 532] width 90 height 13
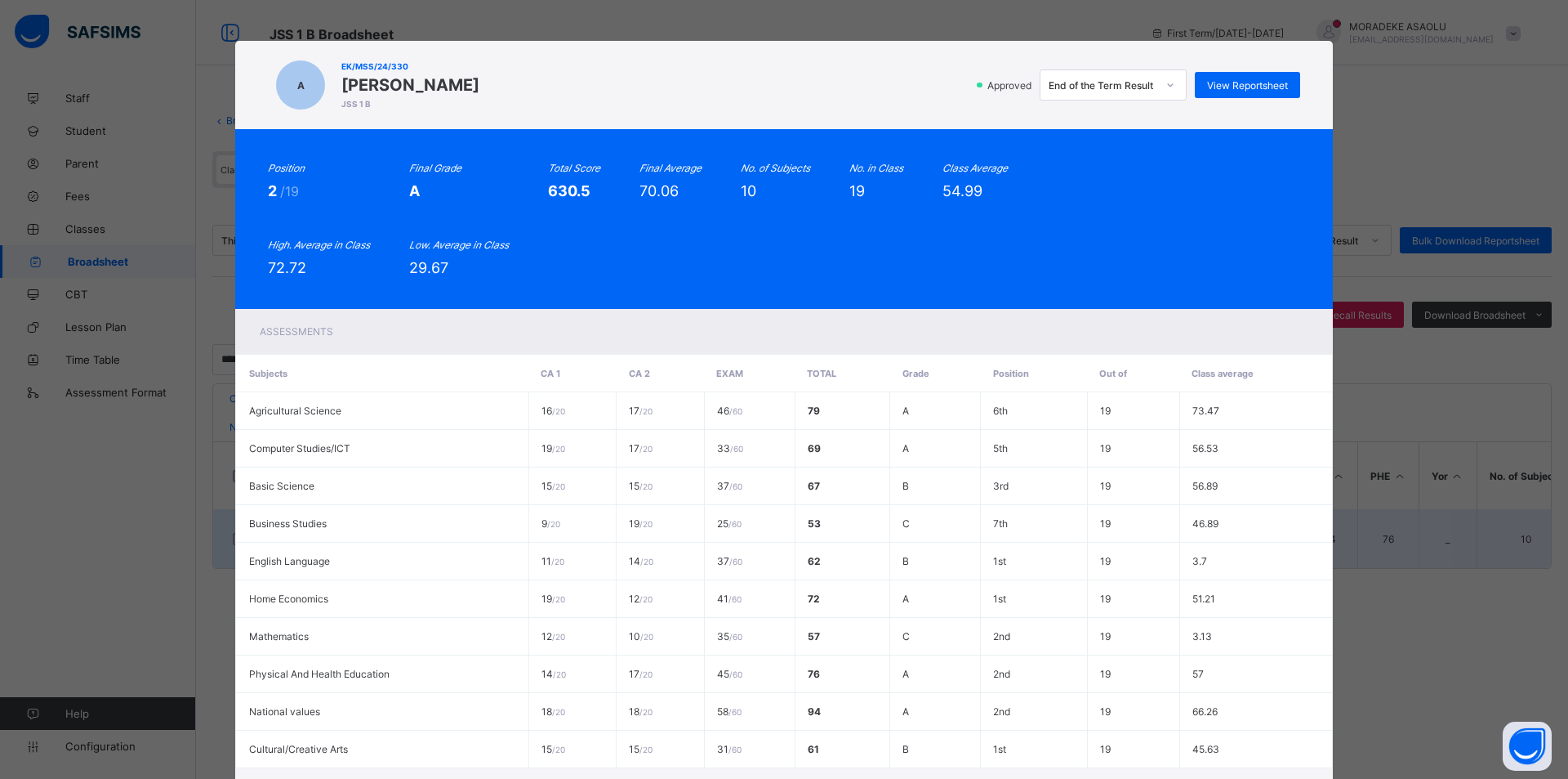
click at [395, 536] on td "Business Studies" at bounding box center [383, 524] width 292 height 38
click at [1261, 80] on span "View Reportsheet" at bounding box center [1248, 85] width 81 height 13
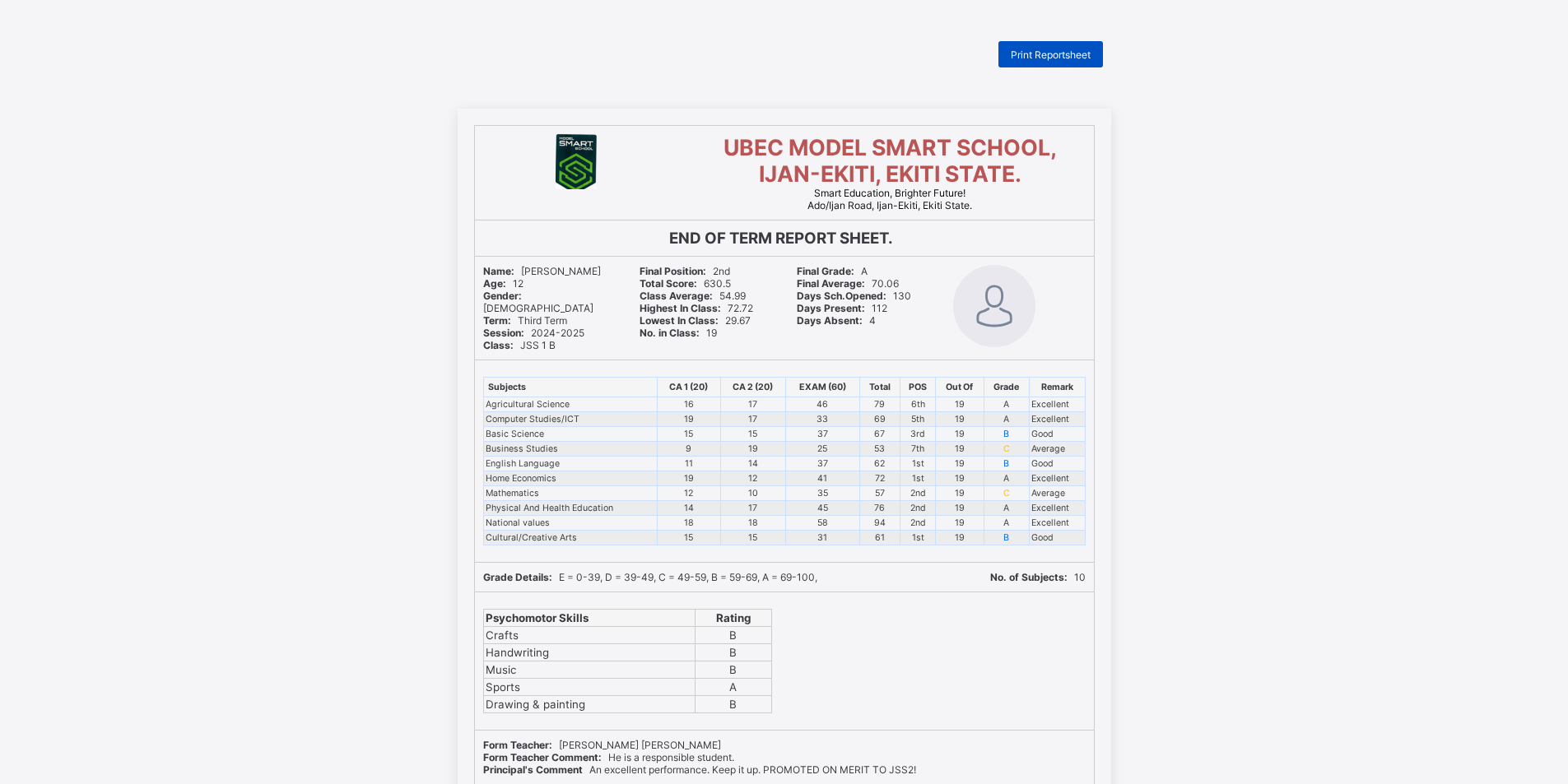
click at [1059, 49] on span "Print Reportsheet" at bounding box center [1051, 55] width 80 height 13
click at [1069, 53] on span "Print Reportsheet" at bounding box center [1051, 55] width 80 height 13
